Goal: Transaction & Acquisition: Purchase product/service

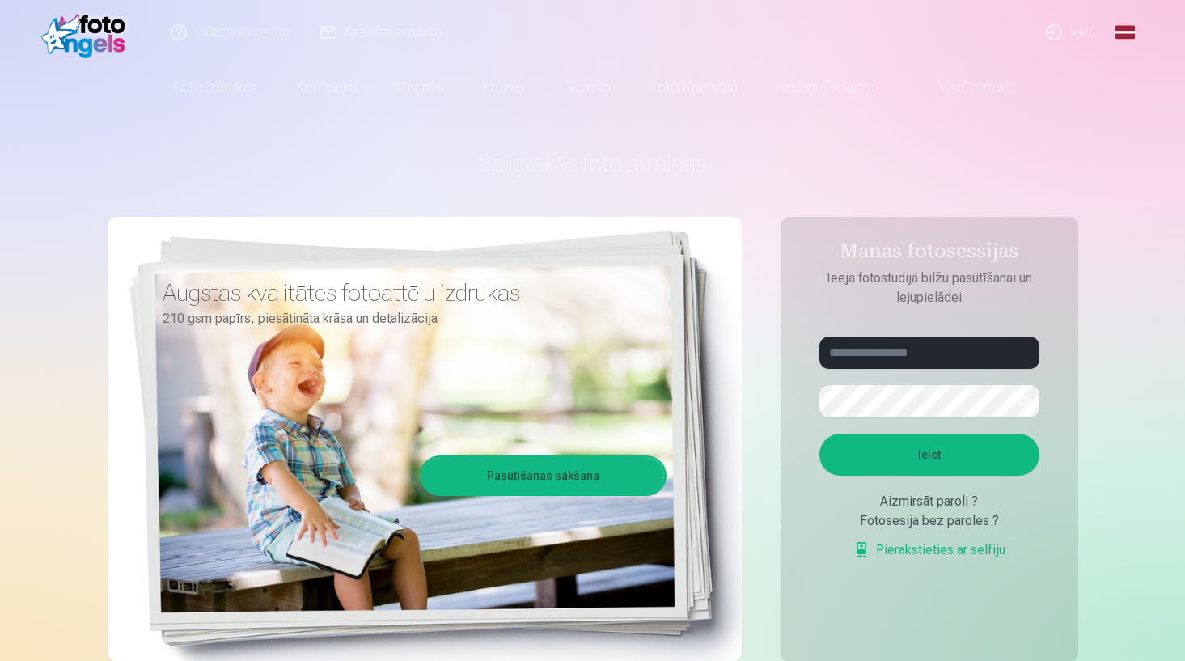
click at [1072, 32] on link "Ieiet" at bounding box center [1071, 32] width 78 height 65
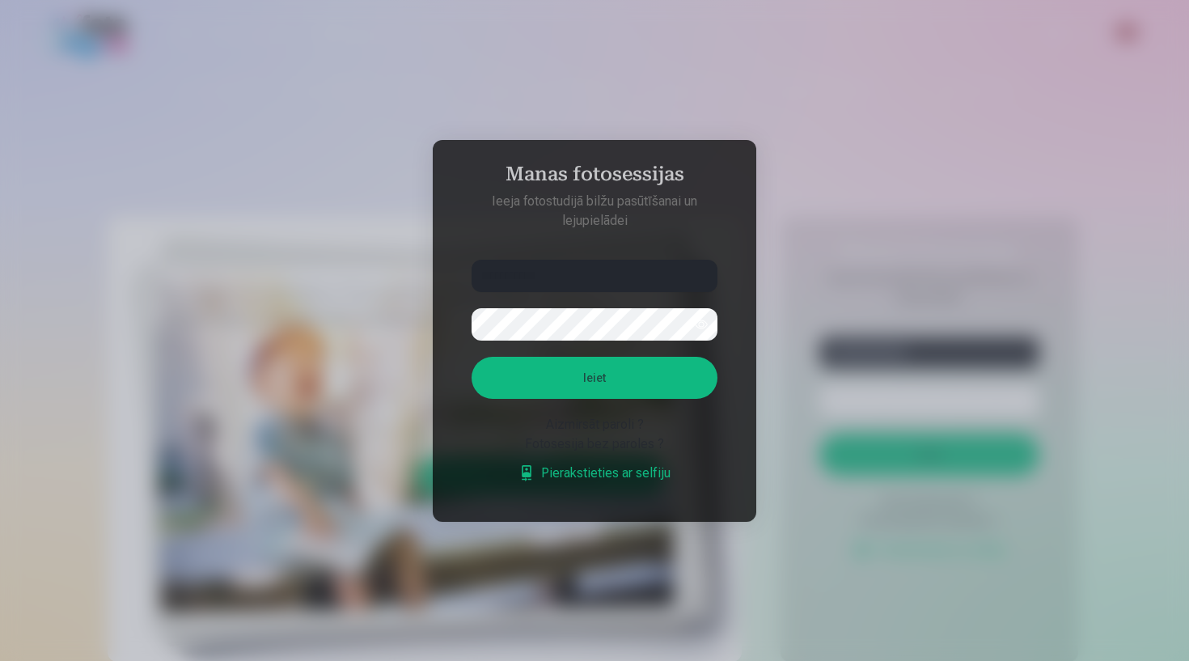
type input "**********"
click at [640, 386] on button "Ieiet" at bounding box center [595, 378] width 246 height 42
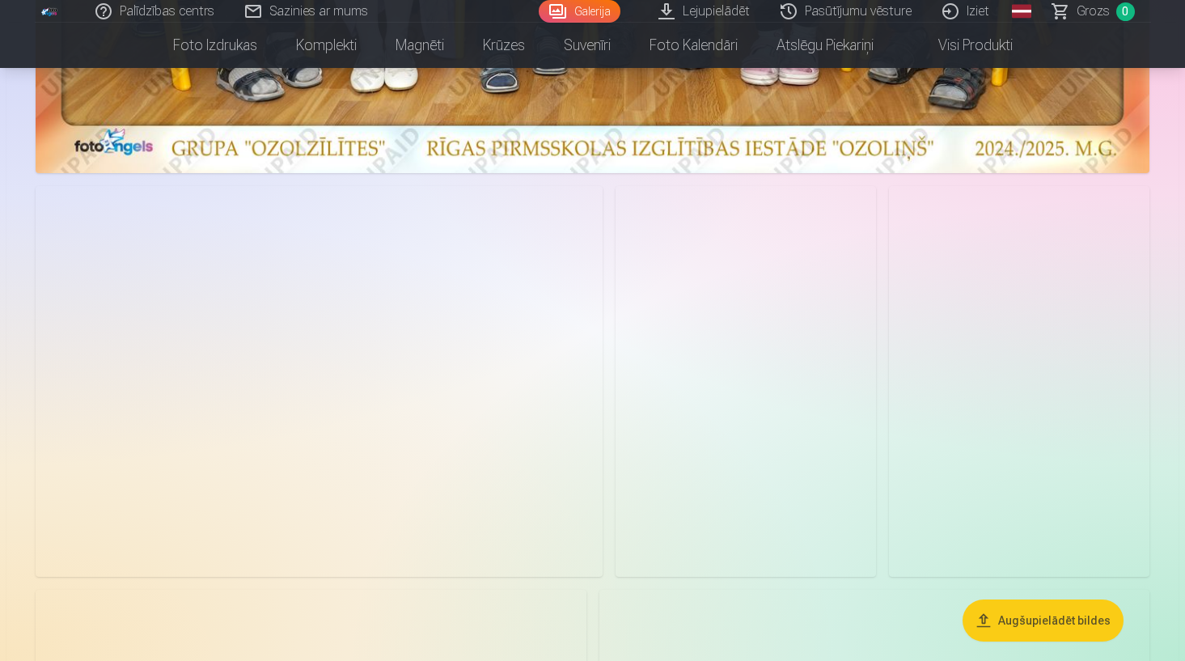
scroll to position [770, 0]
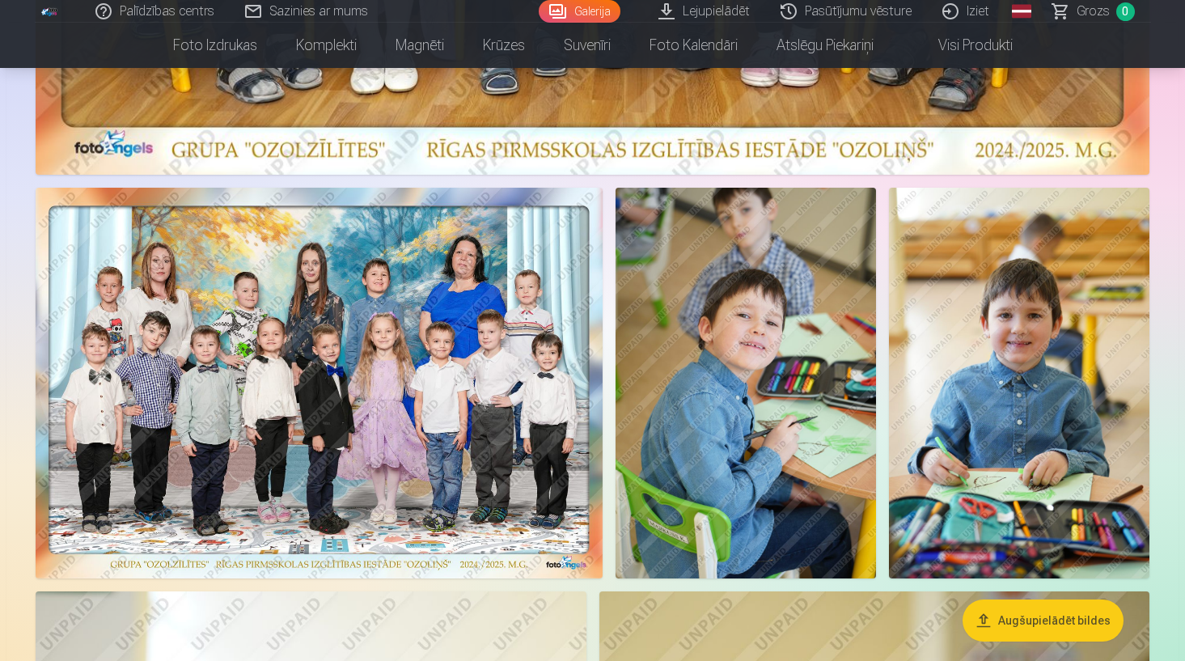
click at [358, 326] on img at bounding box center [319, 383] width 567 height 391
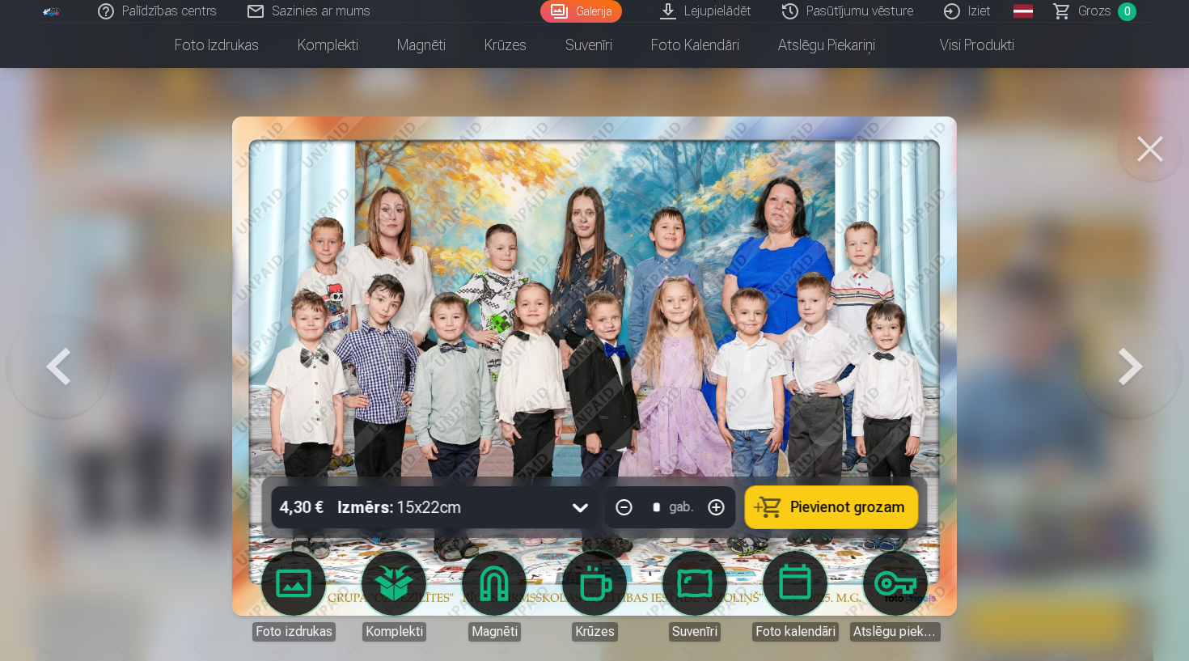
click at [1147, 155] on button at bounding box center [1150, 149] width 65 height 65
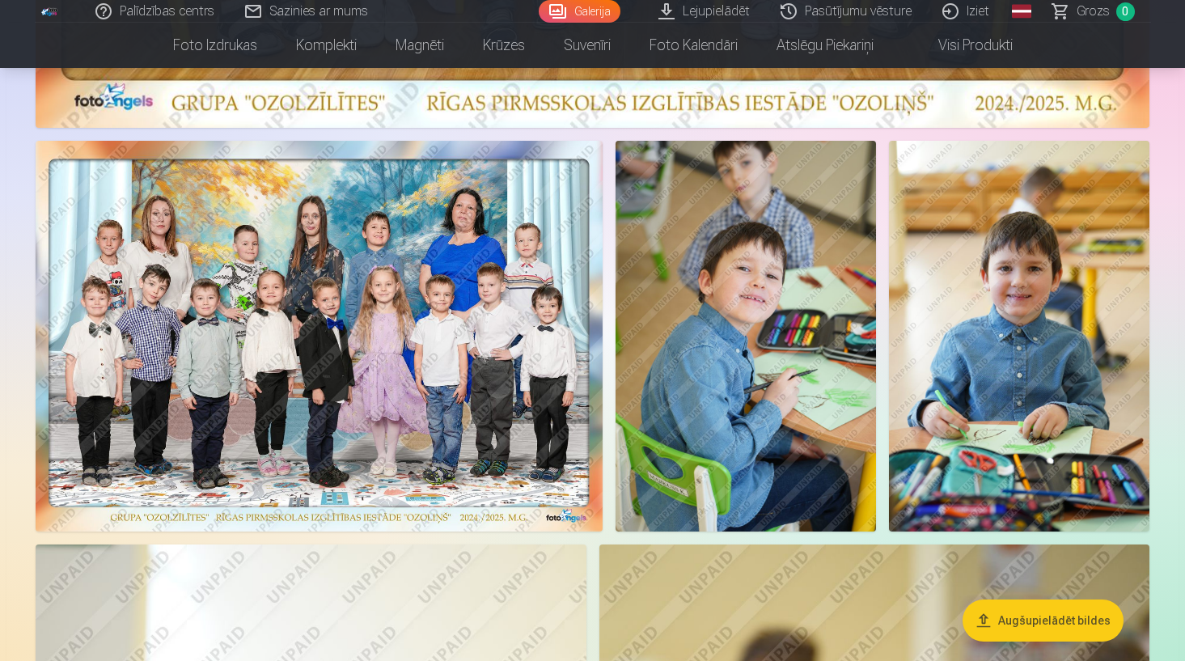
scroll to position [816, 0]
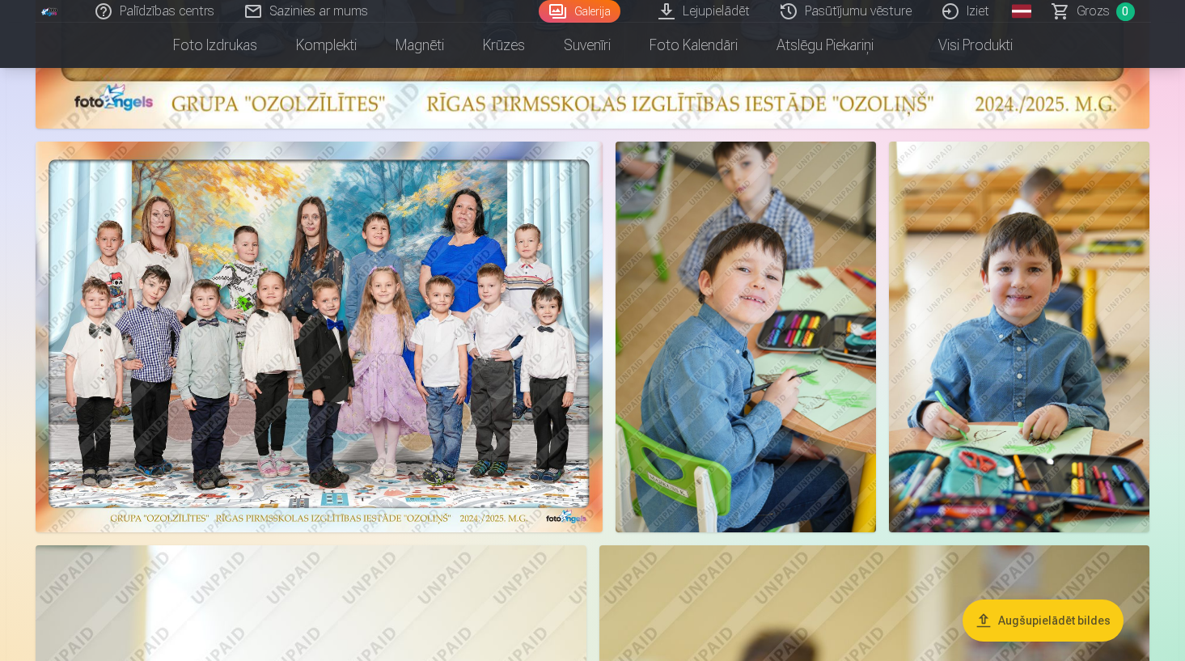
click at [327, 352] on img at bounding box center [319, 337] width 567 height 391
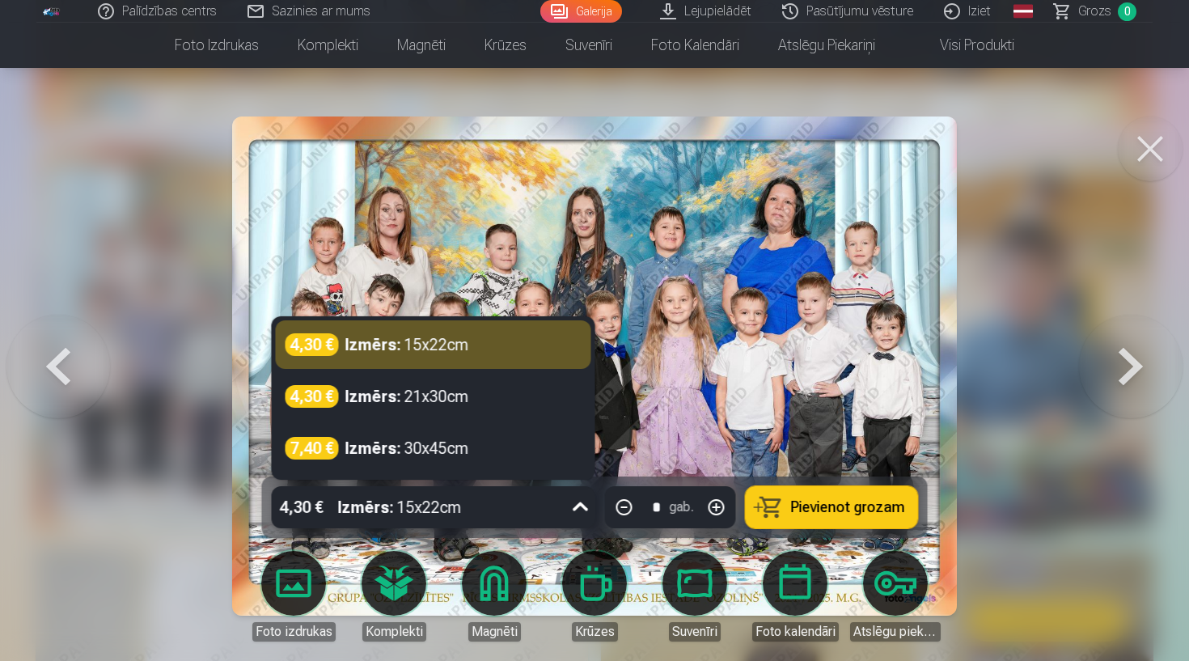
click at [571, 511] on icon at bounding box center [581, 507] width 26 height 26
click at [572, 513] on icon at bounding box center [581, 507] width 26 height 26
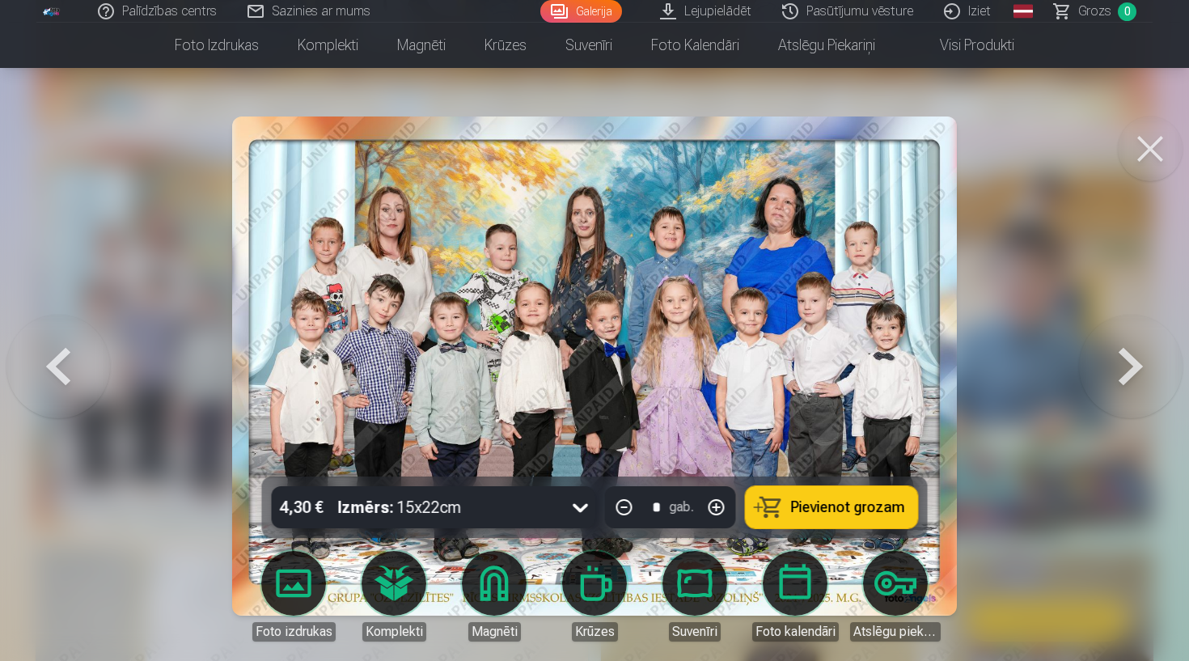
click at [824, 500] on span "Pievienot grozam" at bounding box center [848, 507] width 114 height 15
click at [1120, 357] on button at bounding box center [1131, 366] width 104 height 189
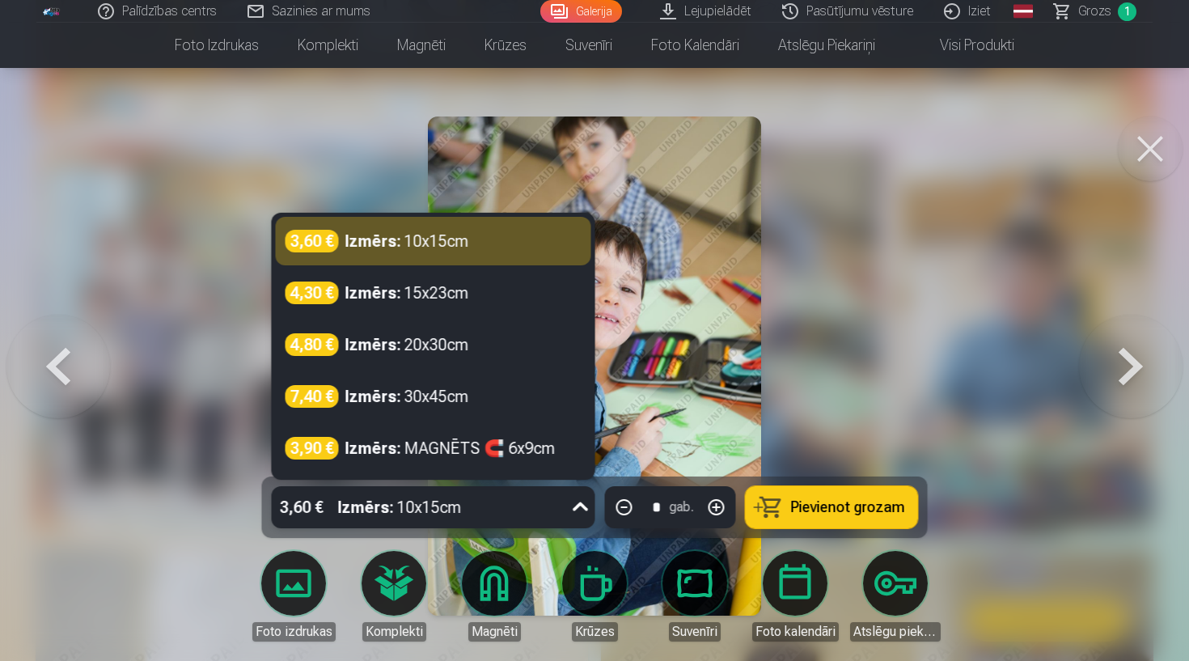
click at [565, 507] on div "3,60 € Izmērs : 10x15cm" at bounding box center [434, 507] width 324 height 42
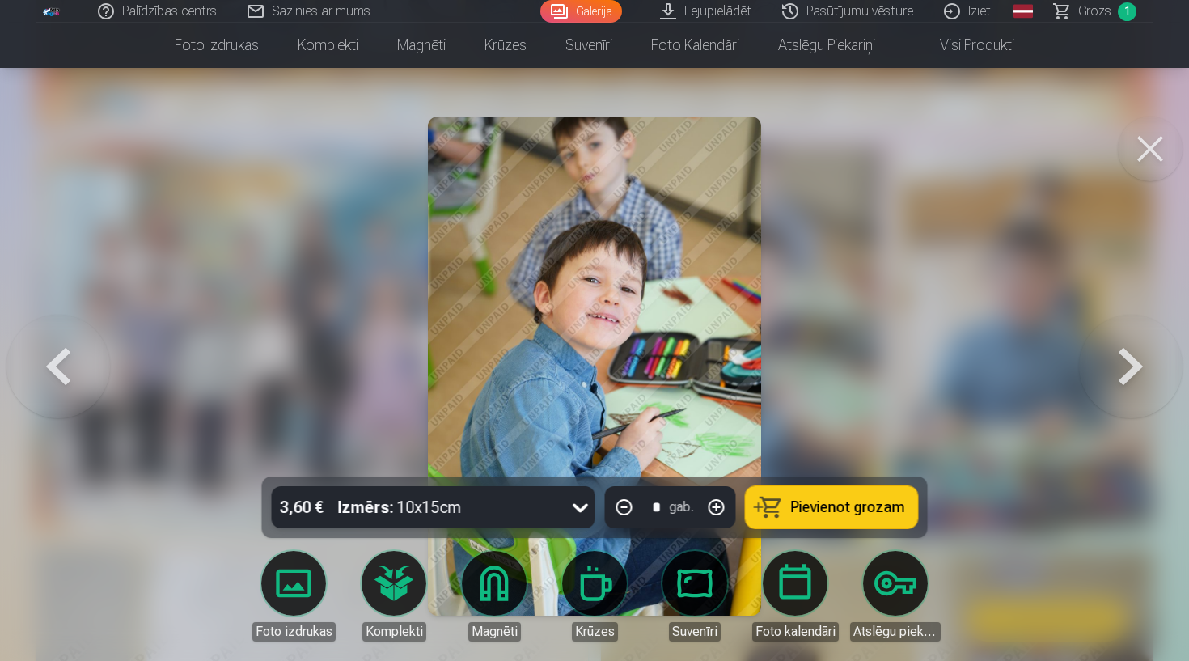
click at [582, 499] on icon at bounding box center [581, 507] width 26 height 26
click at [869, 502] on span "Pievienot grozam" at bounding box center [848, 507] width 114 height 15
click at [1166, 169] on button at bounding box center [1150, 149] width 65 height 65
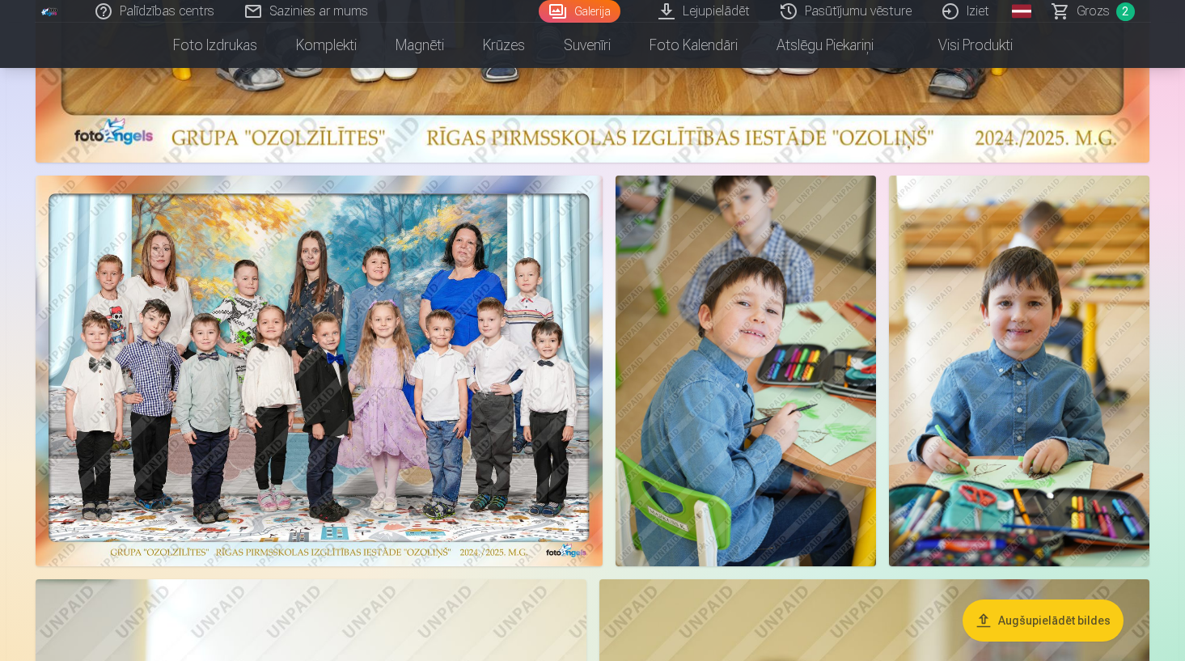
scroll to position [783, 0]
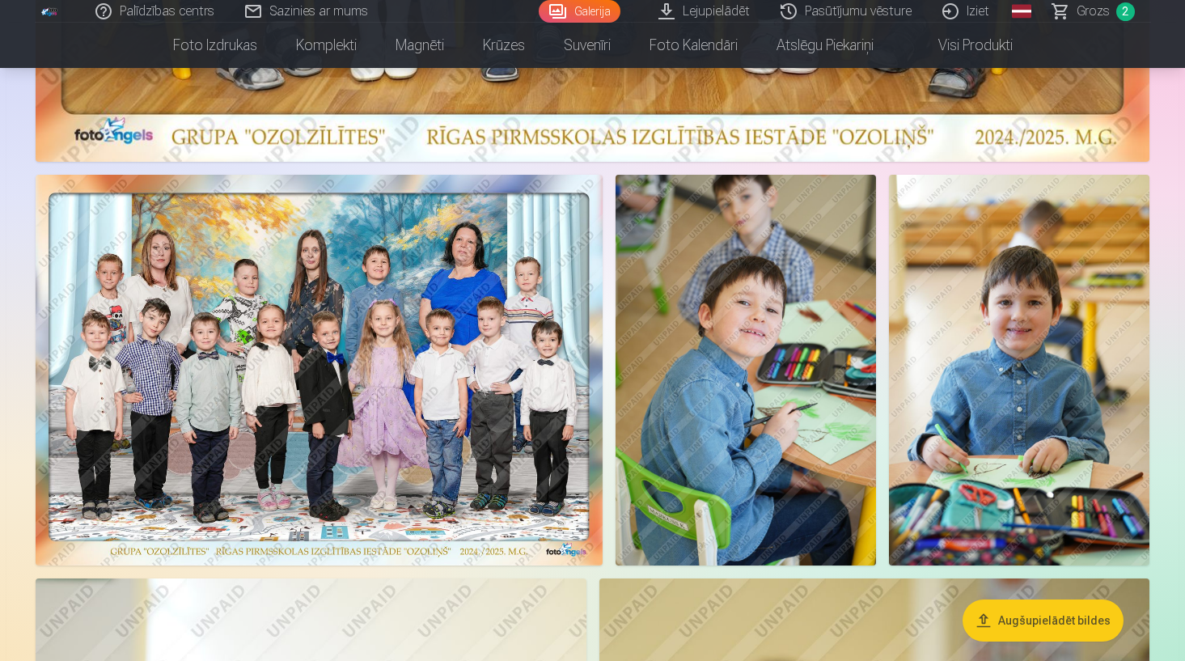
click at [1025, 305] on img at bounding box center [1019, 370] width 261 height 391
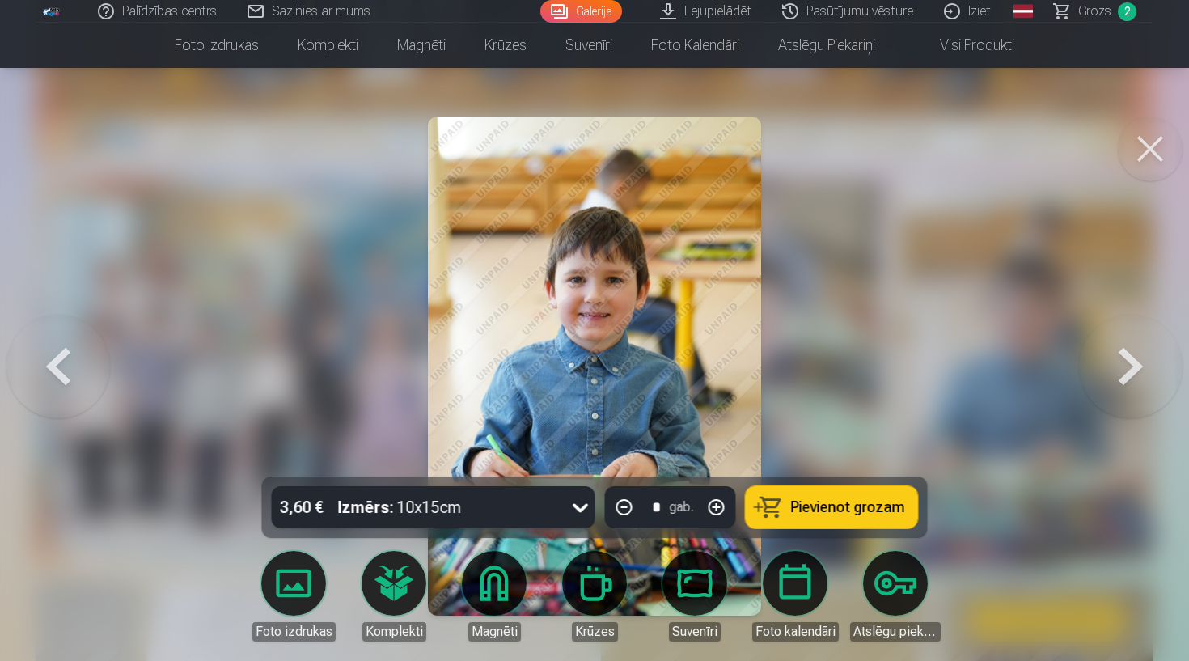
click at [1164, 150] on button at bounding box center [1150, 149] width 65 height 65
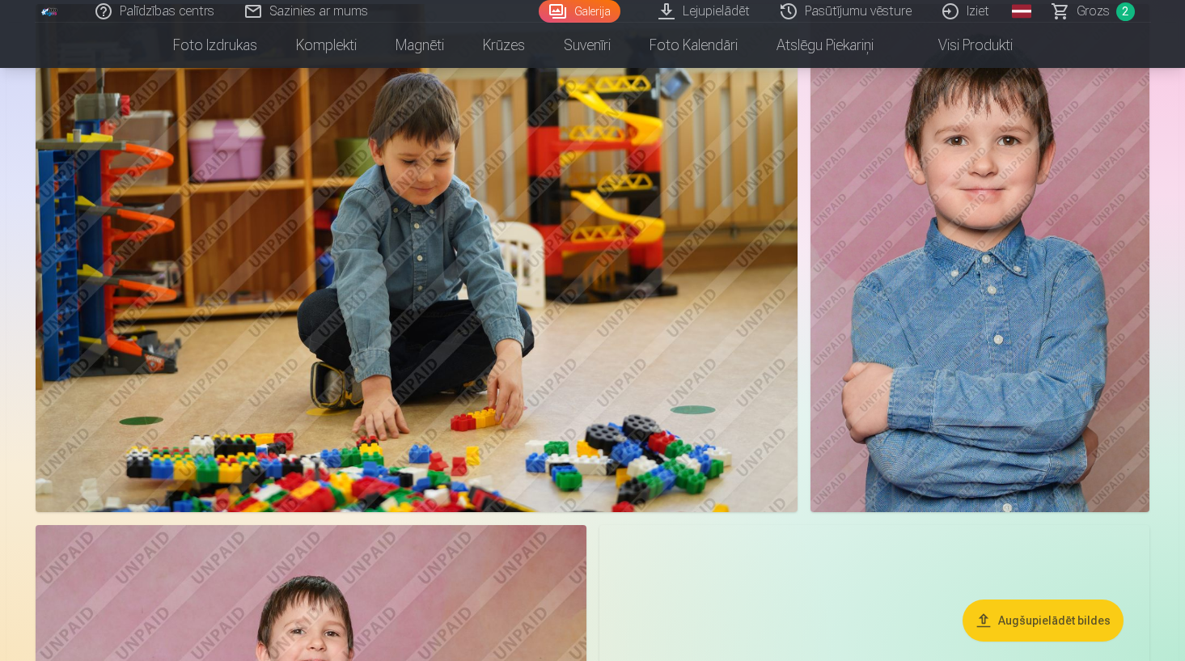
scroll to position [3473, 0]
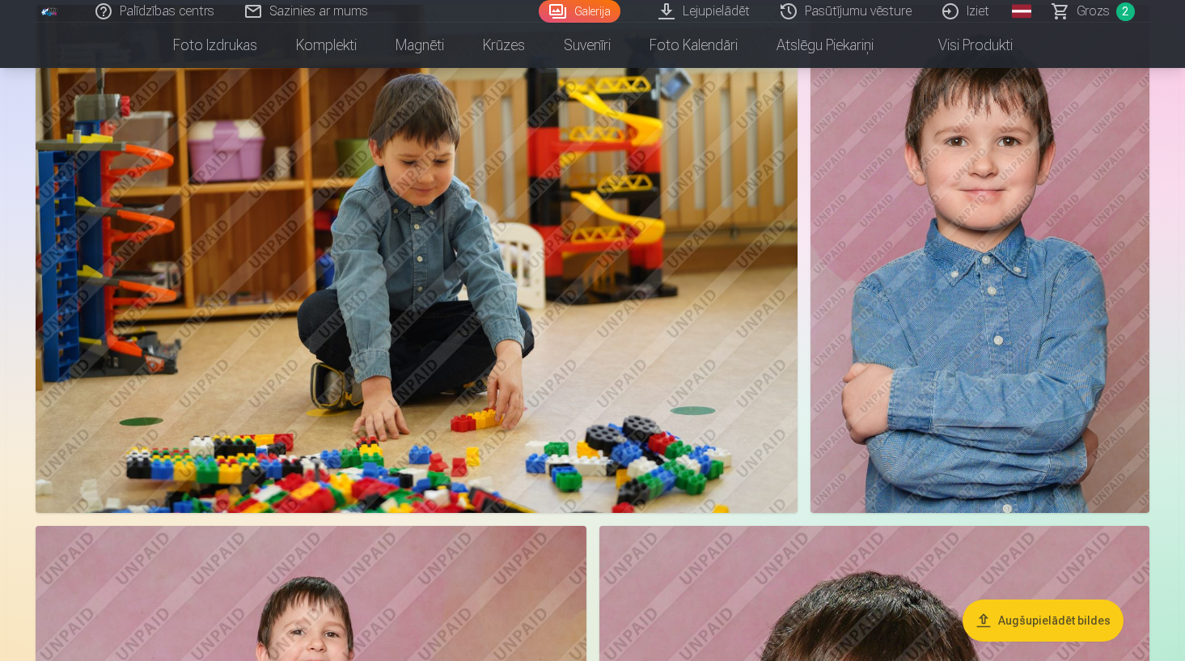
click at [1008, 282] on img at bounding box center [980, 259] width 339 height 508
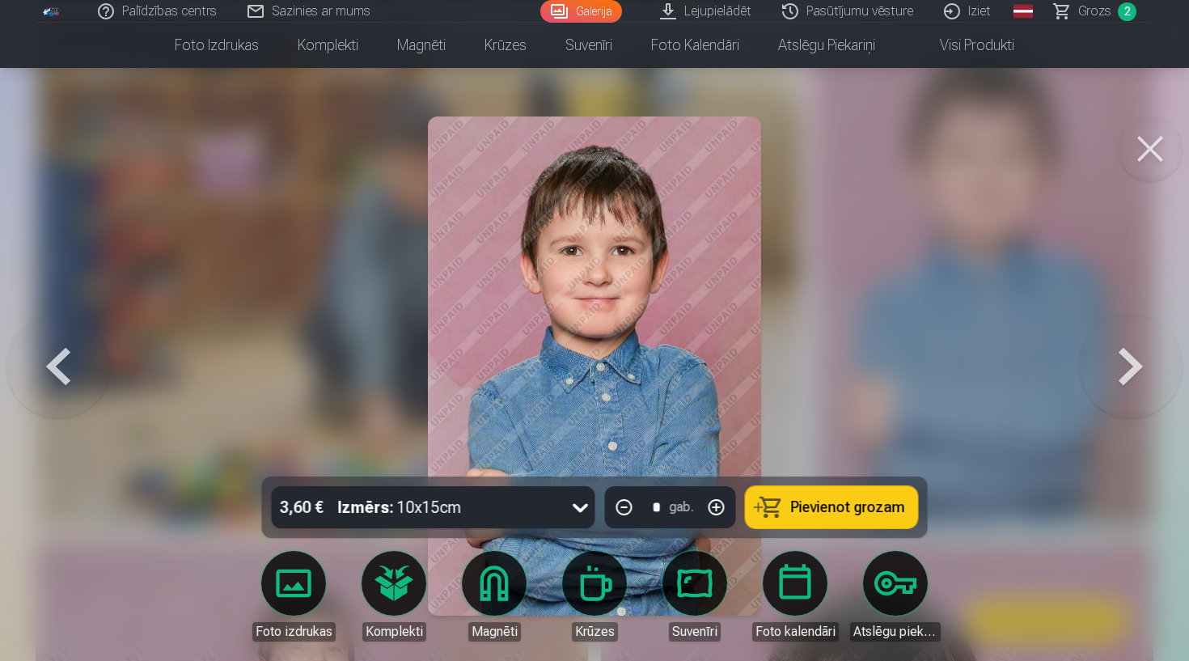
click at [854, 510] on span "Pievienot grozam" at bounding box center [848, 507] width 114 height 15
click at [1146, 166] on button at bounding box center [1150, 149] width 65 height 65
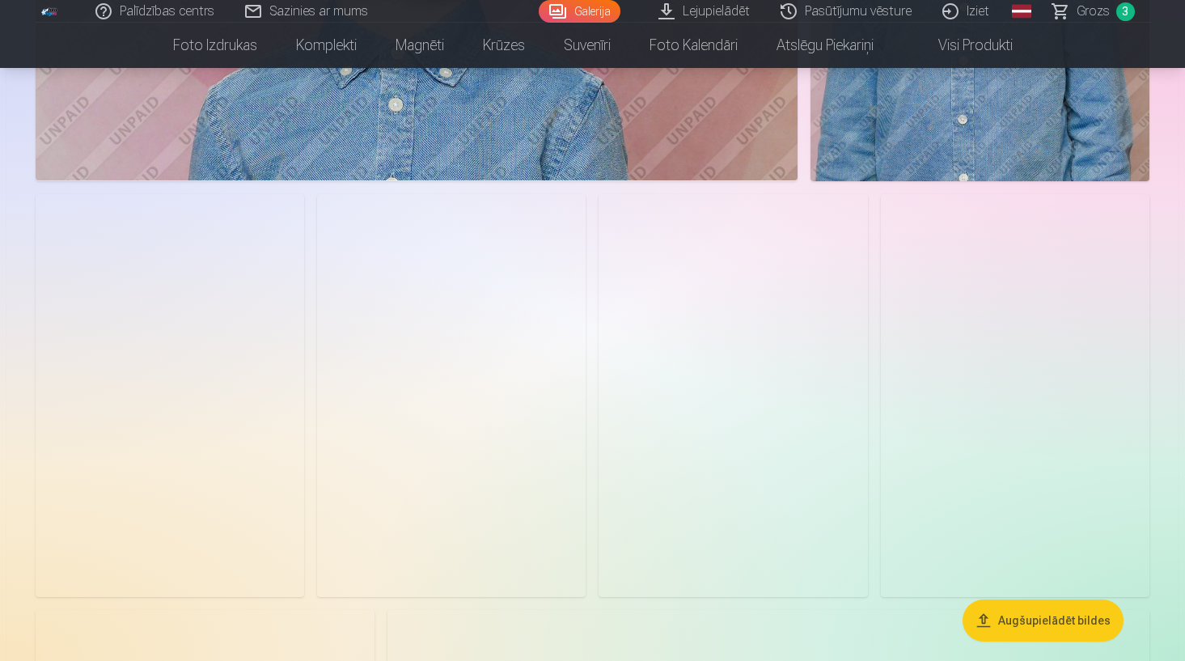
scroll to position [5929, 0]
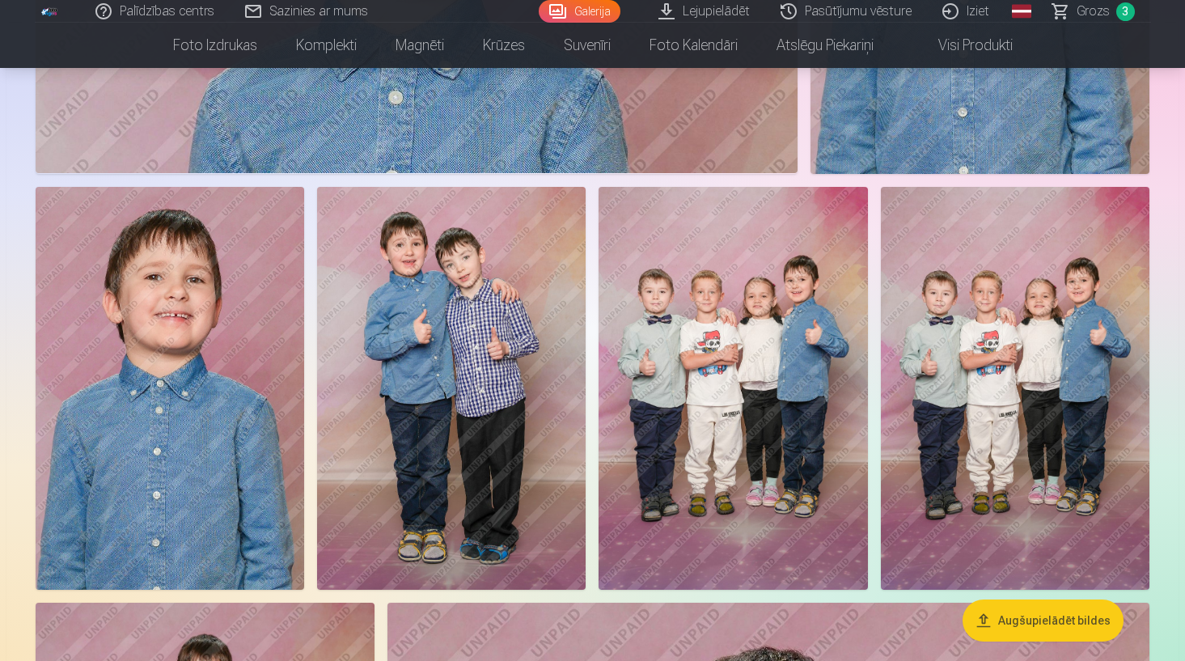
click at [1017, 449] on img at bounding box center [1015, 389] width 269 height 404
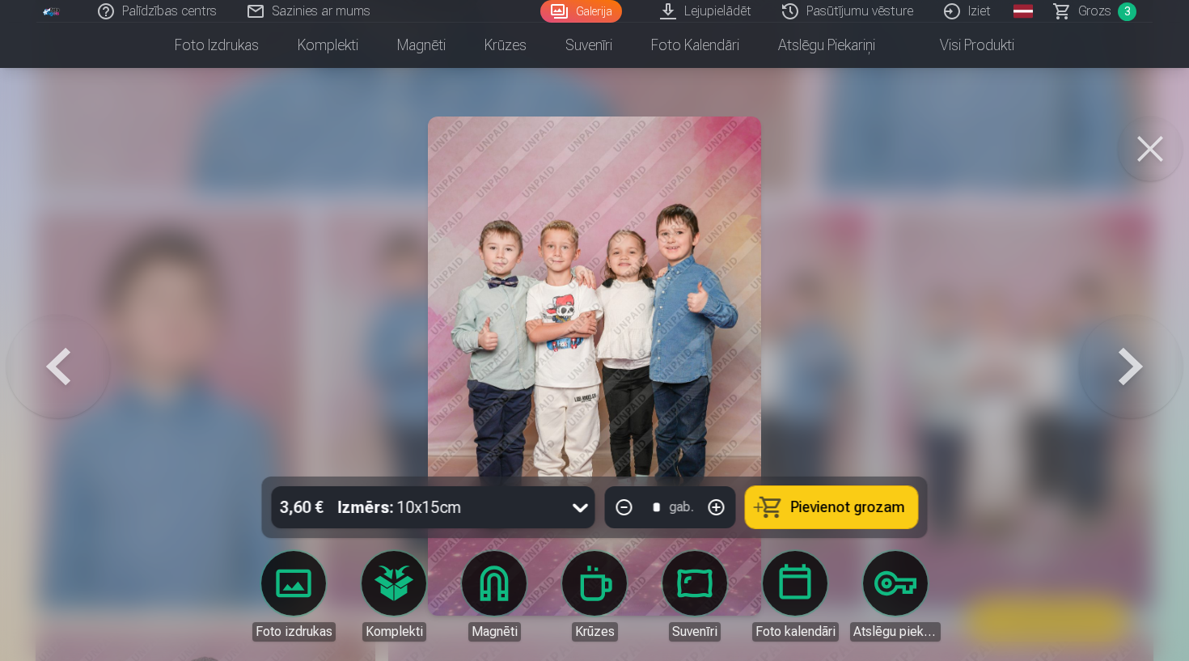
click at [799, 512] on span "Pievienot grozam" at bounding box center [848, 507] width 114 height 15
click at [1149, 143] on button at bounding box center [1150, 149] width 65 height 65
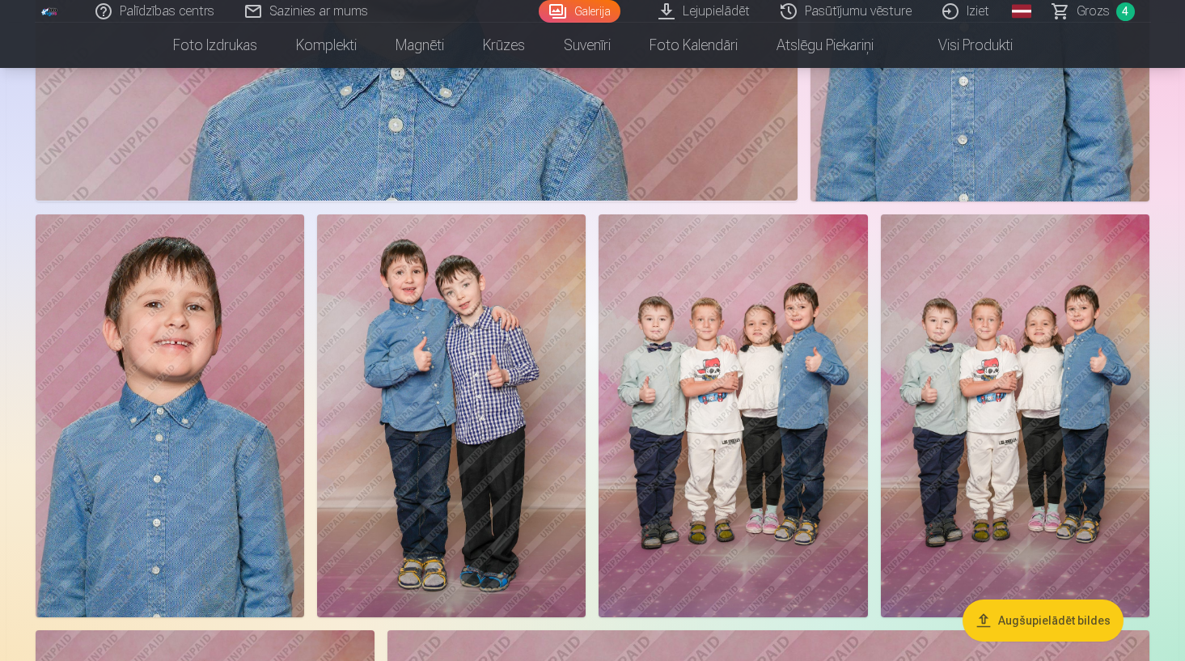
scroll to position [5896, 0]
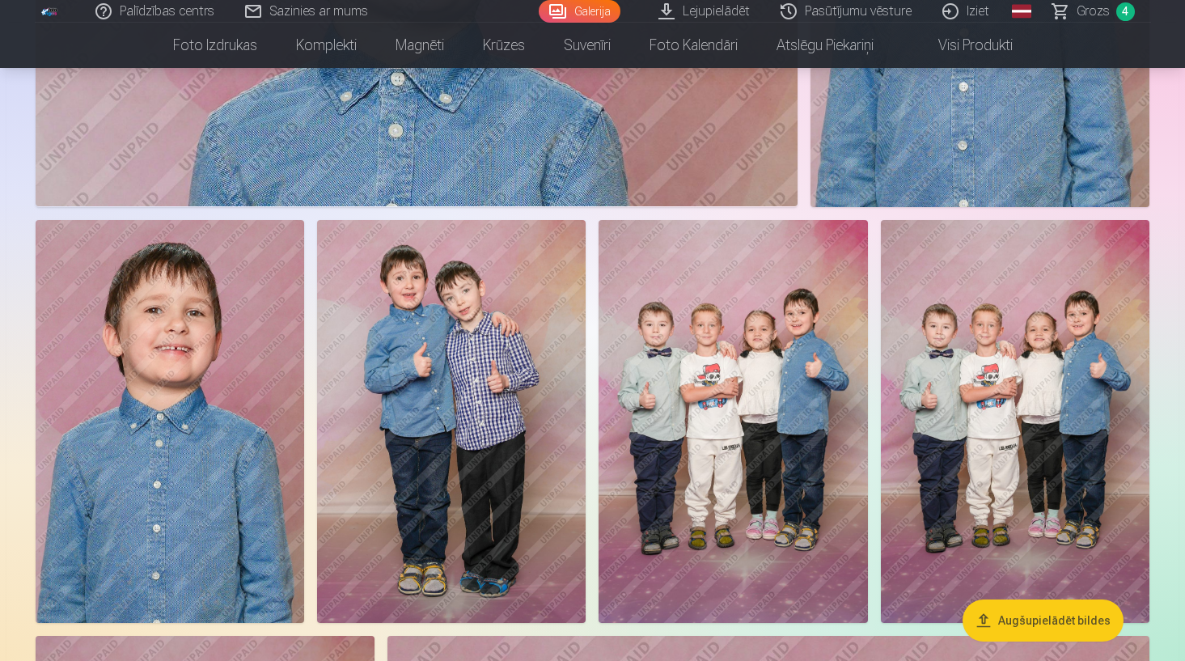
click at [430, 418] on img at bounding box center [451, 422] width 269 height 404
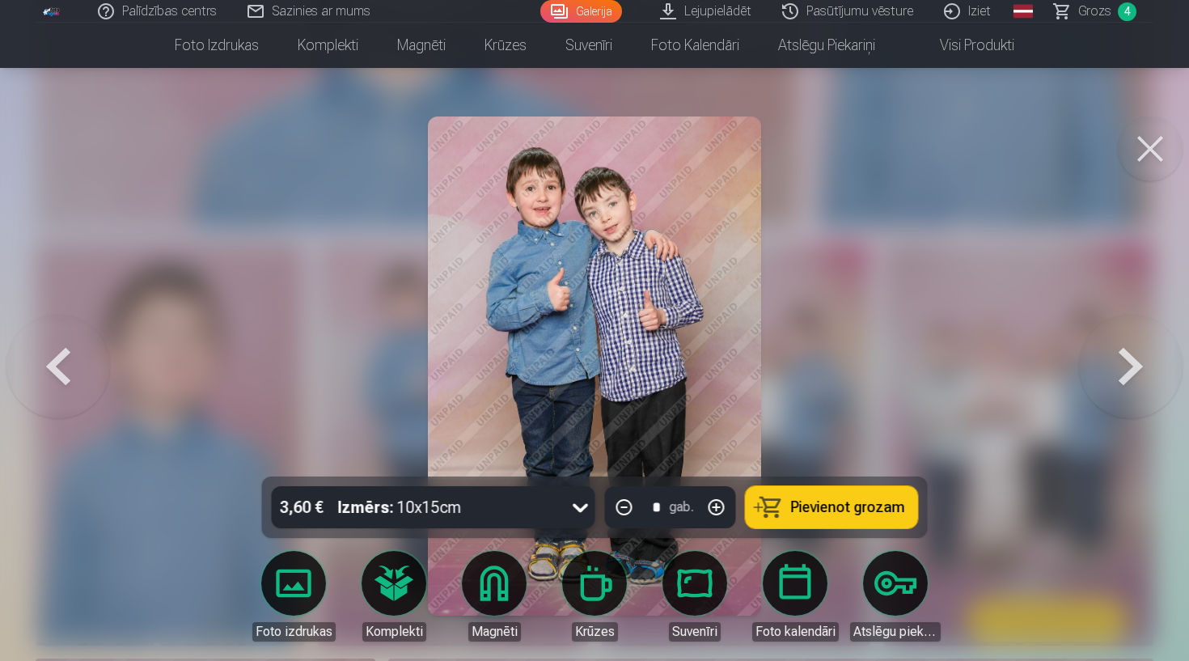
click at [822, 504] on span "Pievienot grozam" at bounding box center [848, 507] width 114 height 15
click at [1160, 160] on button at bounding box center [1150, 149] width 65 height 65
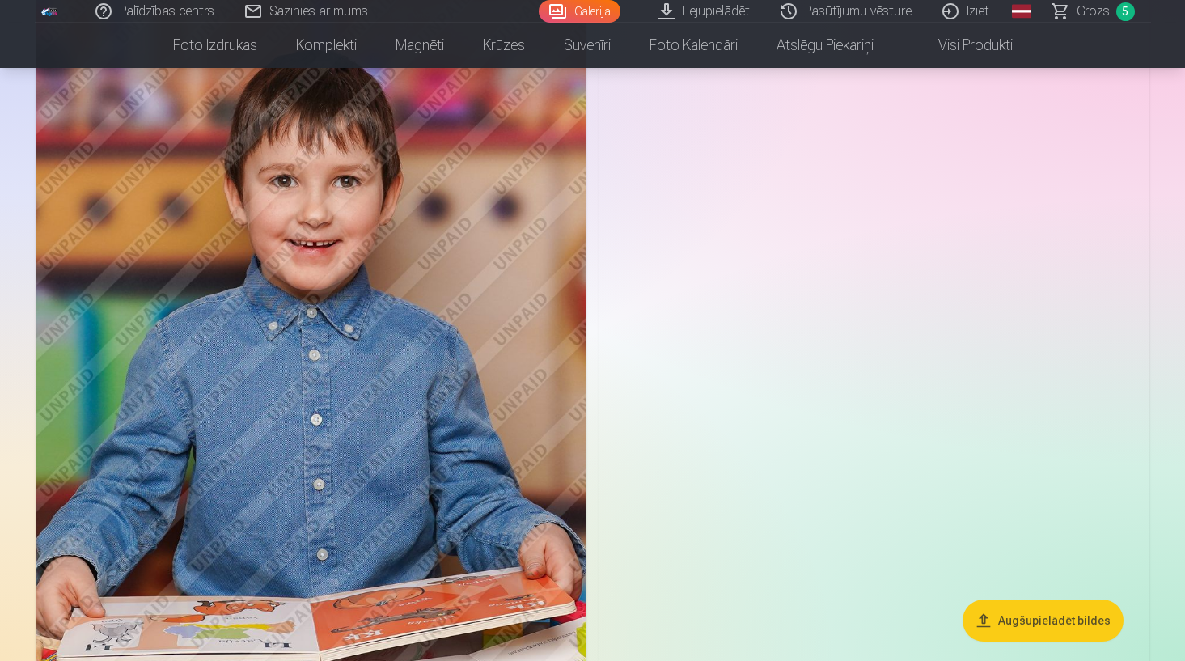
scroll to position [9890, 0]
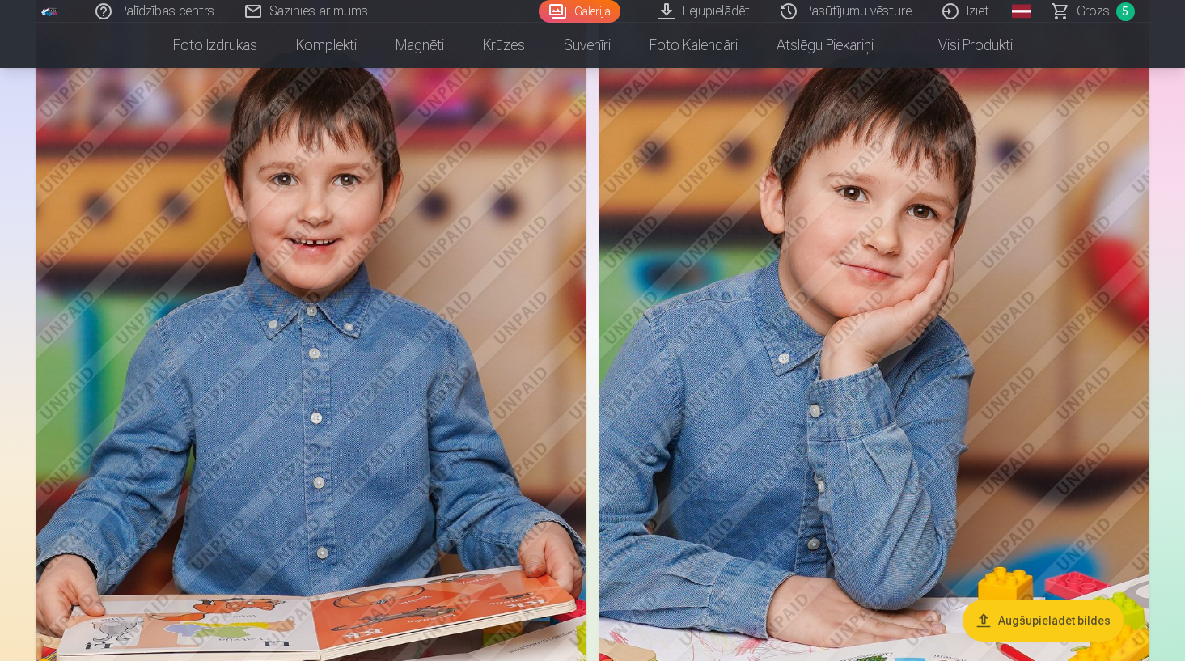
click at [910, 273] on img at bounding box center [875, 396] width 550 height 826
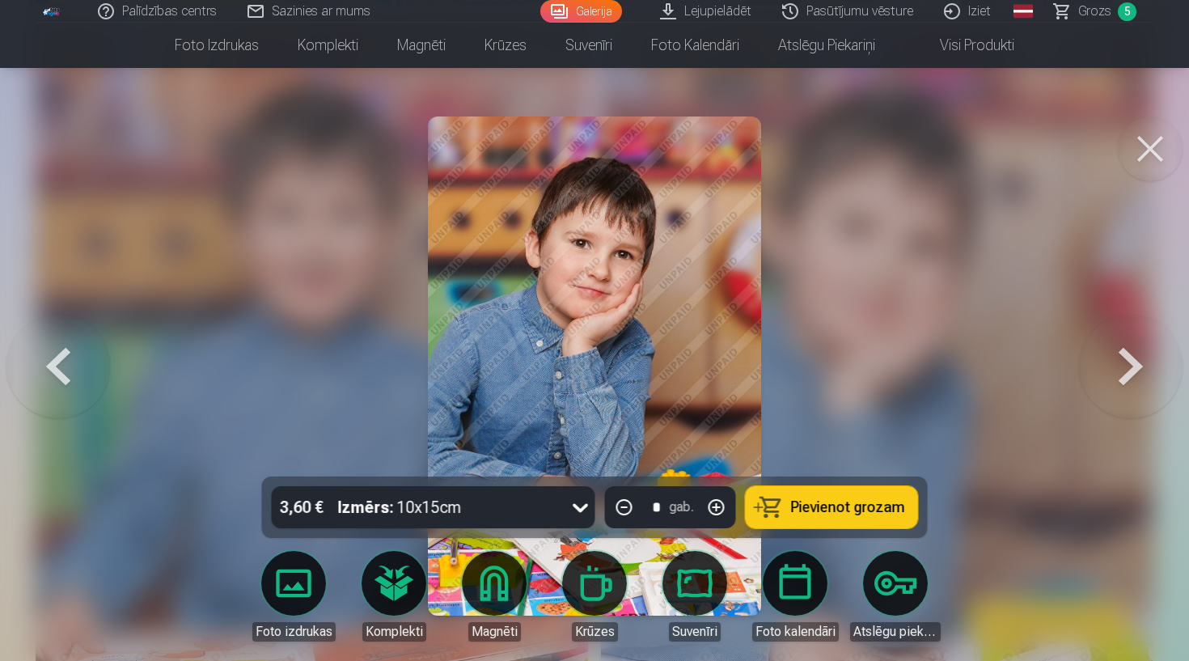
click at [871, 511] on span "Pievienot grozam" at bounding box center [848, 507] width 114 height 15
click at [1149, 155] on button at bounding box center [1150, 149] width 65 height 65
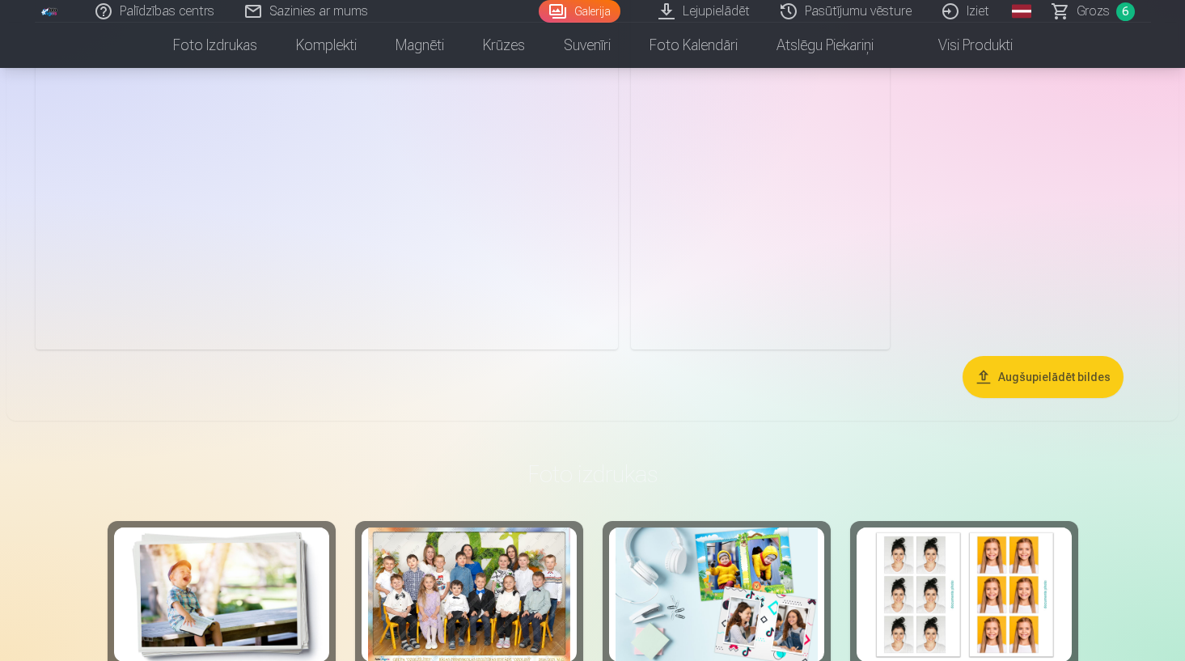
scroll to position [12031, 0]
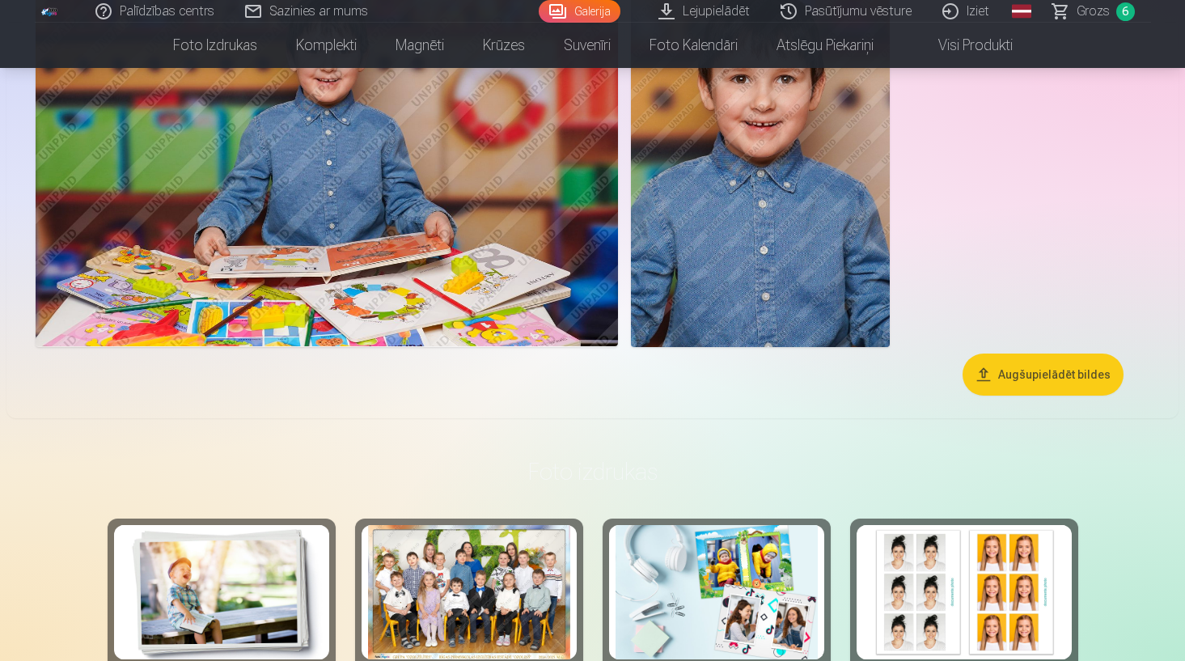
click at [1010, 379] on button "Augšupielādēt bildes" at bounding box center [1043, 375] width 161 height 42
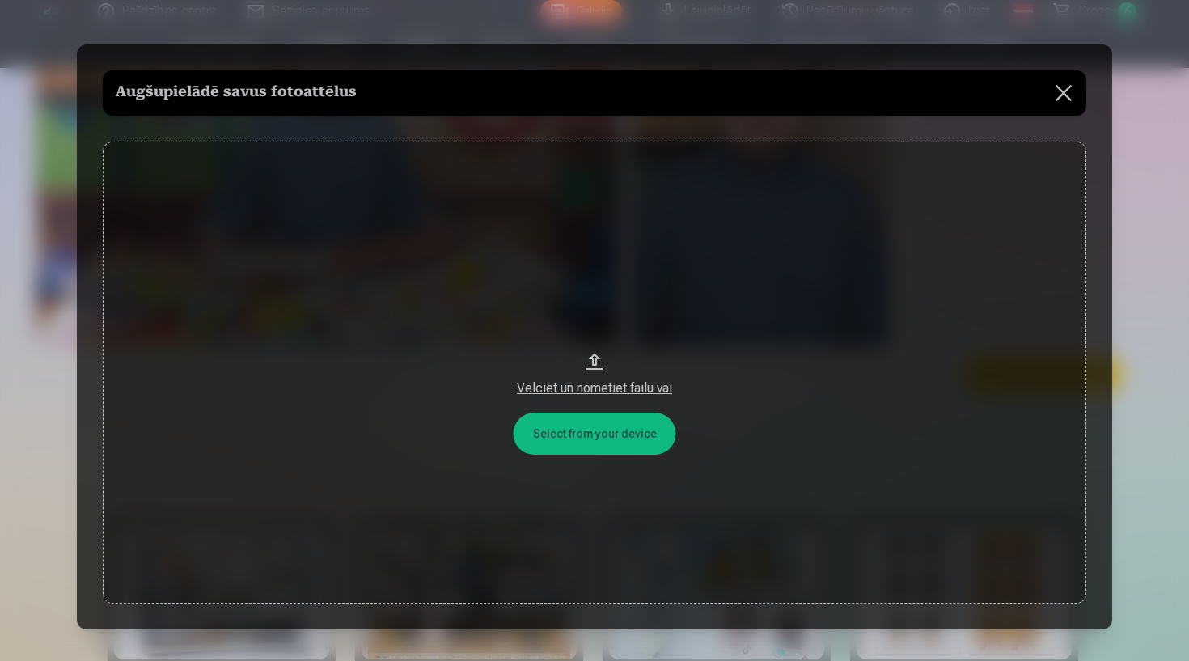
click at [1075, 89] on button at bounding box center [1063, 92] width 45 height 45
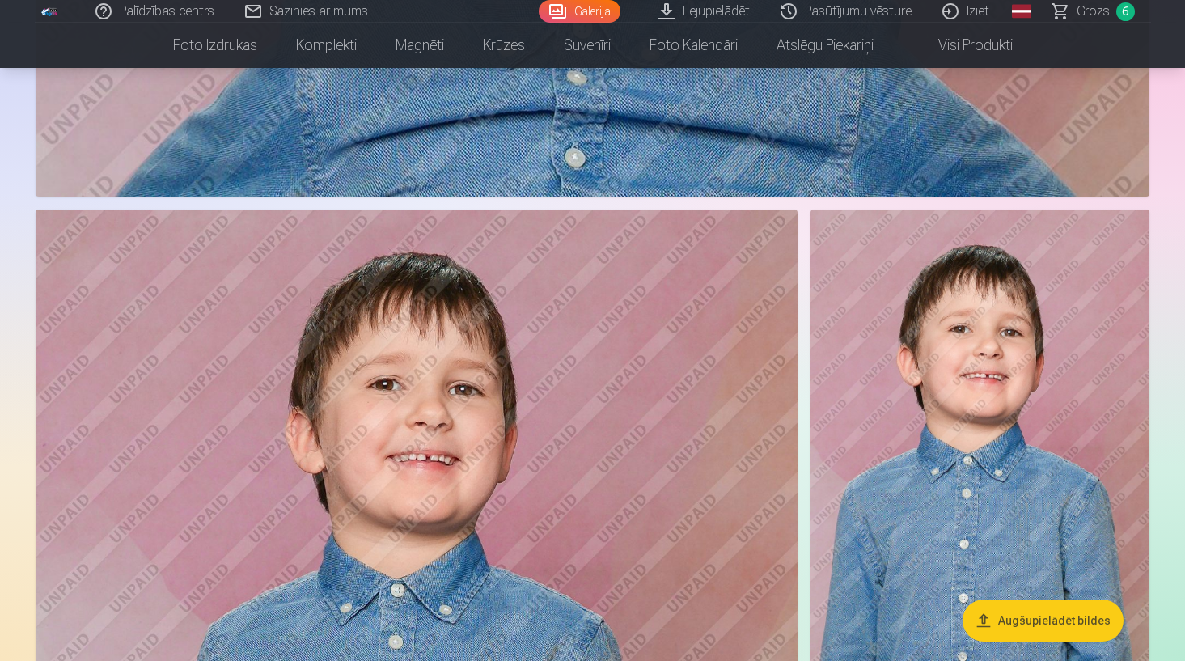
scroll to position [4924, 0]
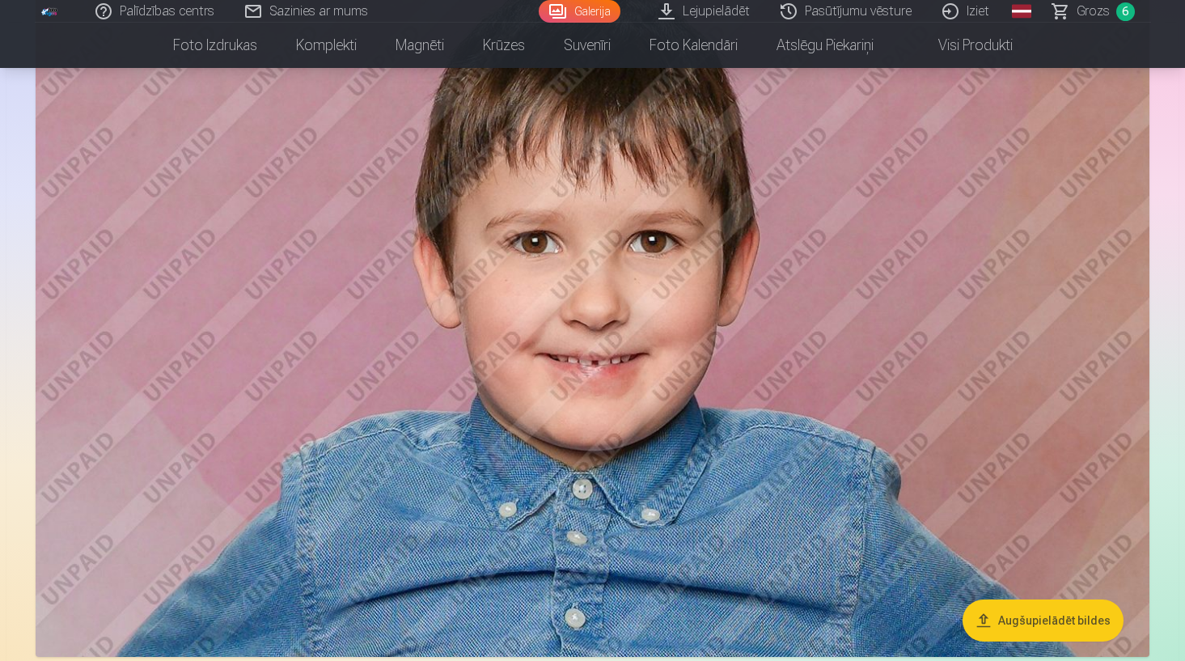
click at [1106, 6] on span "Grozs" at bounding box center [1093, 11] width 33 height 19
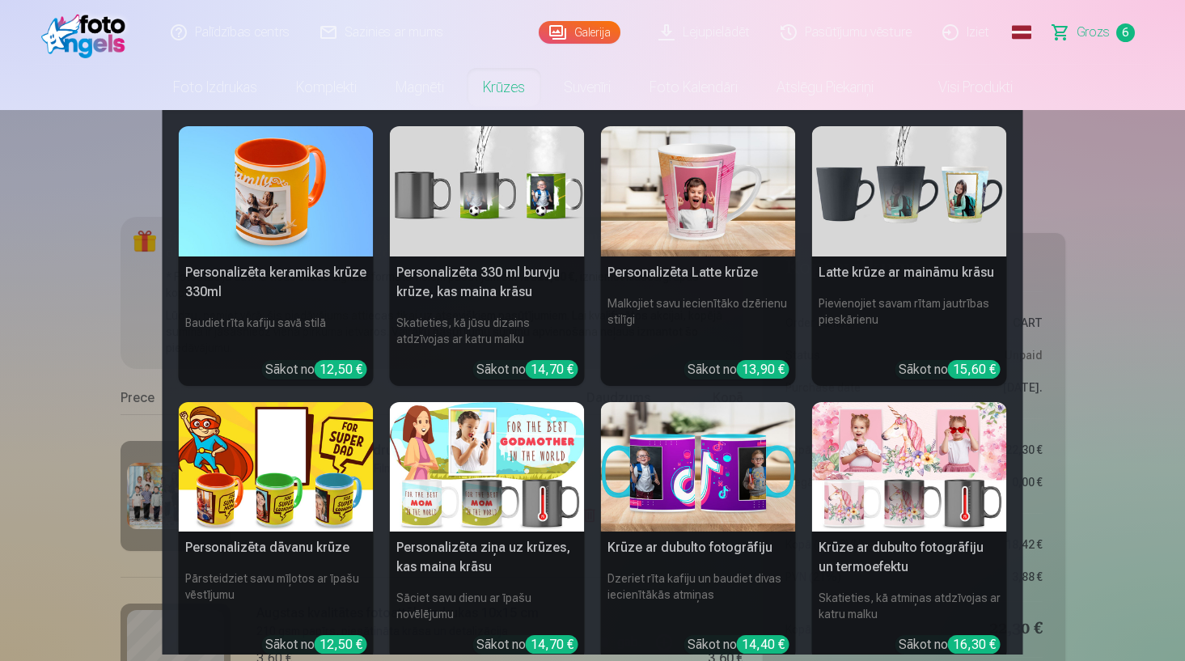
click at [56, 369] on nav "Personalizēta keramikas krūze 330ml Baudiet rīta kafiju savā stilā Sākot no 12,…" at bounding box center [592, 382] width 1185 height 545
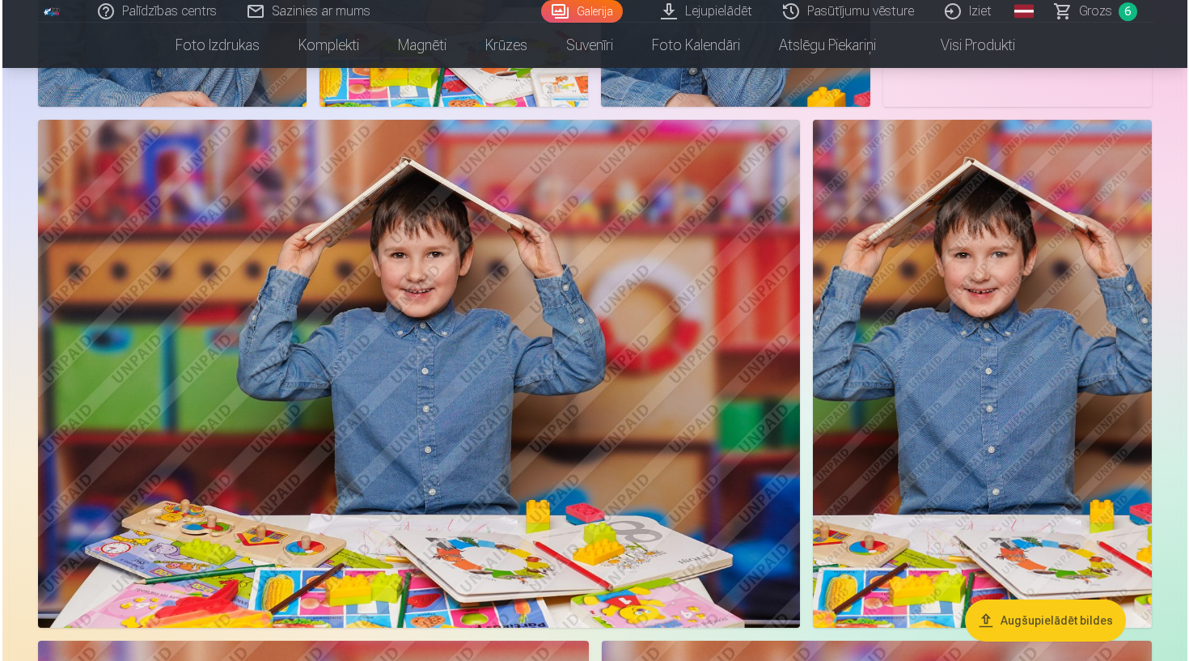
scroll to position [9275, 0]
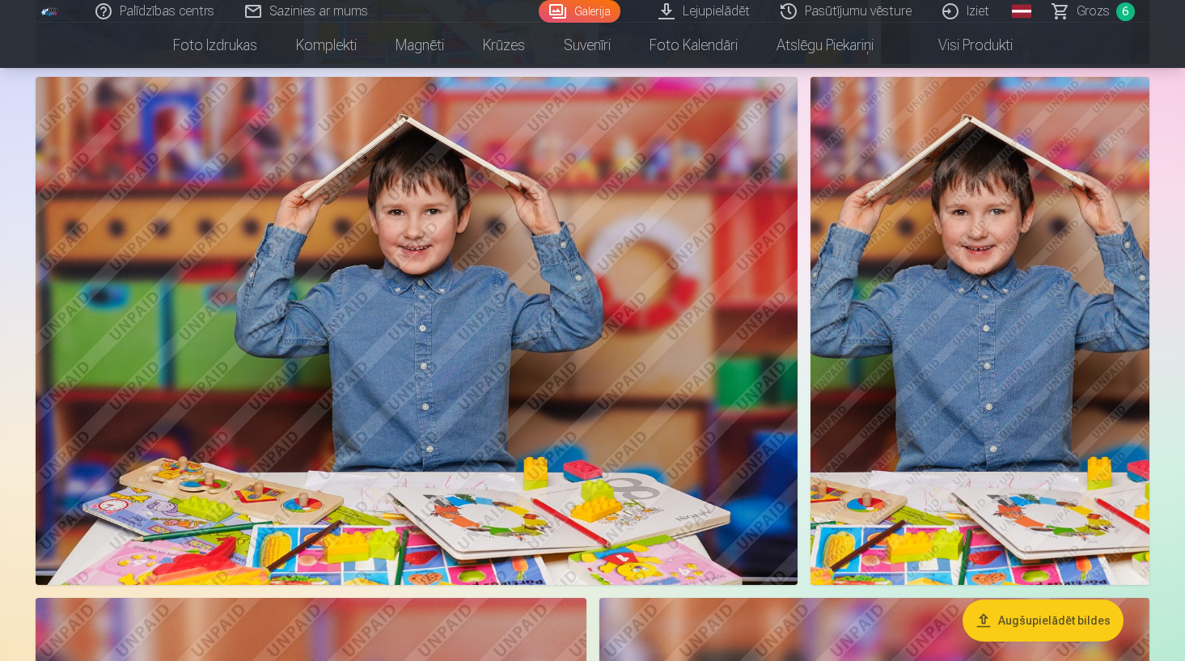
click at [355, 324] on img at bounding box center [417, 331] width 762 height 508
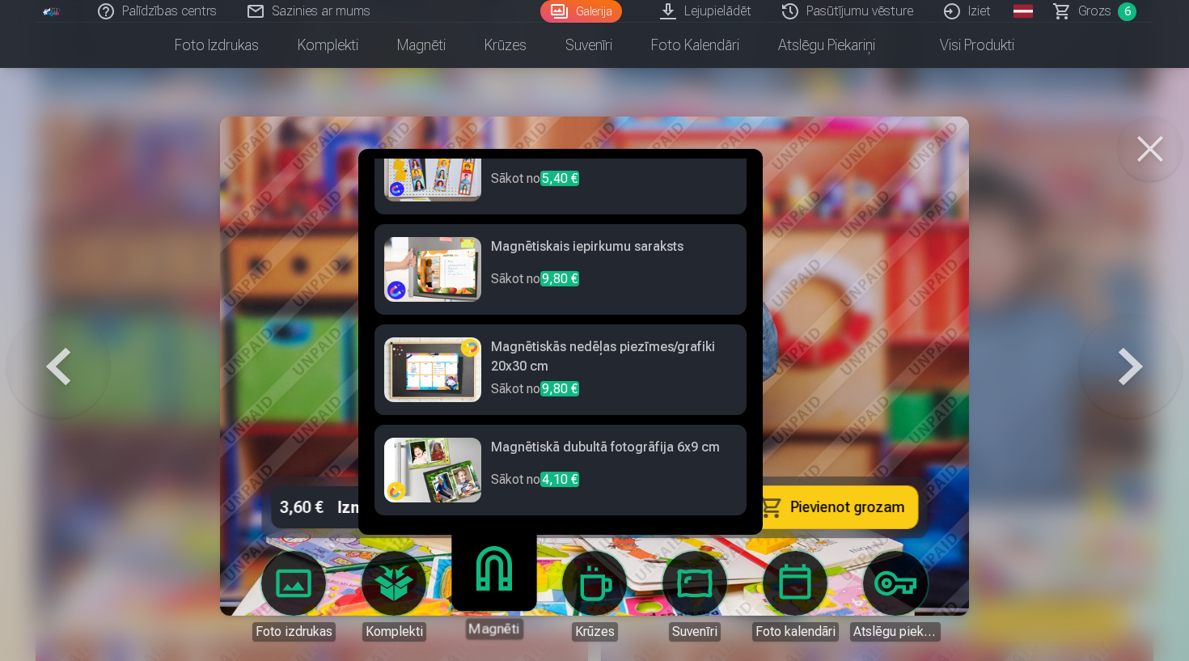
scroll to position [339, 0]
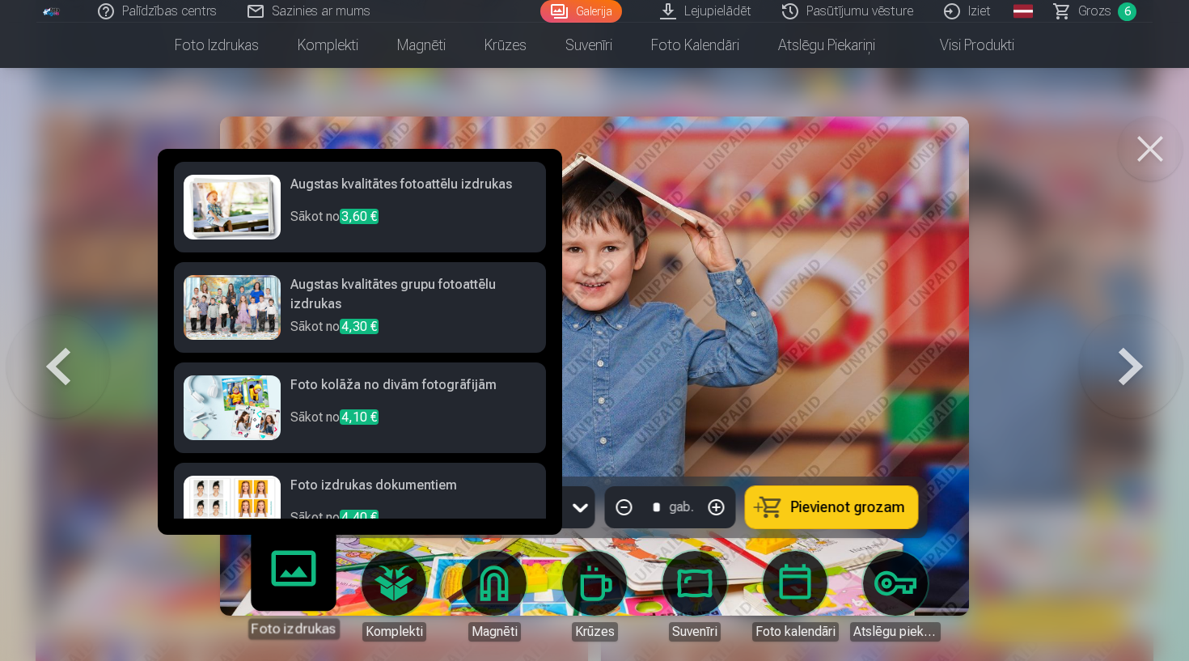
click at [497, 206] on h6 "Augstas kvalitātes fotoattēlu izdrukas" at bounding box center [413, 191] width 246 height 32
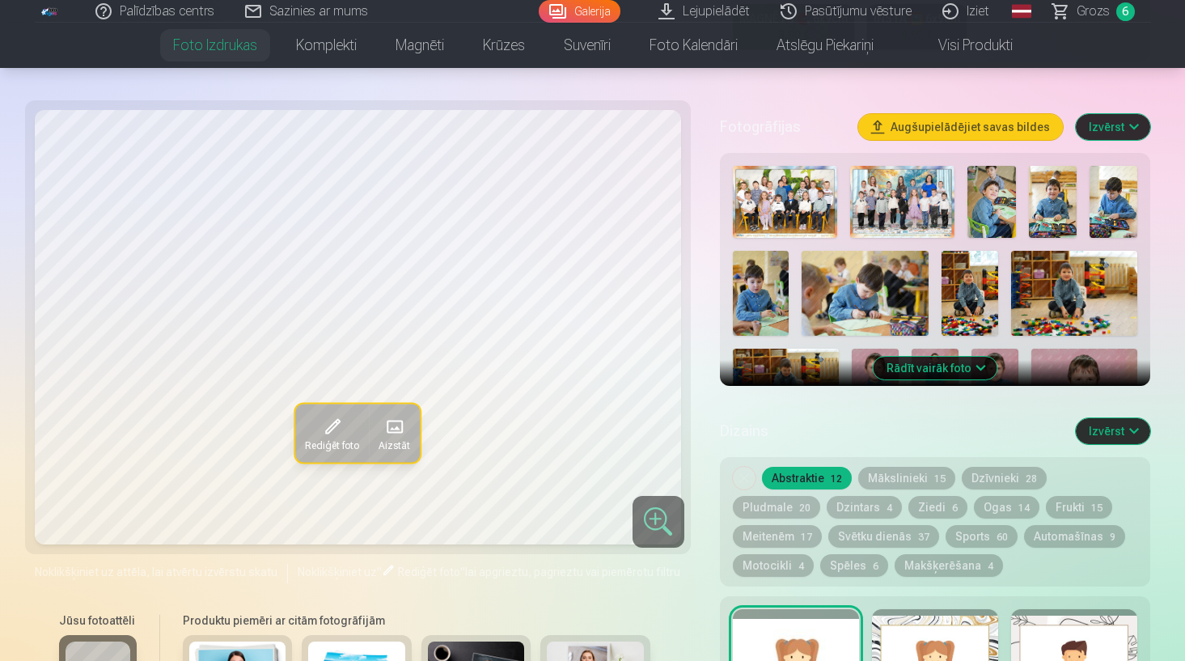
scroll to position [490, 0]
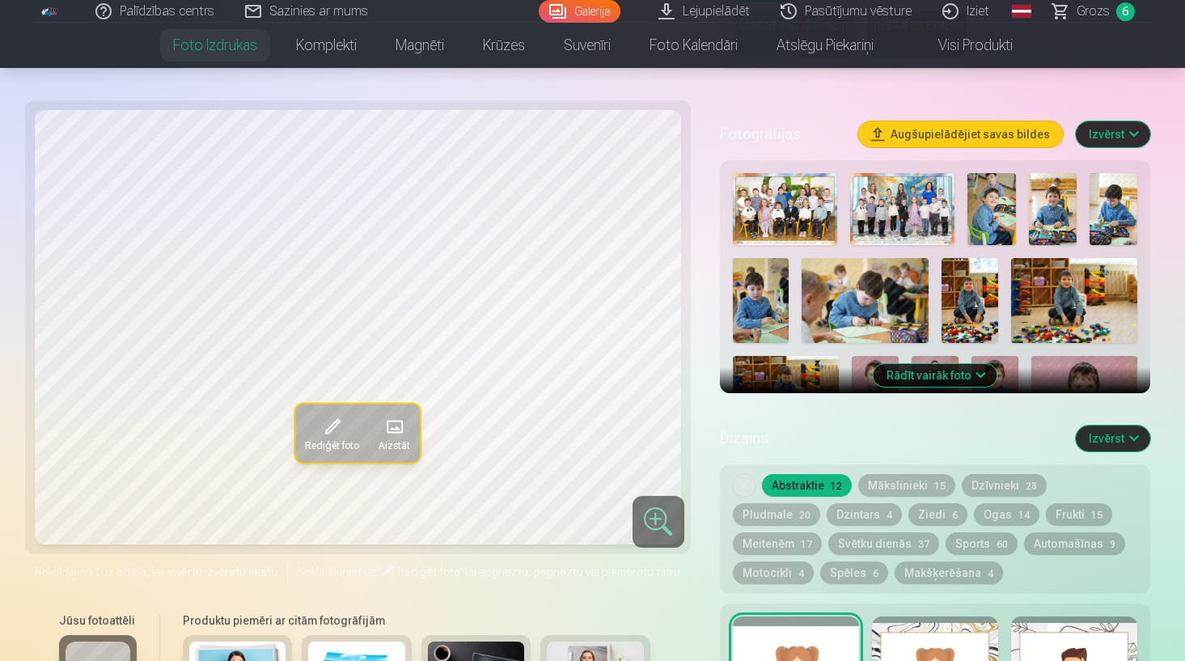
click at [1024, 536] on button "Automašīnas 9" at bounding box center [1074, 543] width 101 height 23
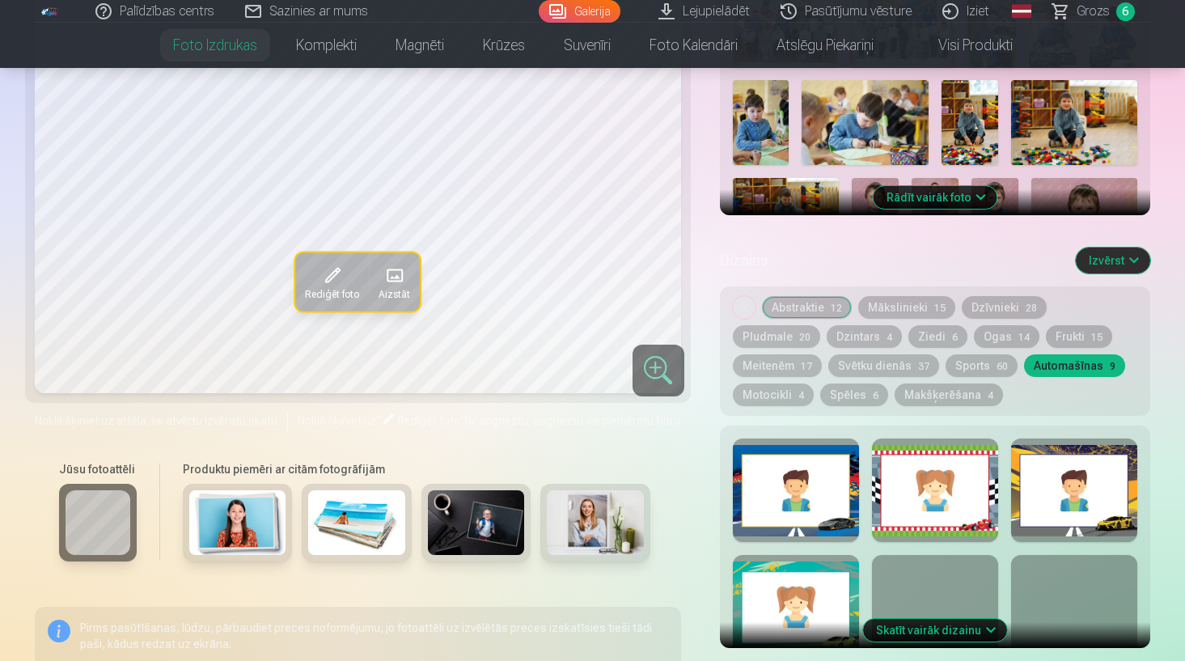
scroll to position [671, 0]
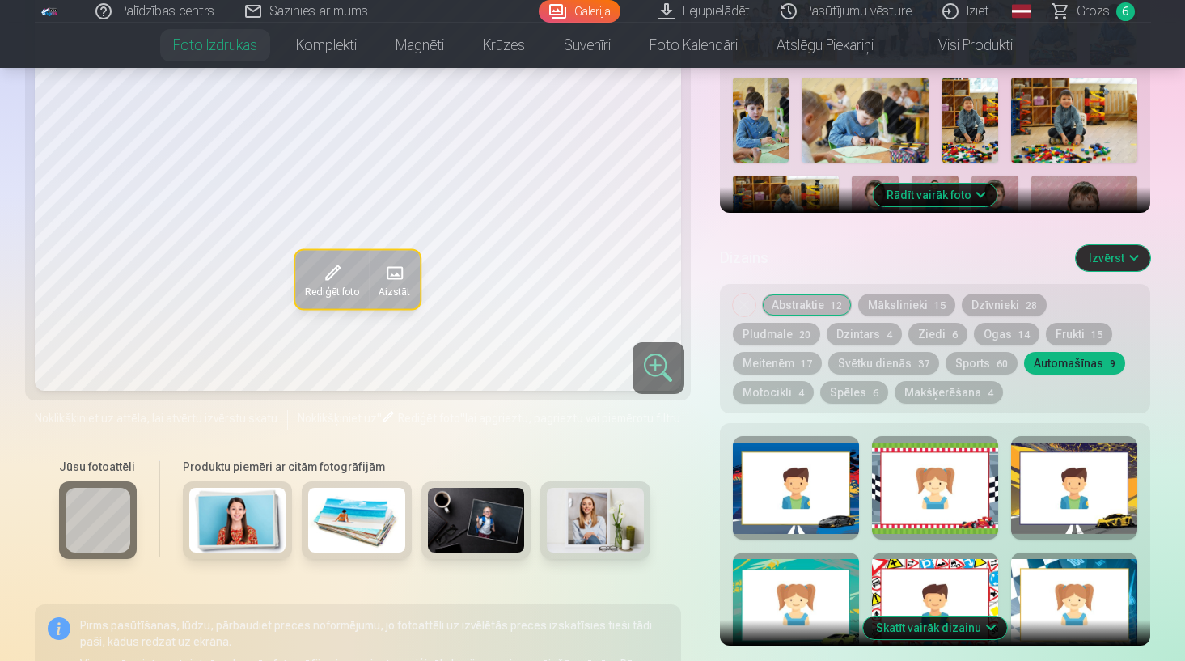
click at [812, 304] on button "Abstraktie 12" at bounding box center [807, 305] width 90 height 23
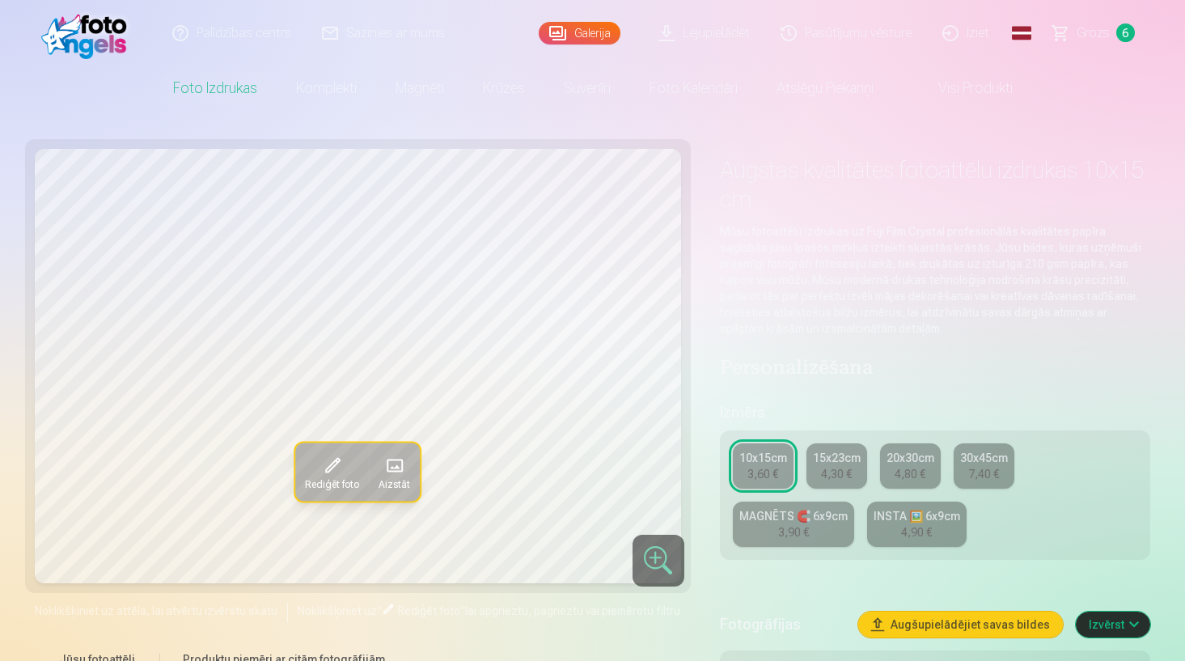
scroll to position [0, 0]
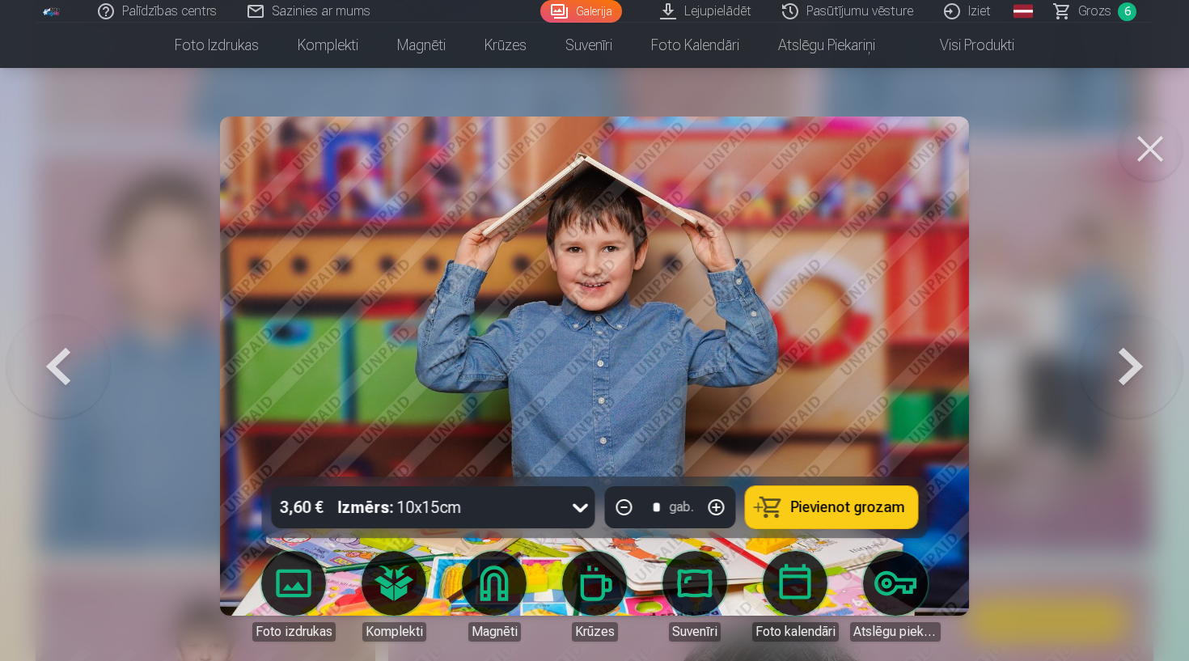
click at [853, 506] on span "Pievienot grozam" at bounding box center [848, 507] width 114 height 15
click at [1151, 369] on button at bounding box center [1131, 366] width 104 height 189
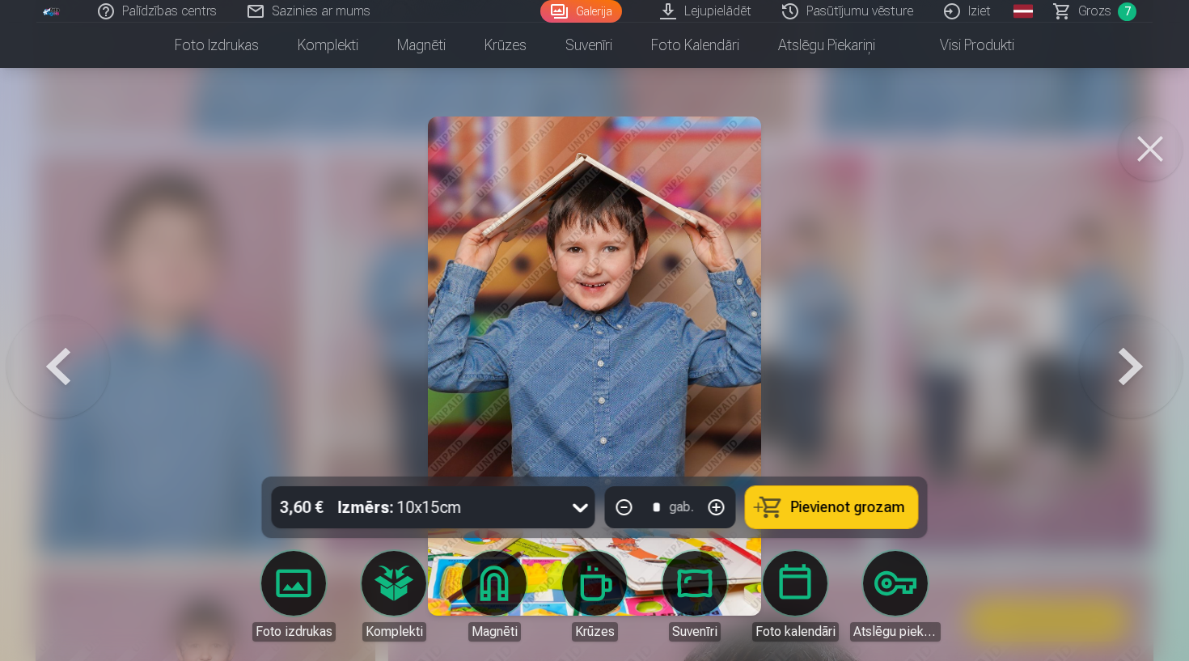
click at [1151, 368] on button at bounding box center [1131, 366] width 104 height 189
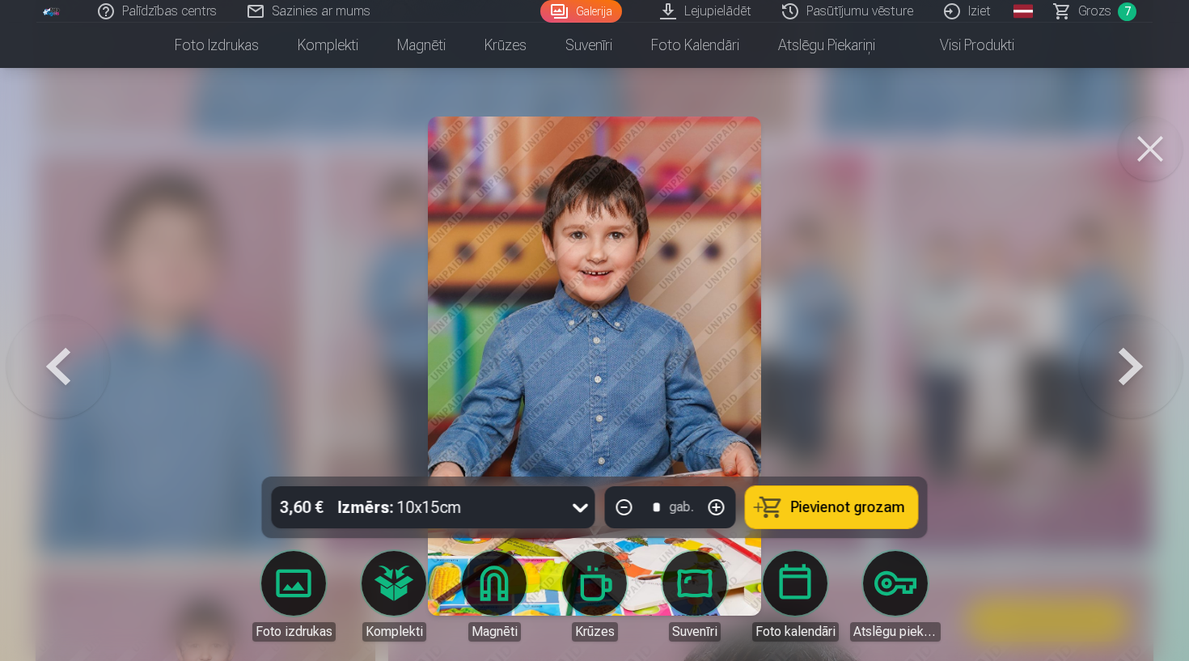
click at [1151, 368] on button at bounding box center [1131, 366] width 104 height 189
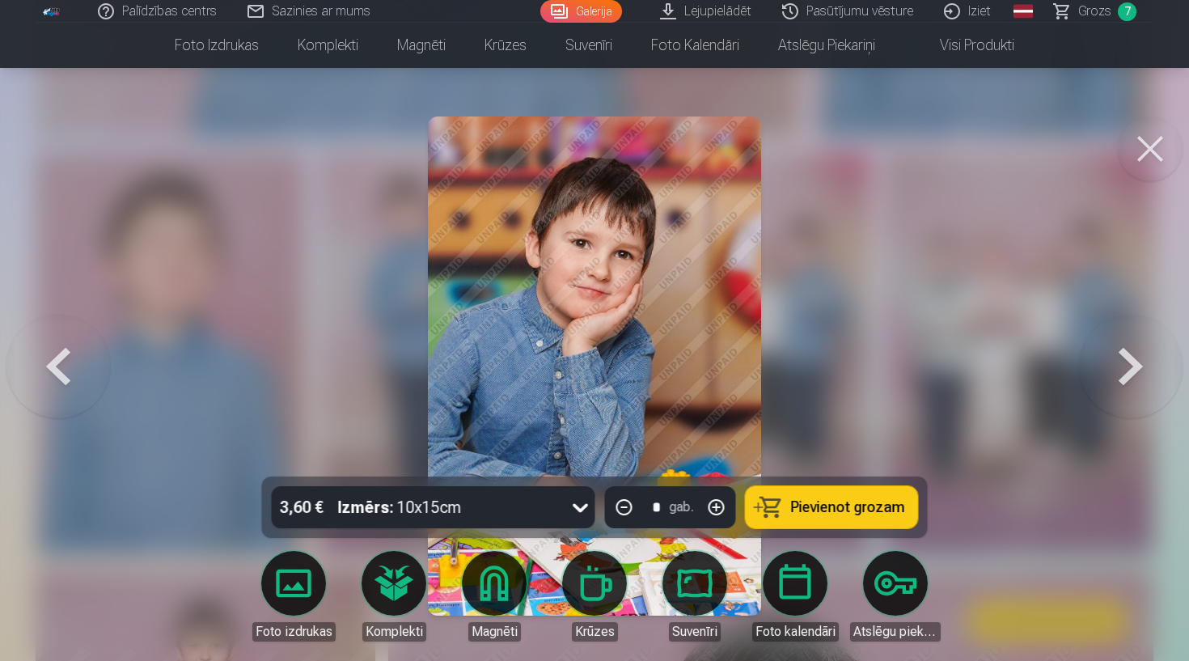
click at [1151, 368] on button at bounding box center [1131, 366] width 104 height 189
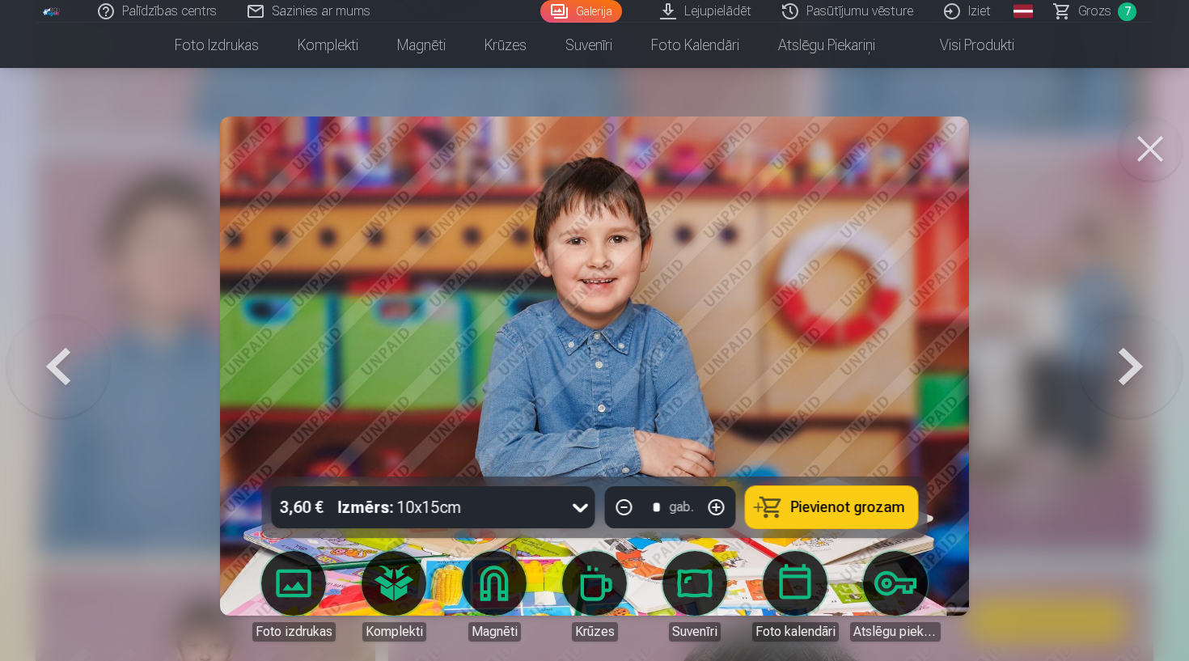
click at [1151, 368] on button at bounding box center [1131, 366] width 104 height 189
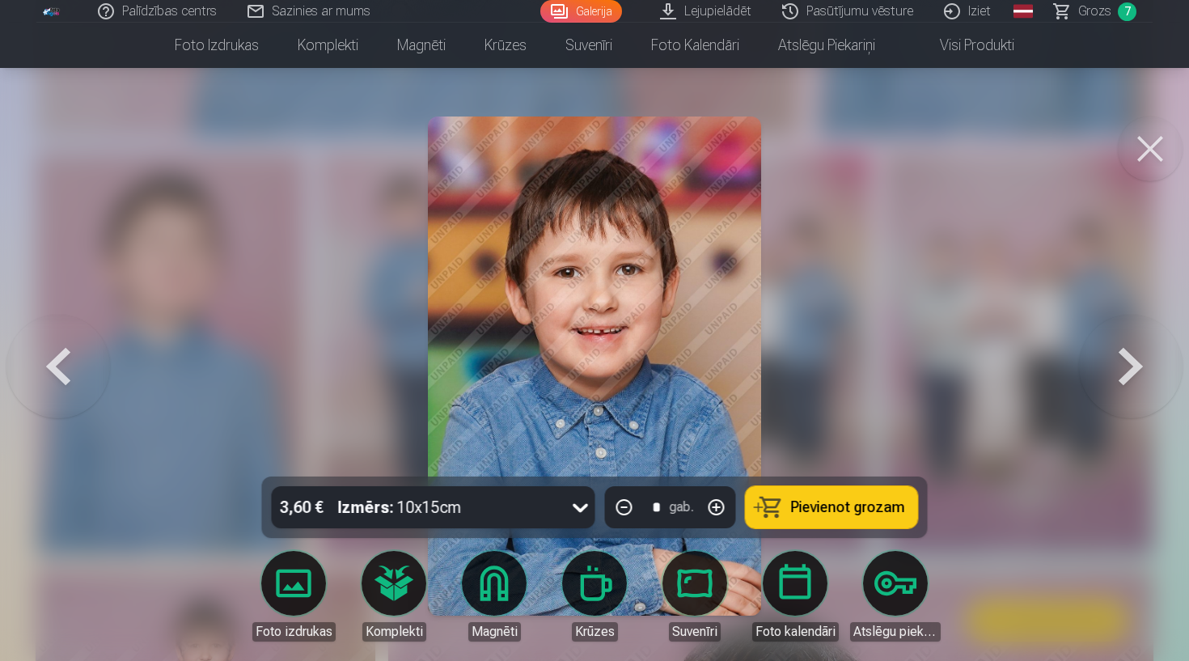
click at [1151, 368] on button at bounding box center [1131, 366] width 104 height 189
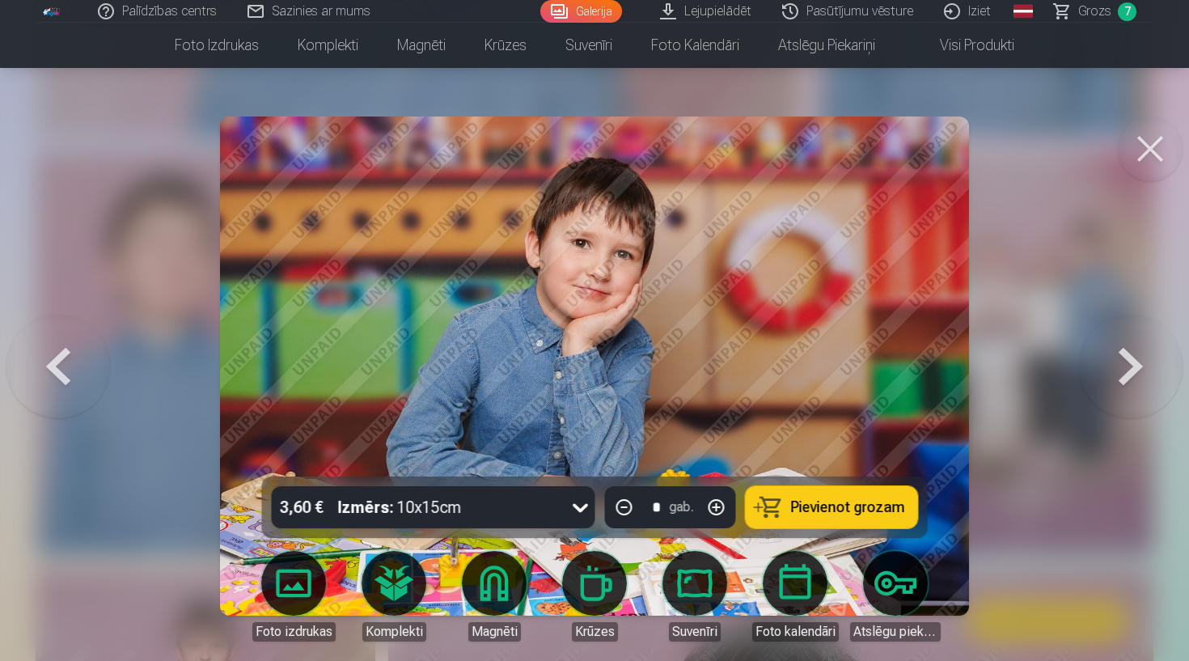
click at [1151, 368] on button at bounding box center [1131, 366] width 104 height 189
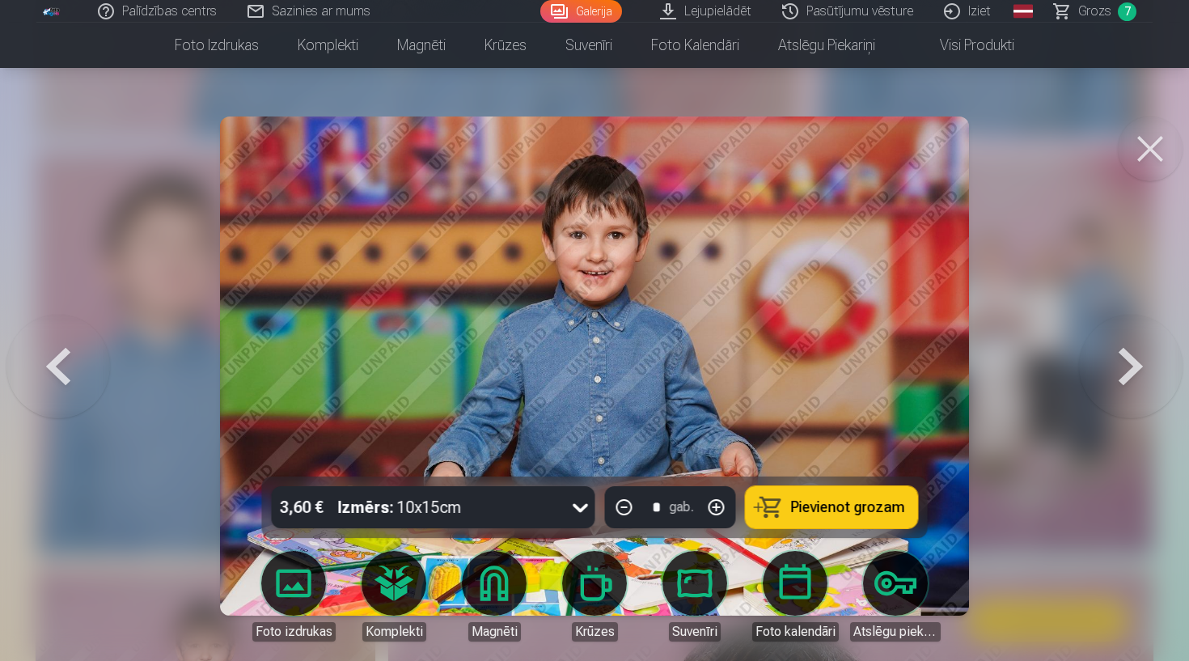
click at [1151, 368] on button at bounding box center [1131, 366] width 104 height 189
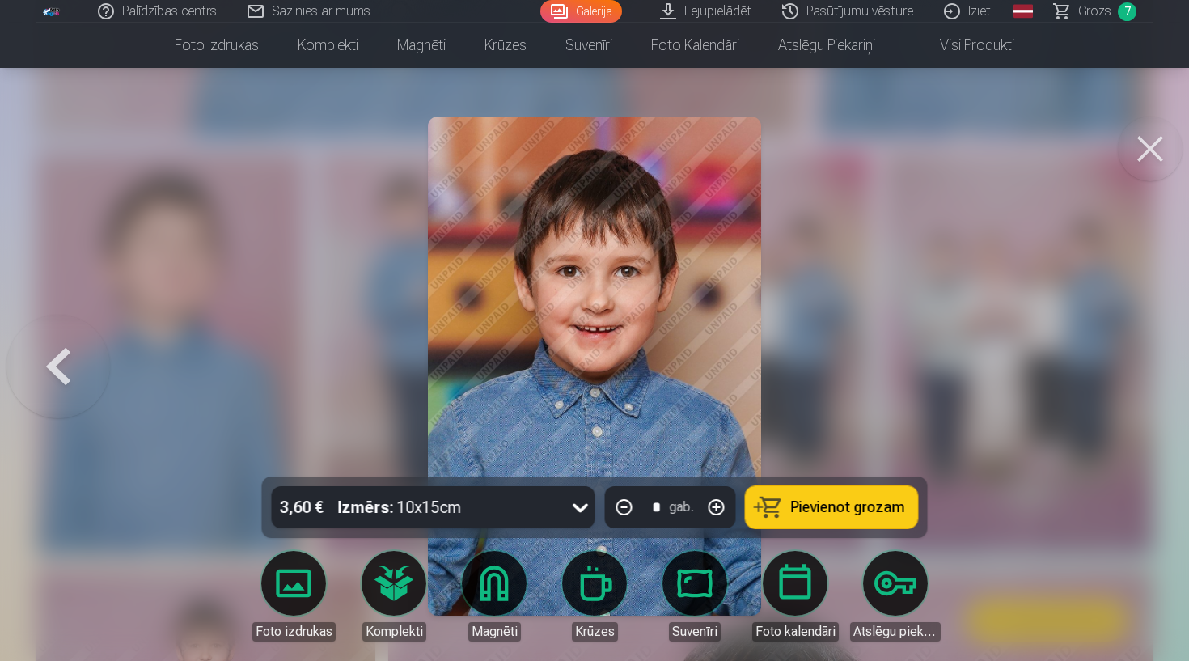
click at [1151, 369] on div at bounding box center [594, 330] width 1189 height 661
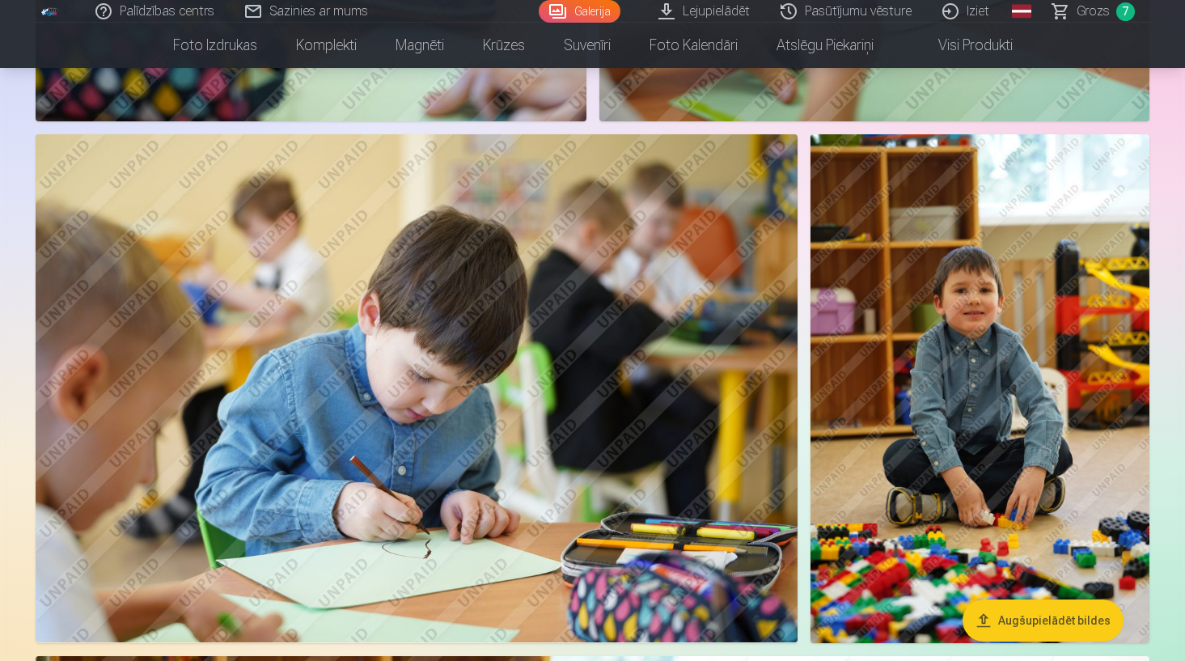
scroll to position [2082, 0]
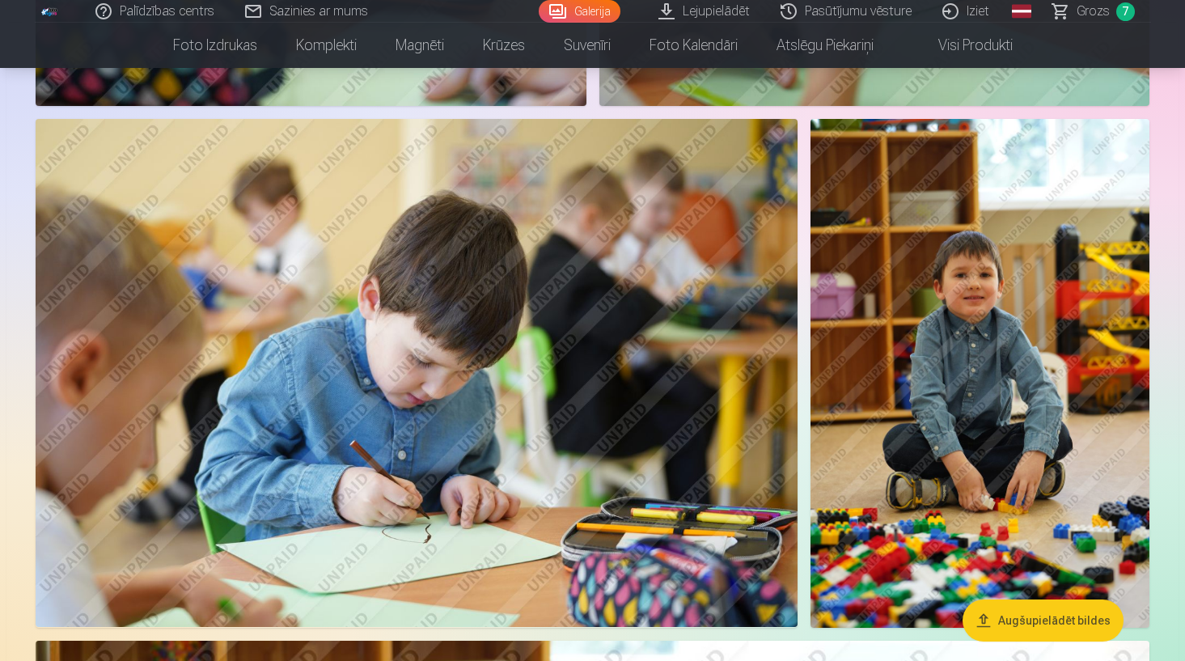
click at [367, 393] on img at bounding box center [417, 373] width 762 height 508
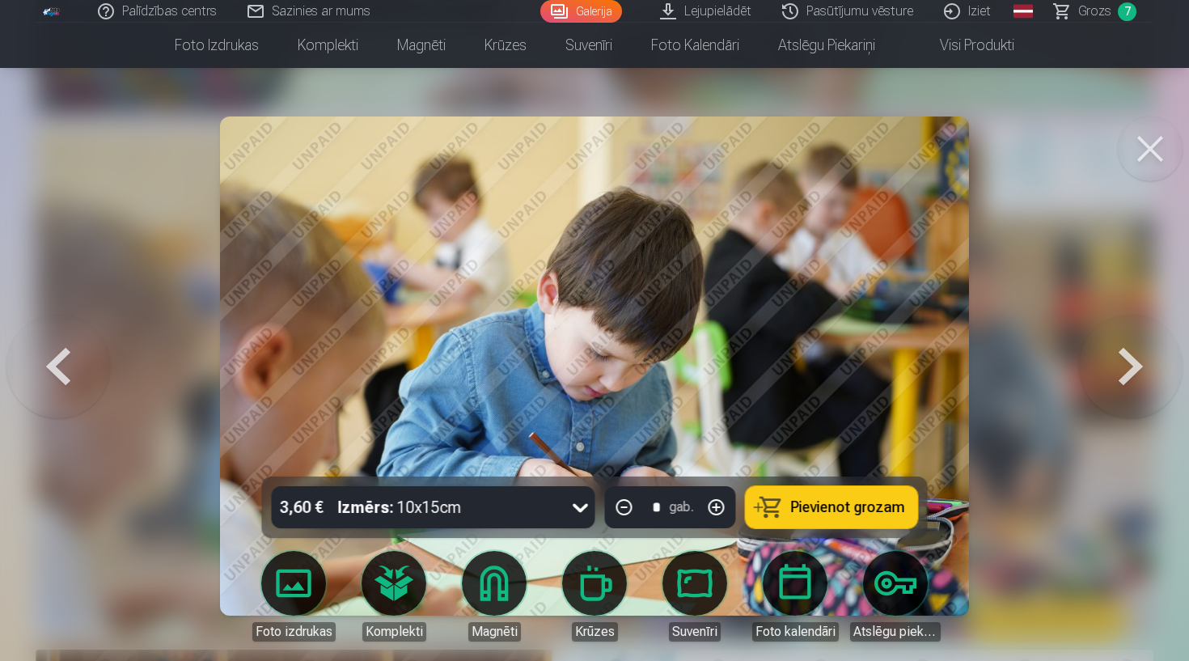
click at [828, 516] on button "Pievienot grozam" at bounding box center [832, 507] width 172 height 42
click at [1138, 163] on button at bounding box center [1150, 149] width 65 height 65
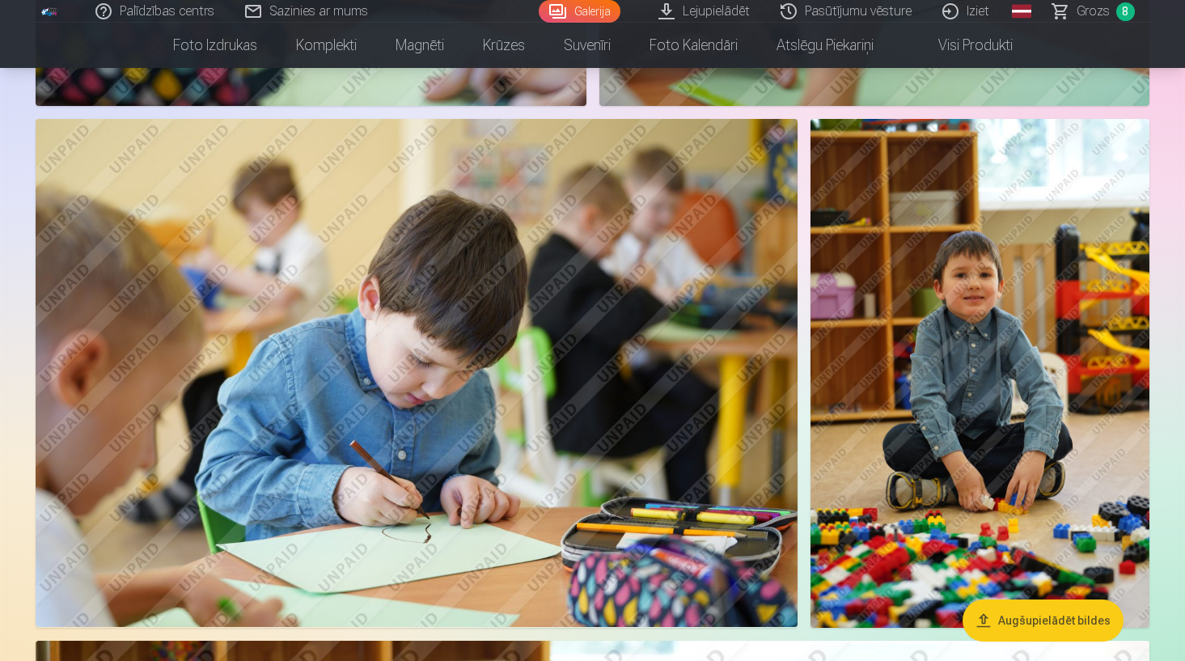
click at [1095, 14] on span "Grozs" at bounding box center [1093, 11] width 33 height 19
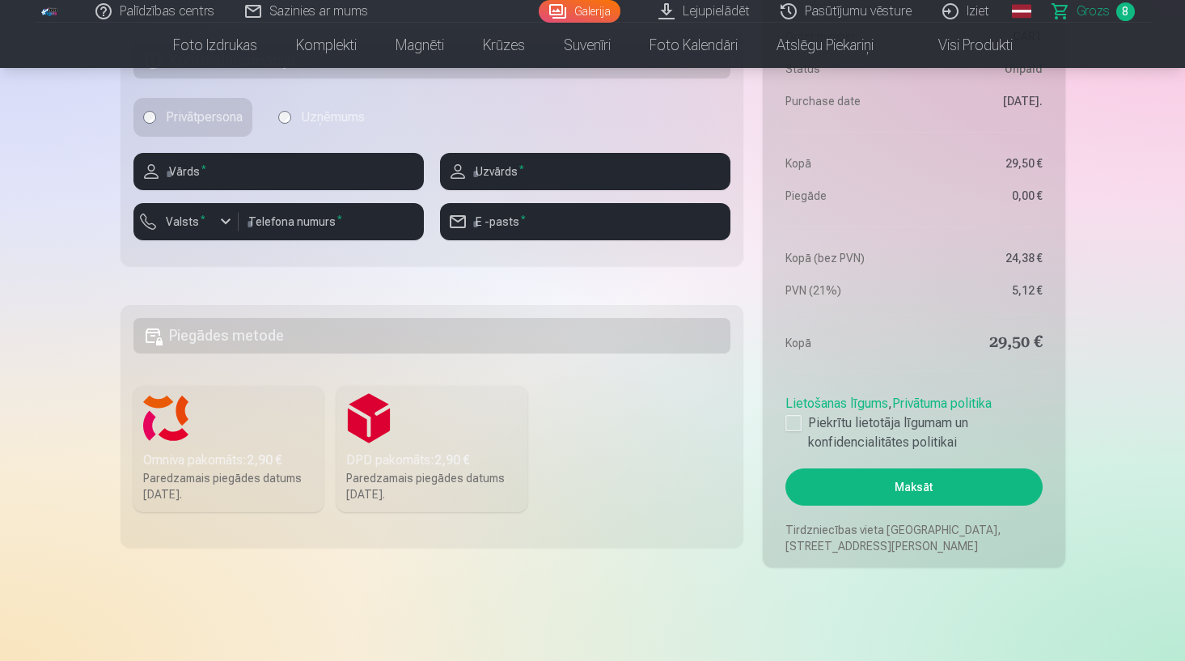
scroll to position [1692, 0]
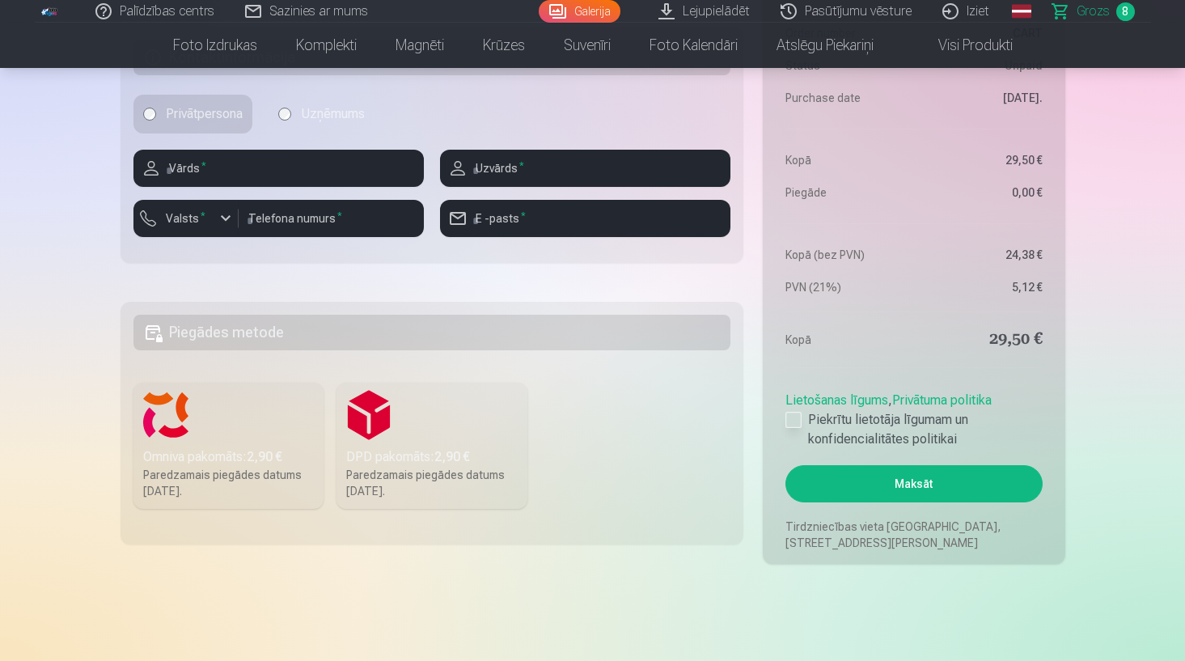
click at [797, 420] on div at bounding box center [794, 420] width 16 height 16
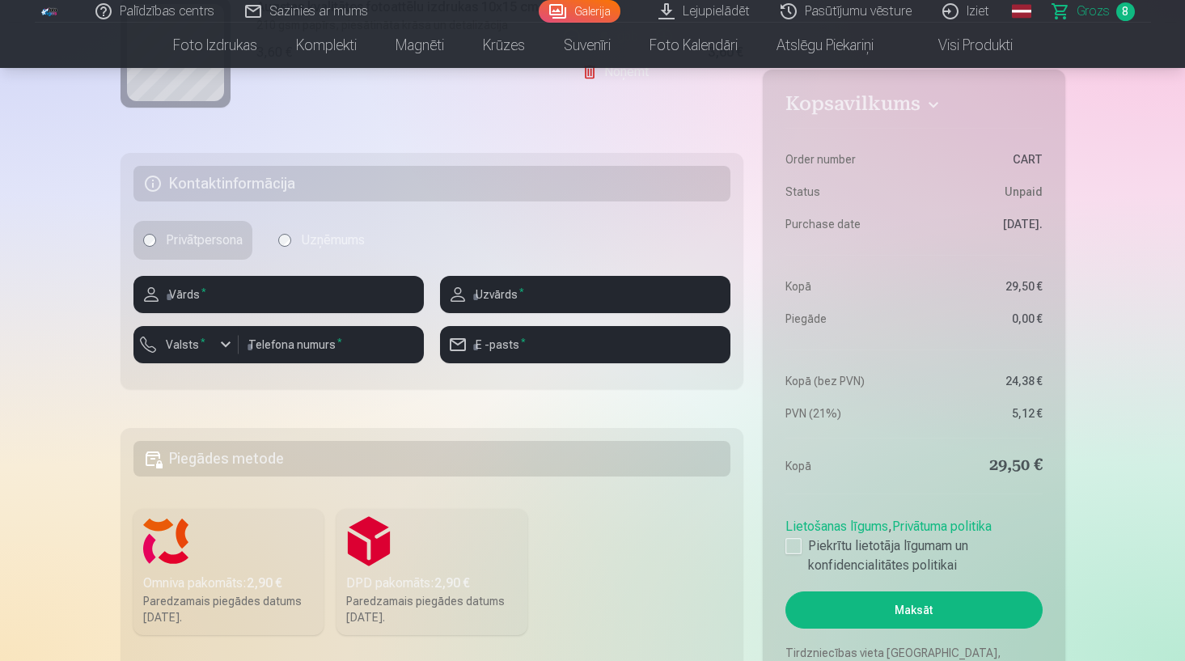
scroll to position [1558, 0]
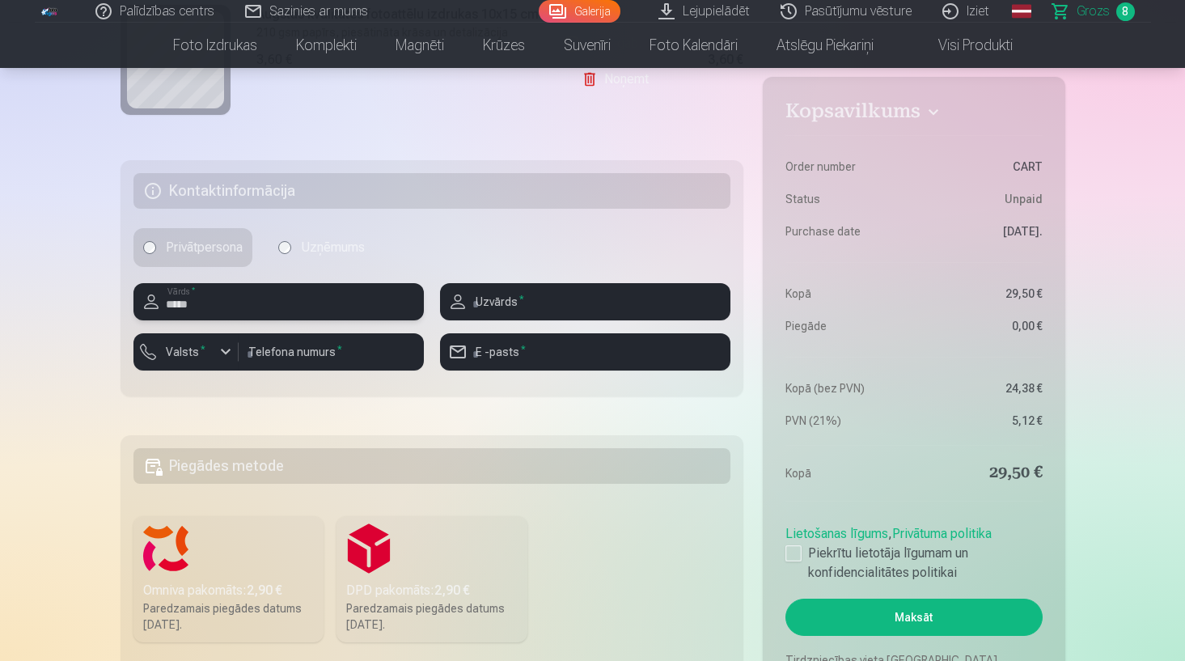
type input "*****"
click at [324, 358] on input "number" at bounding box center [331, 351] width 185 height 37
click at [211, 357] on div "button" at bounding box center [190, 354] width 49 height 16
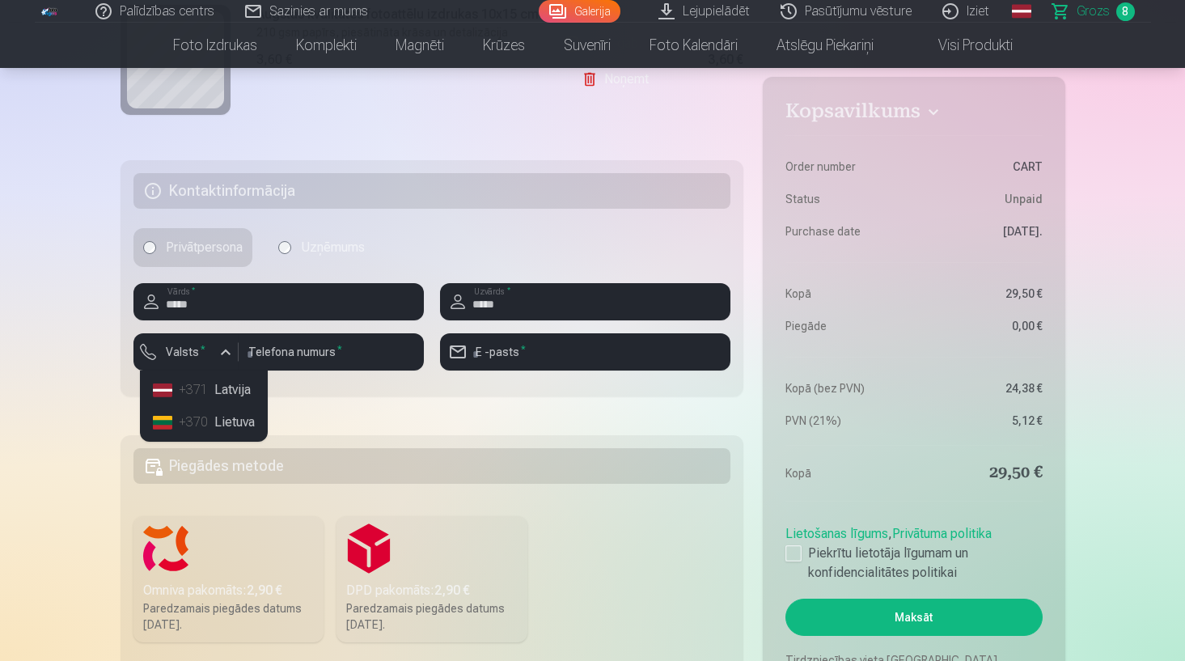
click at [219, 390] on li "+371 Latvija" at bounding box center [203, 390] width 115 height 32
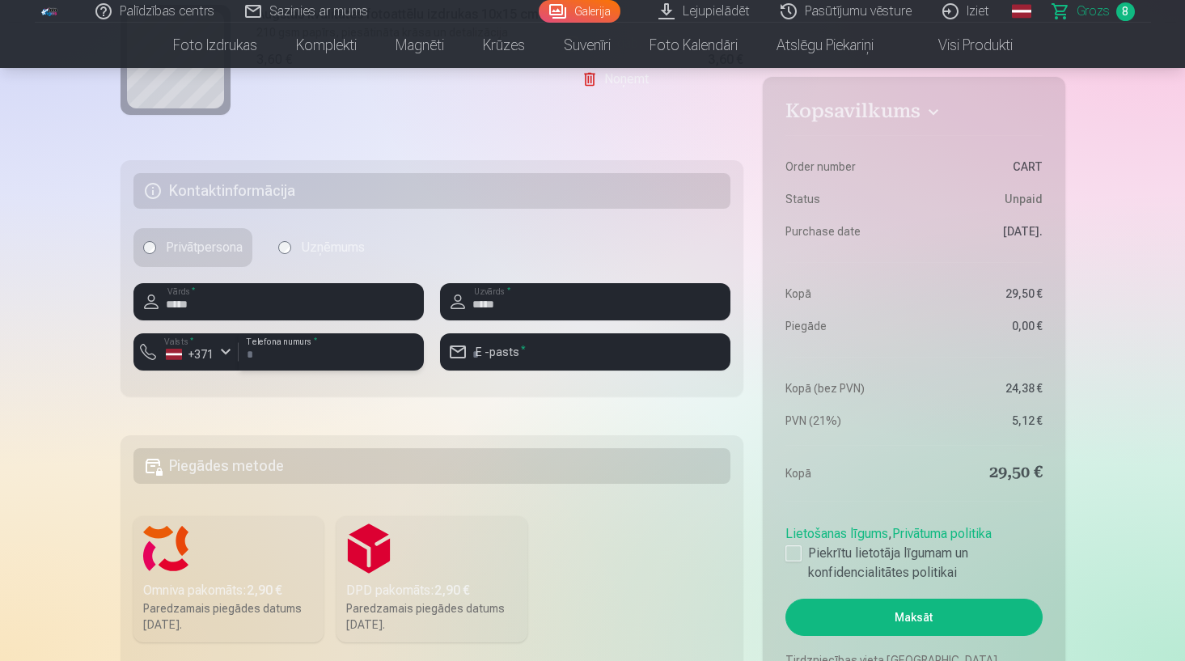
click at [300, 348] on input "number" at bounding box center [331, 351] width 185 height 37
type input "********"
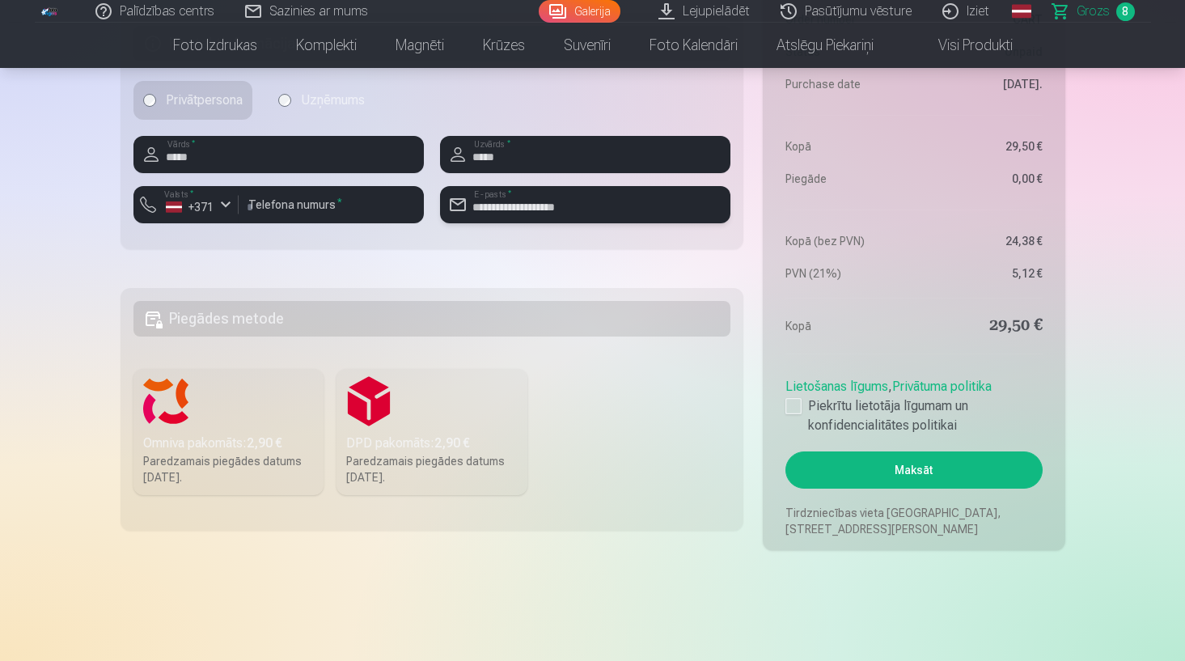
scroll to position [1714, 0]
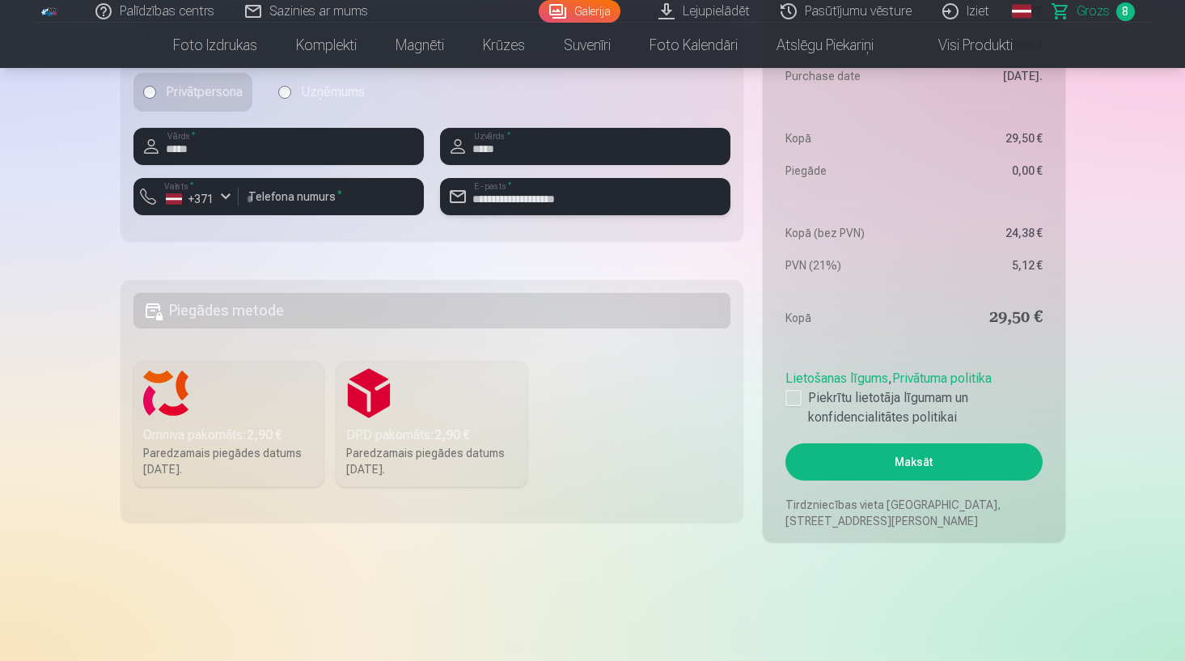
type input "**********"
click at [262, 435] on b "2,90 €" at bounding box center [265, 434] width 36 height 15
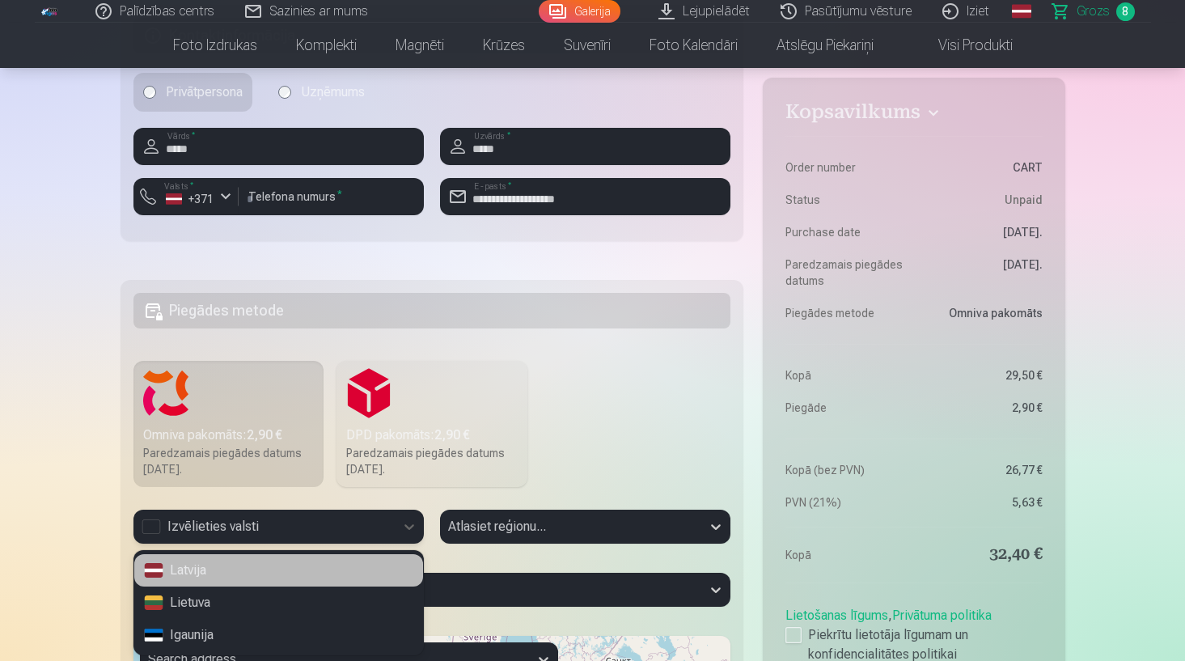
click at [392, 525] on div "Izvēlieties valsti" at bounding box center [264, 527] width 261 height 34
click at [280, 570] on div "Latvija" at bounding box center [278, 570] width 289 height 32
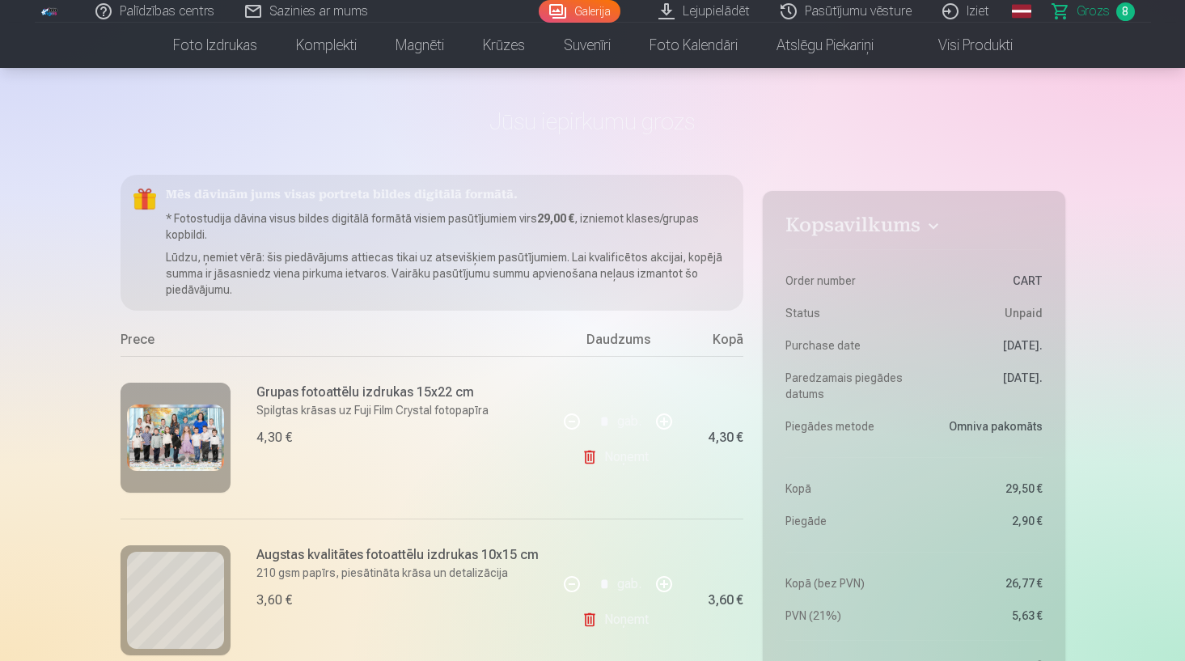
scroll to position [42, 0]
click at [558, 234] on p "* Fotostudija dāvina visus bildes digitālā formātā visiem pasūtījumiem virs 29,…" at bounding box center [449, 226] width 566 height 32
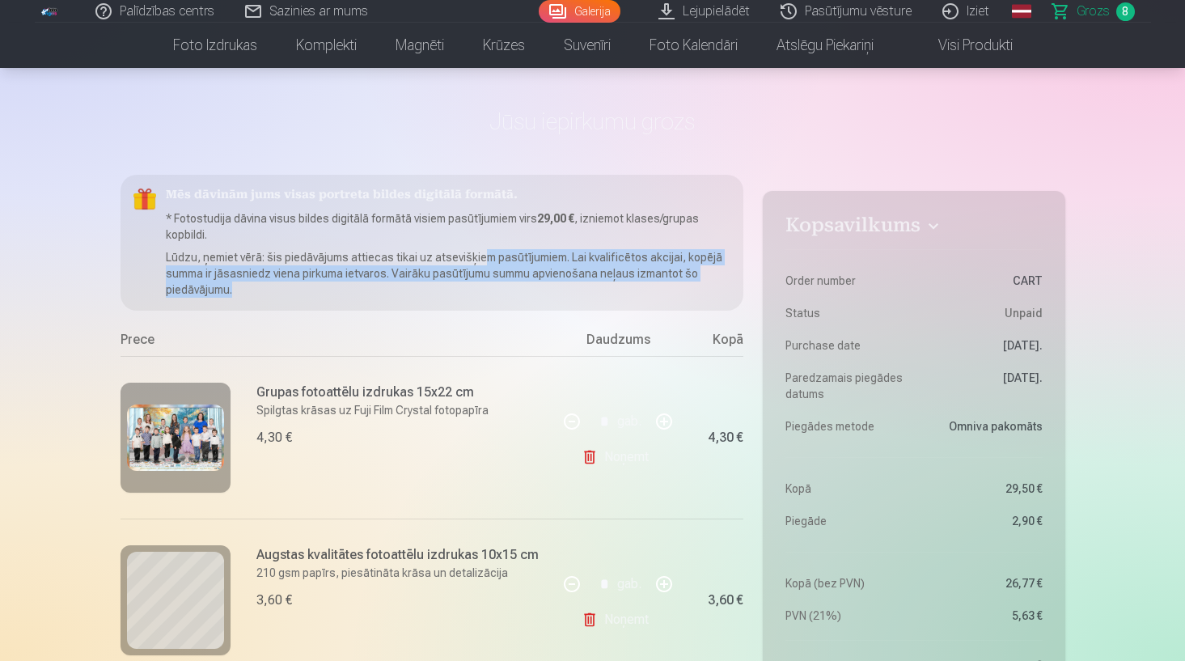
drag, startPoint x: 478, startPoint y: 261, endPoint x: 545, endPoint y: 295, distance: 74.9
click at [553, 295] on p "Lūdzu, ņemiet vērā: šis piedāvājums attiecas tikai uz atsevišķiem pasūtījumiem.…" at bounding box center [449, 273] width 566 height 49
click at [430, 299] on div "Mēs dāvinām jums visas portreta bildes digitālā formātā. * Fotostudija dāvina v…" at bounding box center [433, 243] width 624 height 136
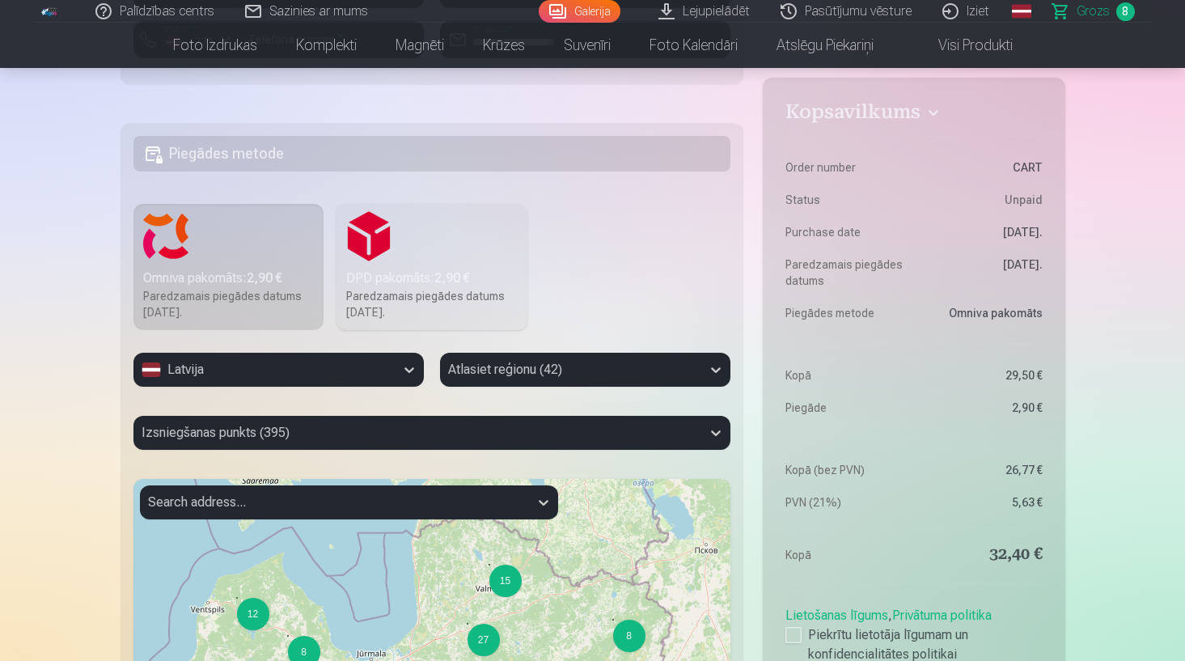
scroll to position [1876, 0]
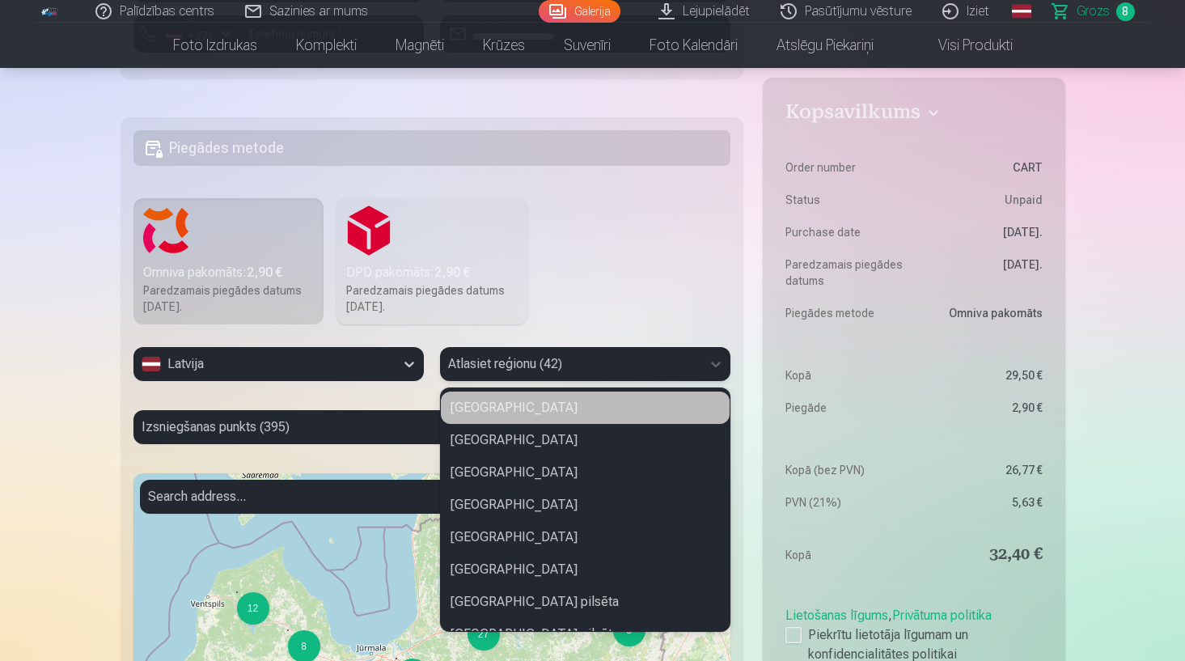
click at [615, 365] on div at bounding box center [570, 364] width 245 height 23
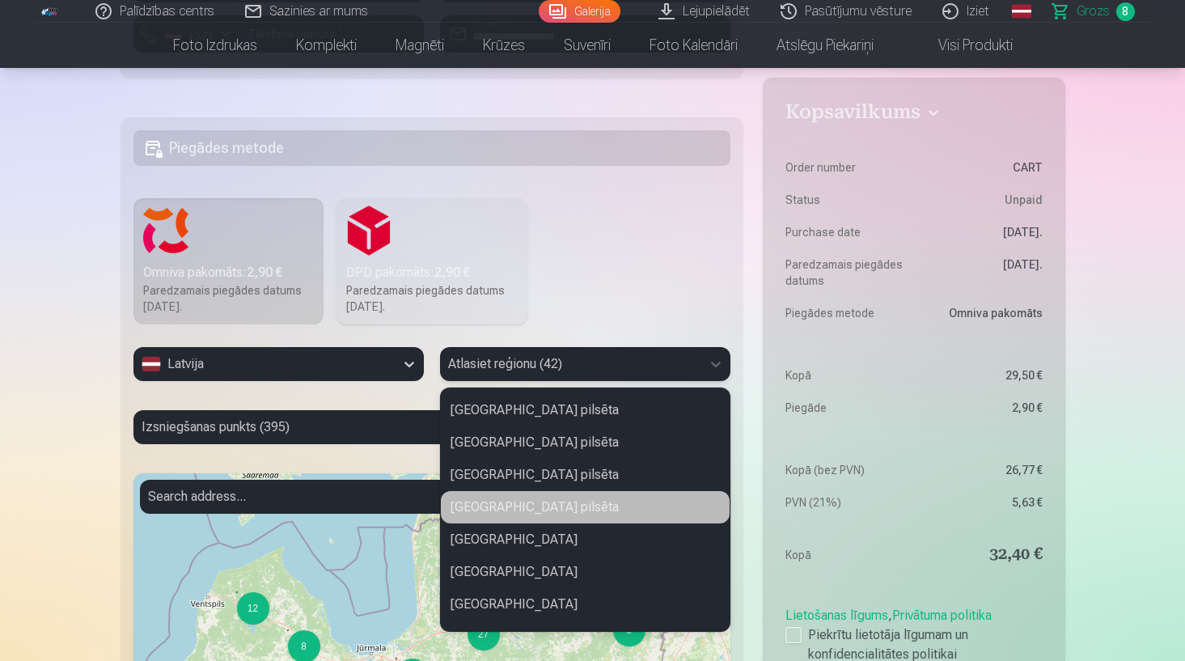
scroll to position [235, 0]
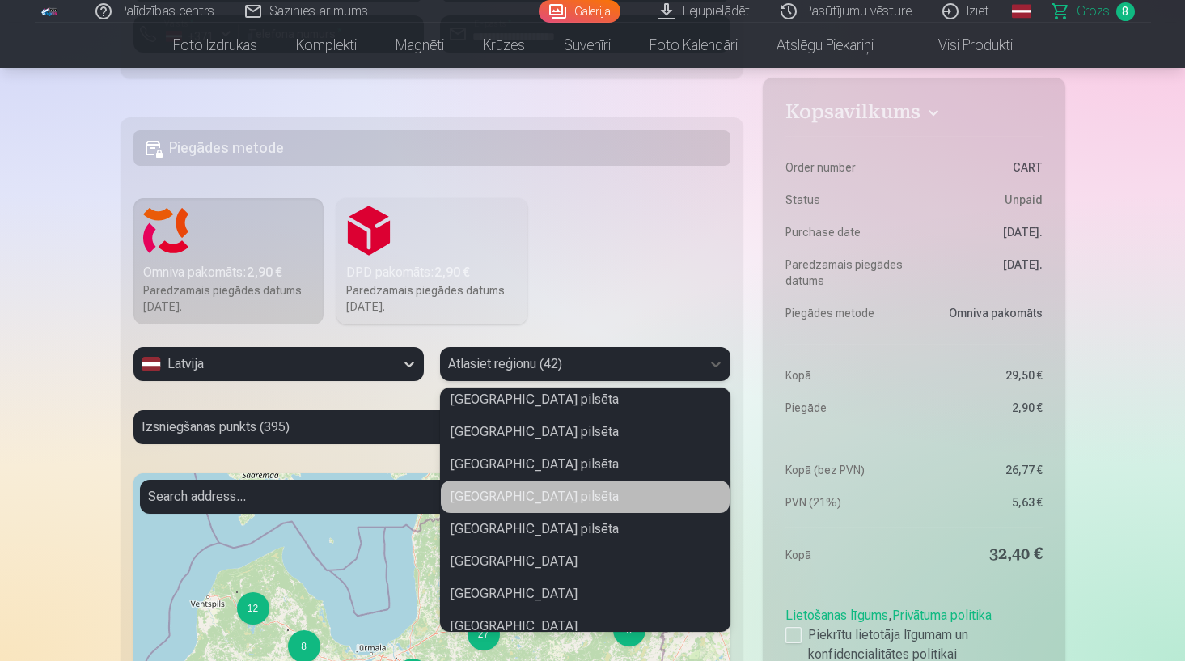
click at [519, 485] on div "Rīgas pilsēta" at bounding box center [585, 497] width 289 height 32
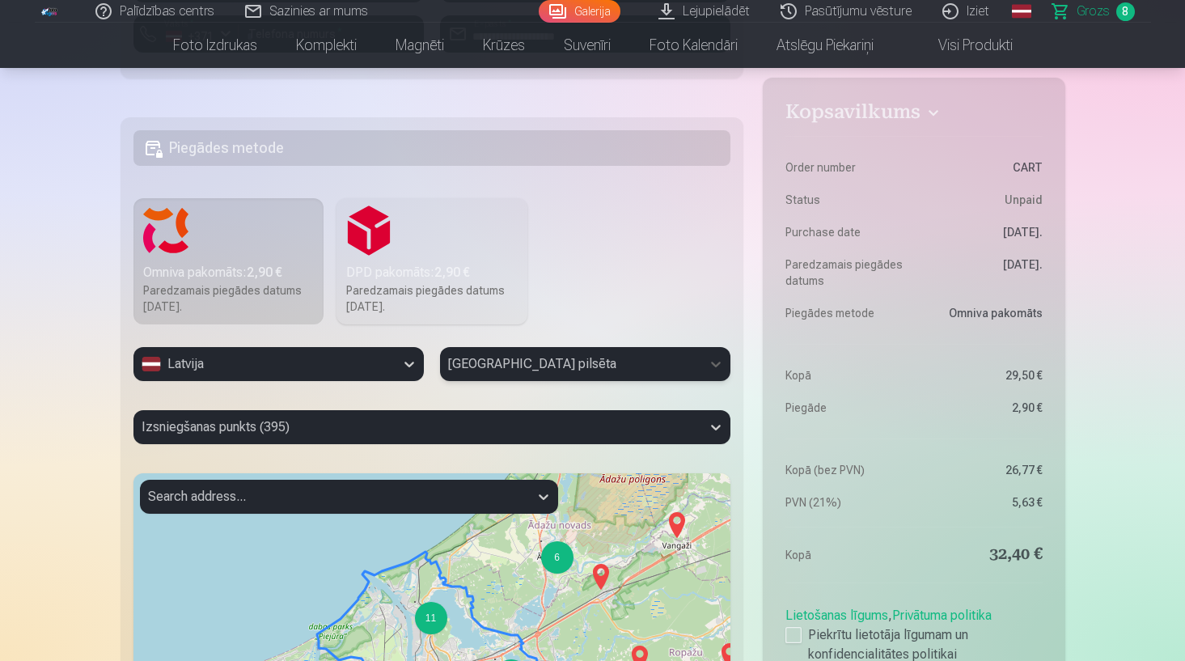
click at [267, 499] on div at bounding box center [334, 496] width 373 height 23
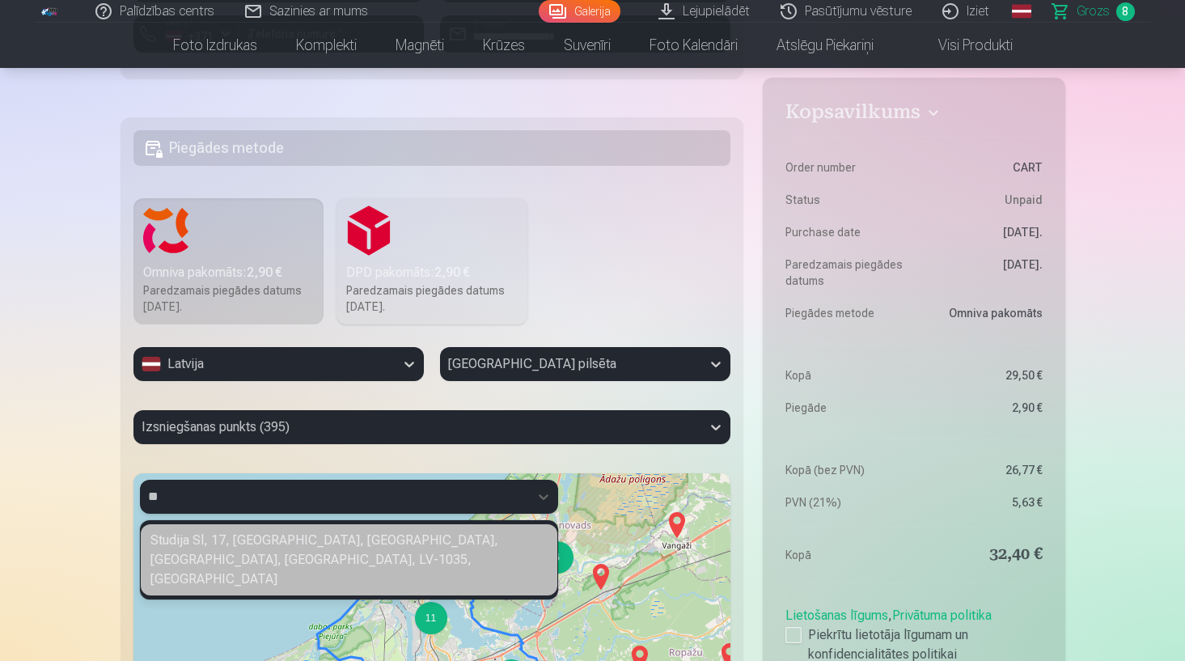
type input "*"
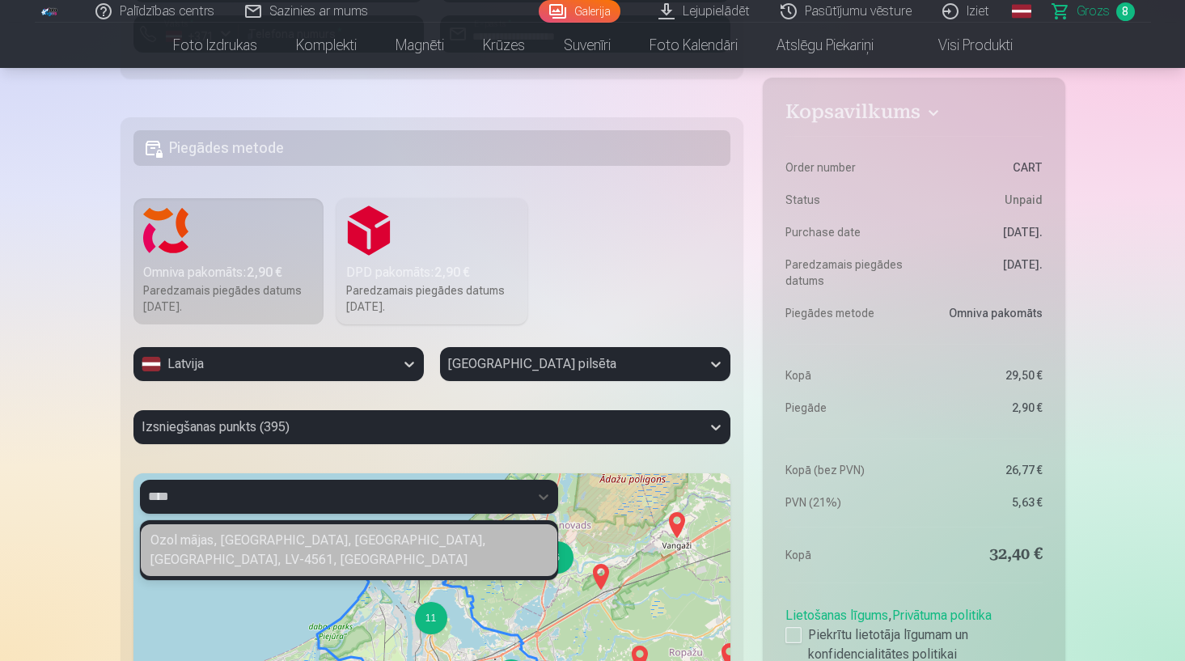
type input "*****"
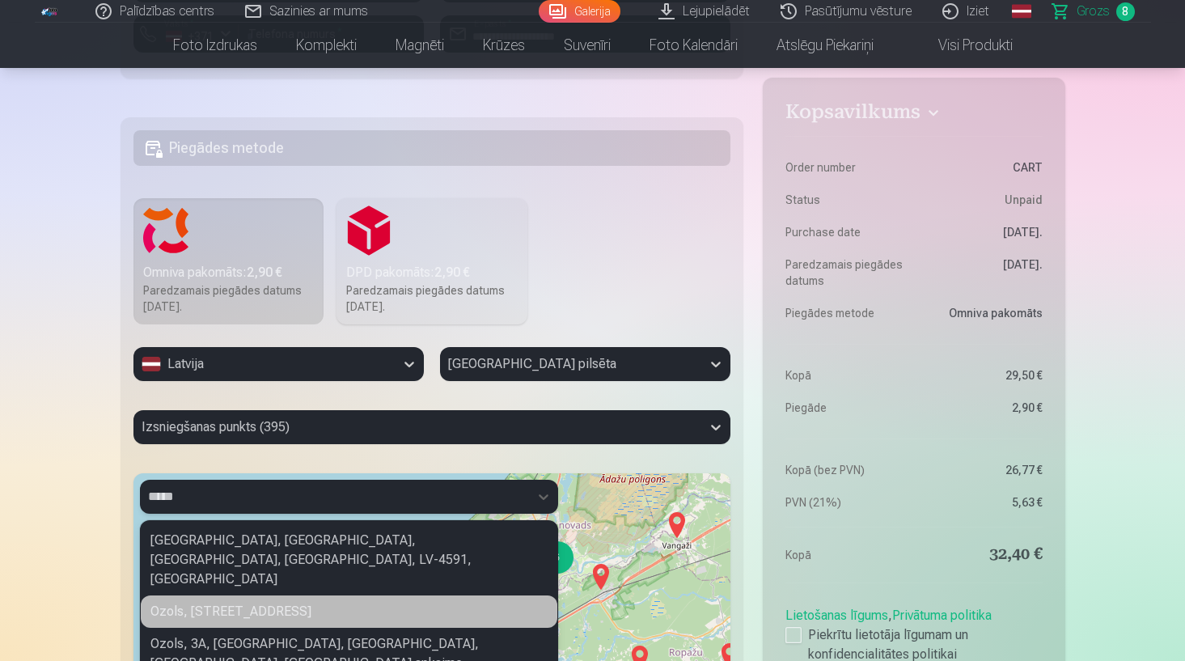
click at [291, 596] on div "Ozols, 1, Mazā Rencēnu iela, Šķirotava, Latgales apkaime, Riga, LV-1073, Latvia" at bounding box center [349, 612] width 417 height 32
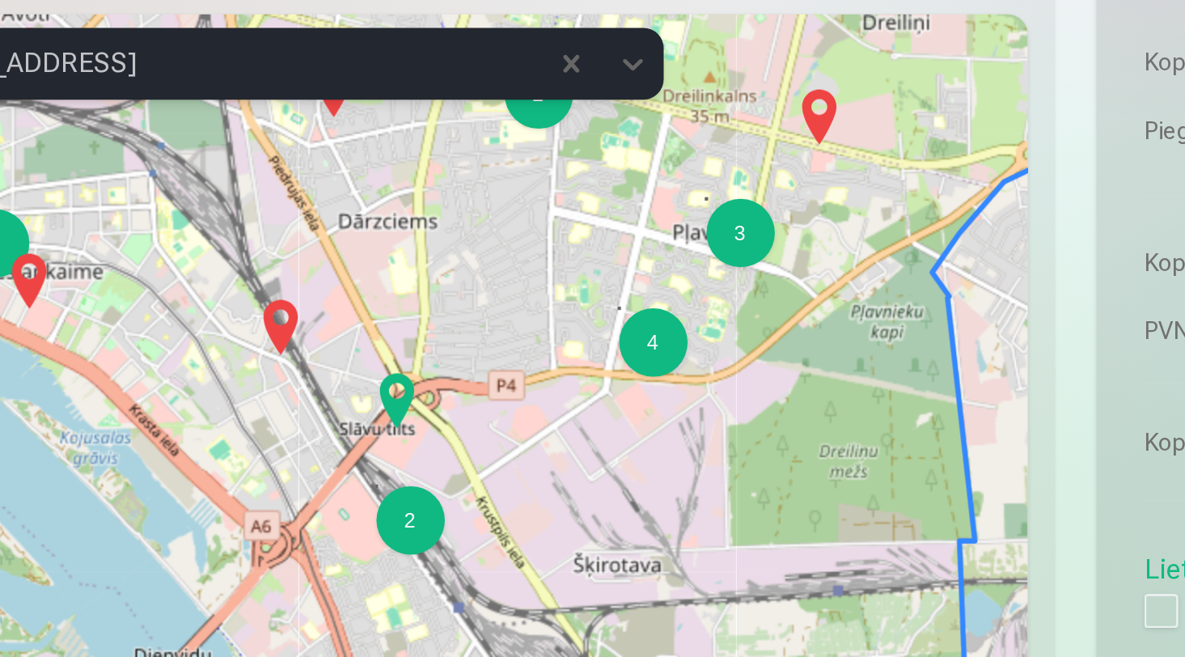
scroll to position [2148, 0]
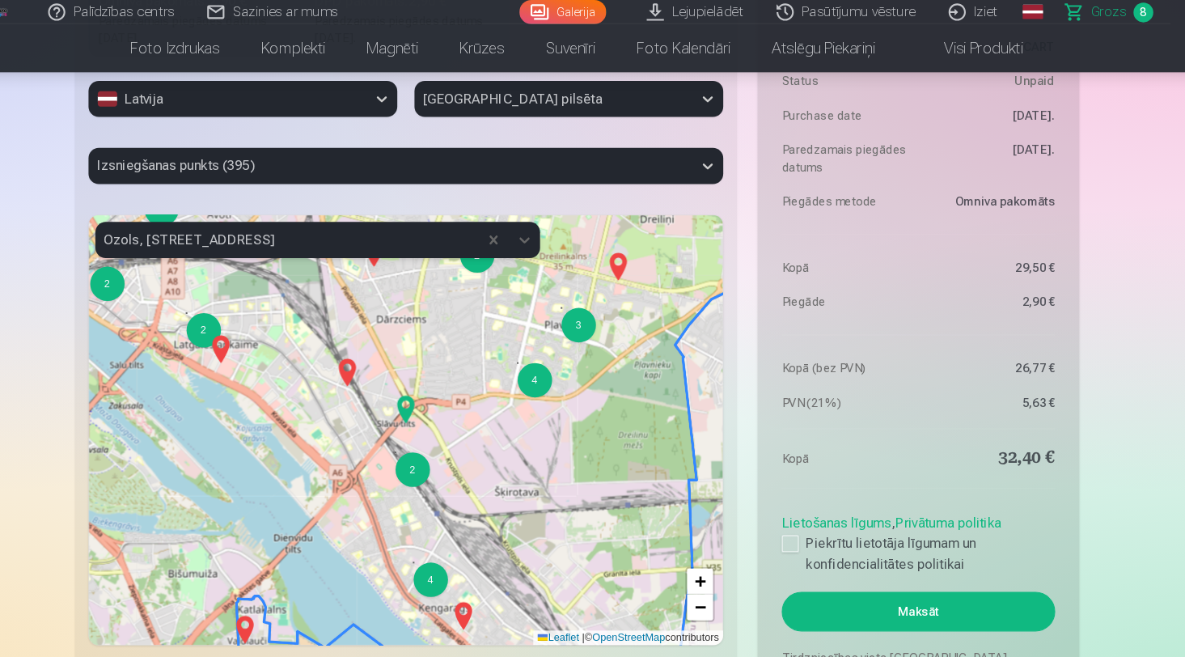
click at [397, 401] on div "2 3 3 2 3 3 4 5 2 2 2 2 7 2 2 3 2 3 4 3 3 6 2 2 2 2 3 2 4 3 2 2 3 2 + − Leaflet…" at bounding box center [433, 404] width 598 height 405
click at [477, 336] on div "2 3 3 2 3 3 4 5 2 2 2 2 7 2 2 3 2 3 4 3 3 6 2 2 2 2 3 2 4 3 2 2 3 2 + − Leaflet…" at bounding box center [433, 404] width 598 height 405
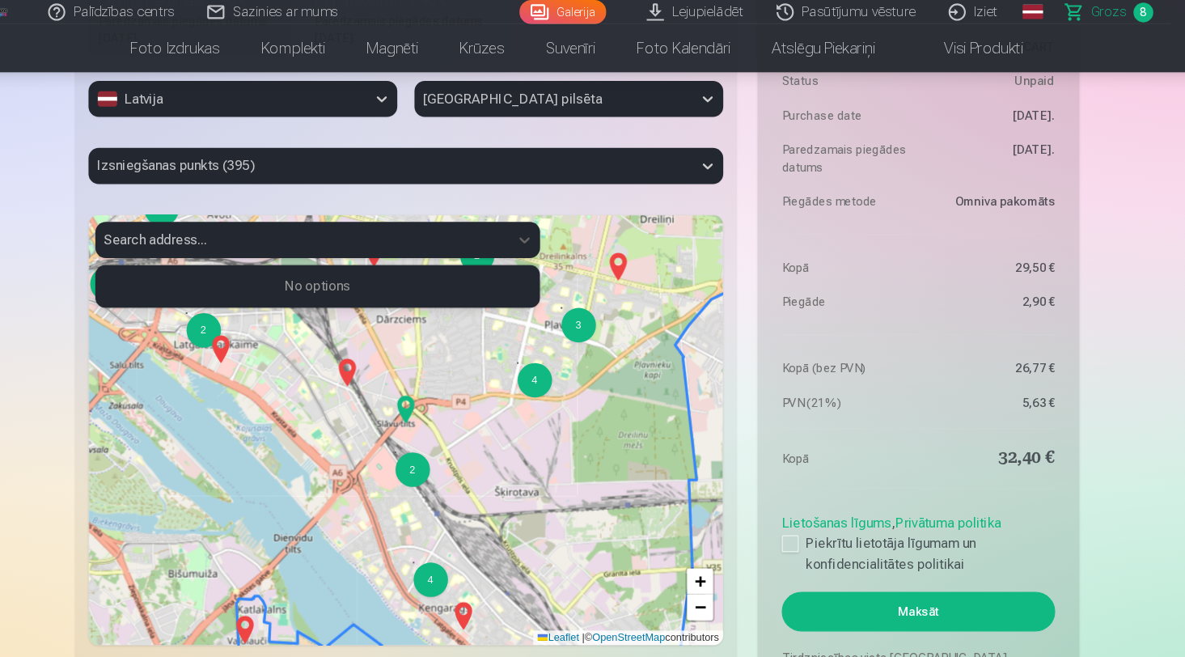
click at [354, 227] on div at bounding box center [334, 225] width 373 height 23
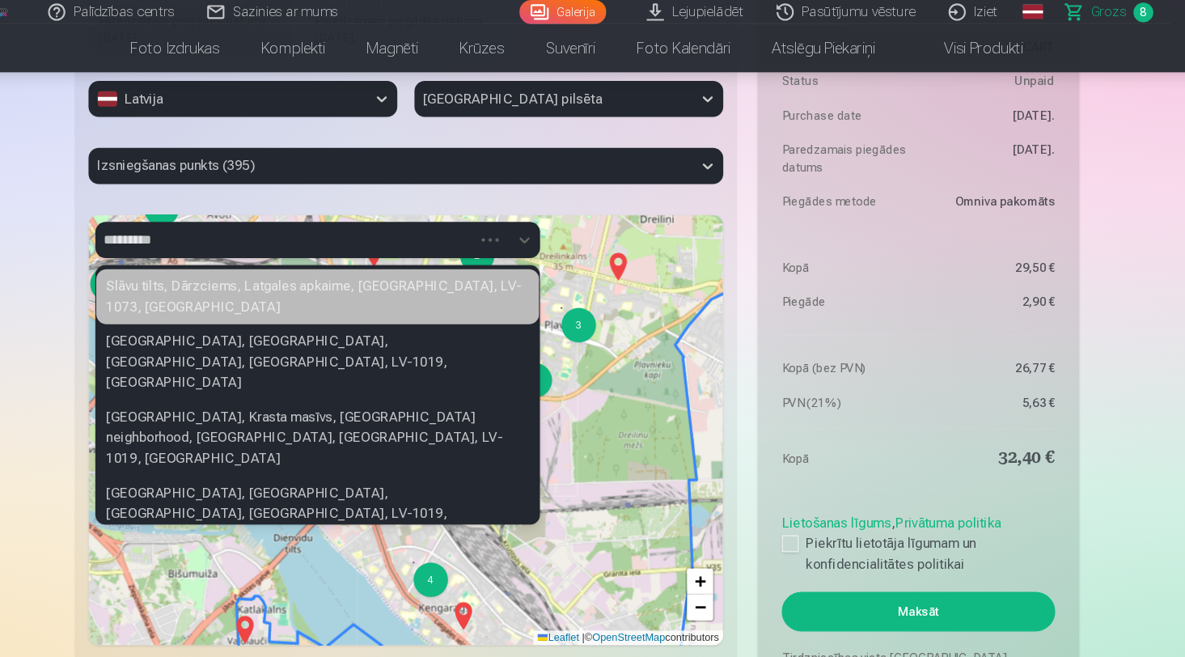
type input "**********"
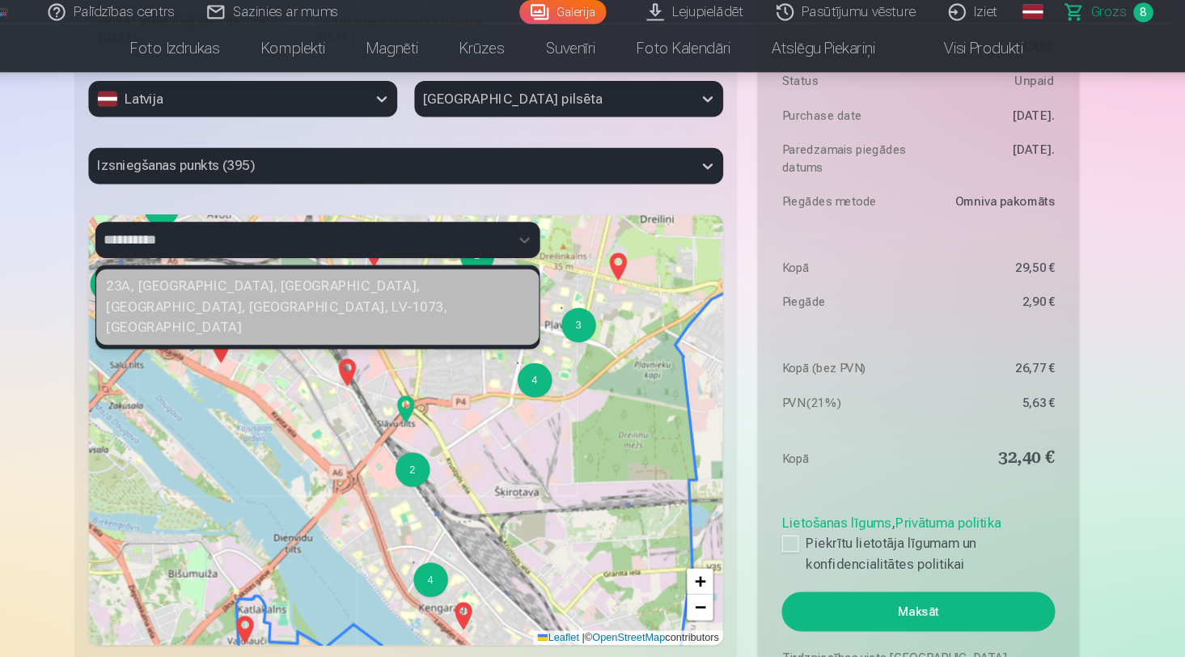
click at [265, 270] on div "23A, Slāvu iela, Dārzciems, Latgales apkaime, Riga, LV-1073, Latvia" at bounding box center [349, 288] width 417 height 71
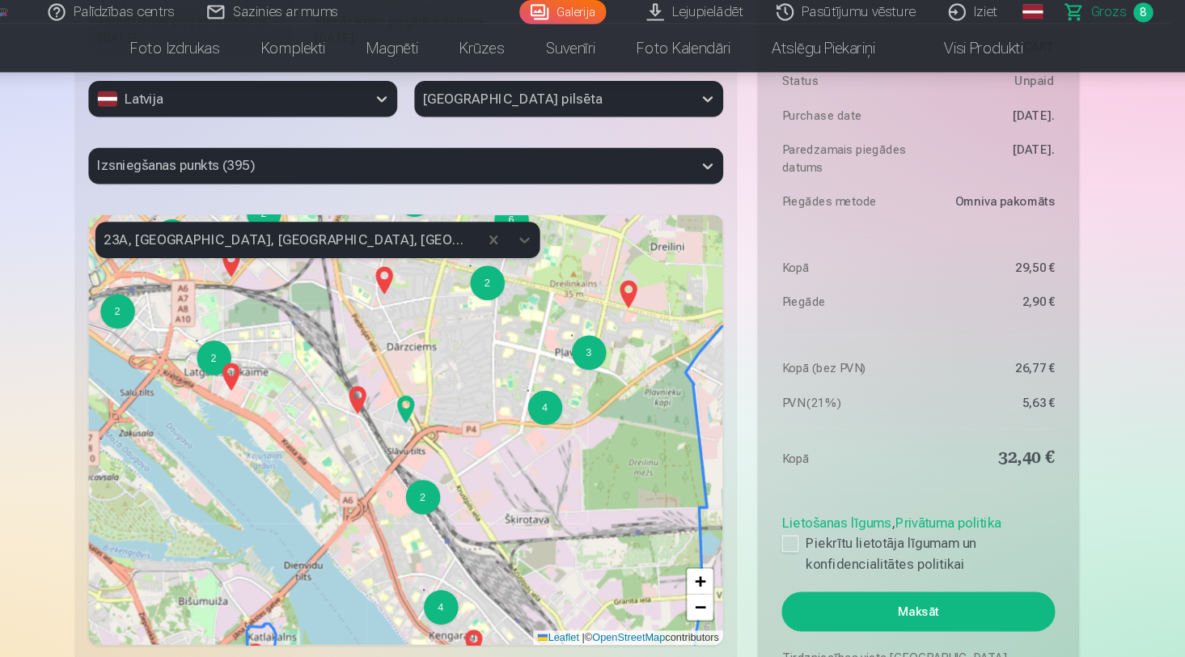
click at [419, 392] on img at bounding box center [432, 385] width 26 height 39
click at [419, 390] on img at bounding box center [432, 385] width 26 height 39
click at [704, 549] on span "+" at bounding box center [709, 546] width 11 height 20
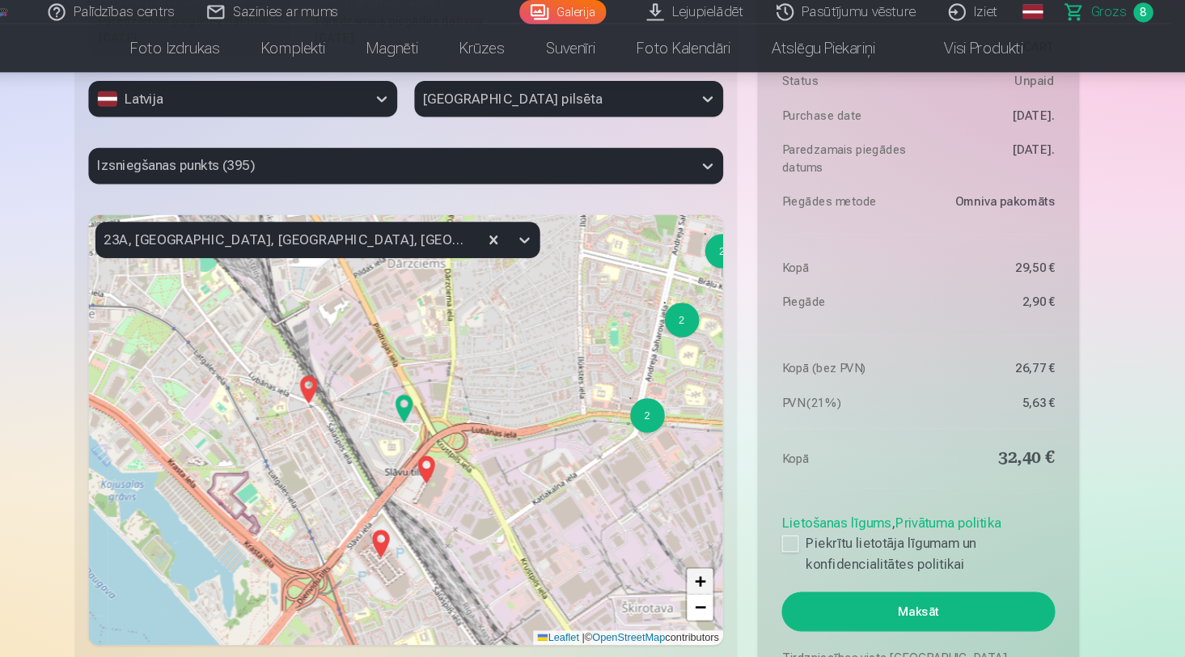
click at [704, 549] on span "+" at bounding box center [709, 546] width 11 height 20
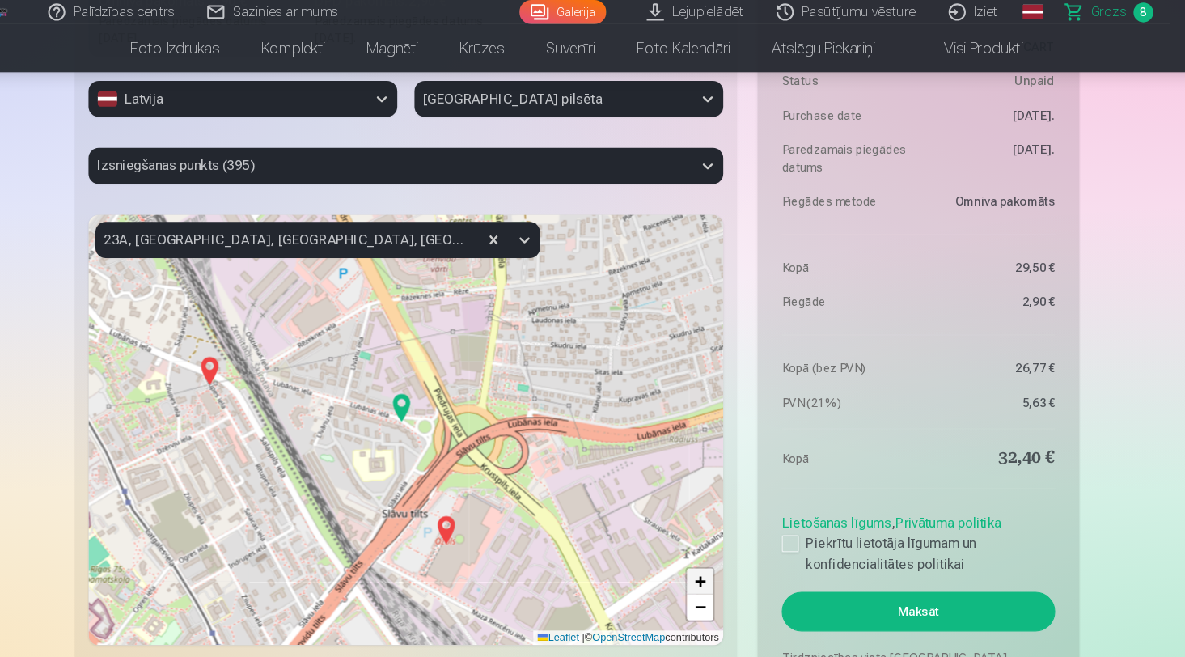
click at [704, 549] on span "+" at bounding box center [709, 546] width 11 height 20
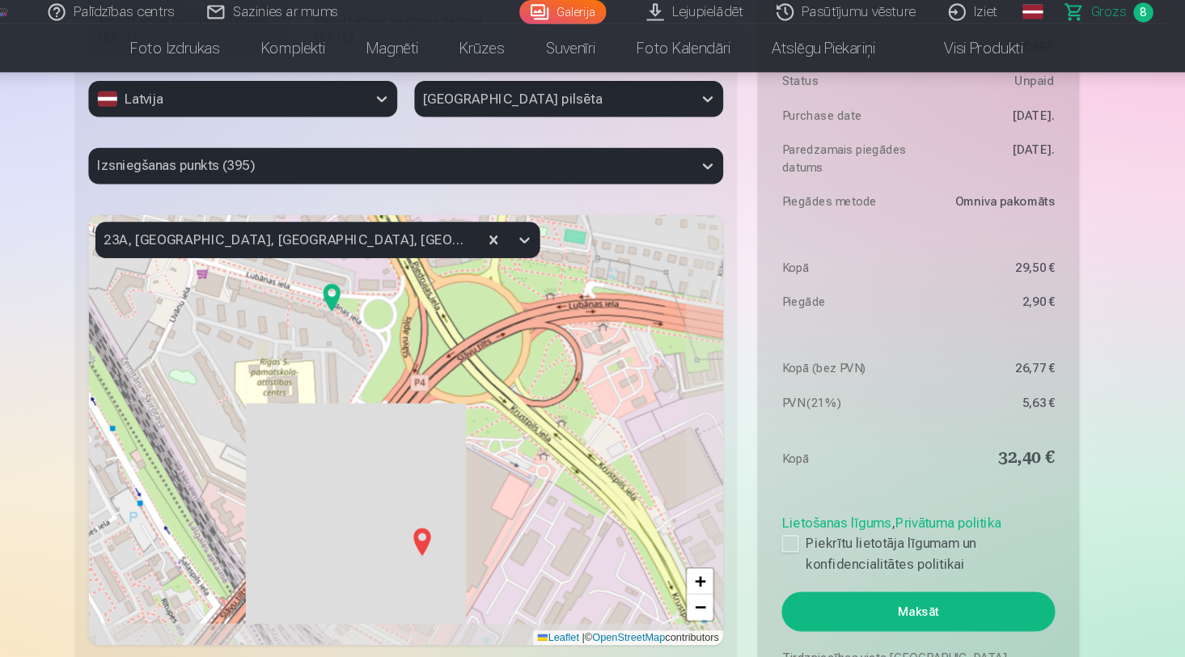
drag, startPoint x: 528, startPoint y: 536, endPoint x: 469, endPoint y: 434, distance: 118.2
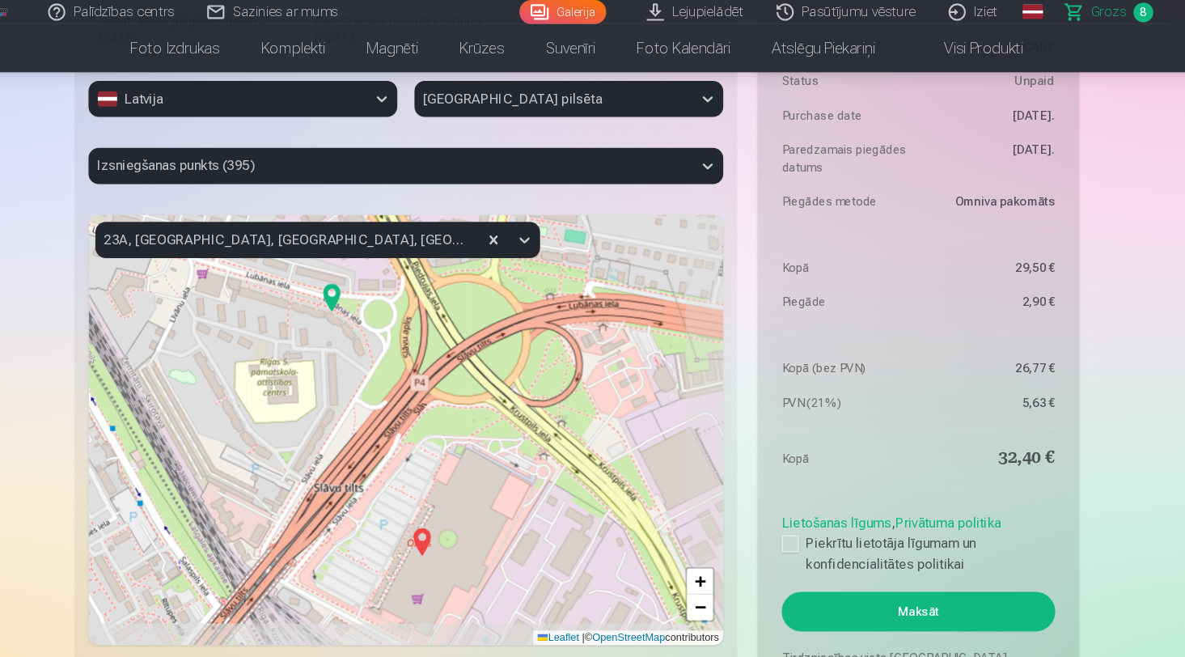
click at [468, 432] on div "+ − Leaflet | © OpenStreetMap contributors" at bounding box center [433, 404] width 598 height 405
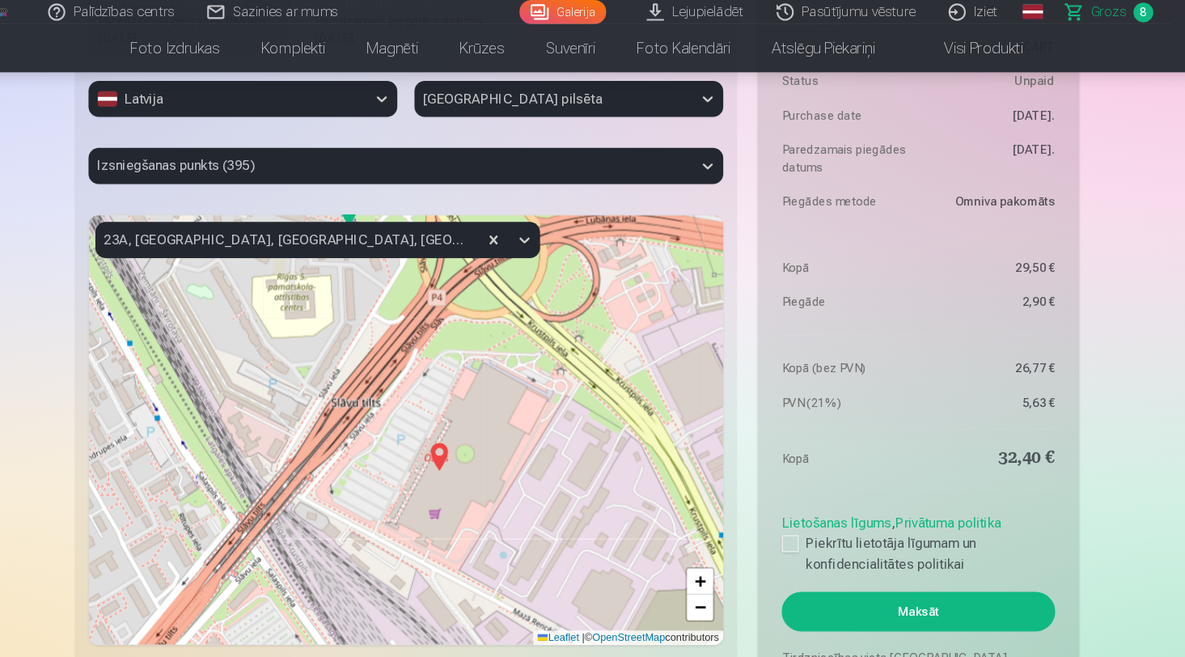
drag, startPoint x: 464, startPoint y: 424, endPoint x: 478, endPoint y: 344, distance: 81.4
click at [479, 344] on div "+ − Leaflet | © OpenStreetMap contributors" at bounding box center [433, 404] width 598 height 405
click at [449, 428] on img at bounding box center [462, 428] width 26 height 39
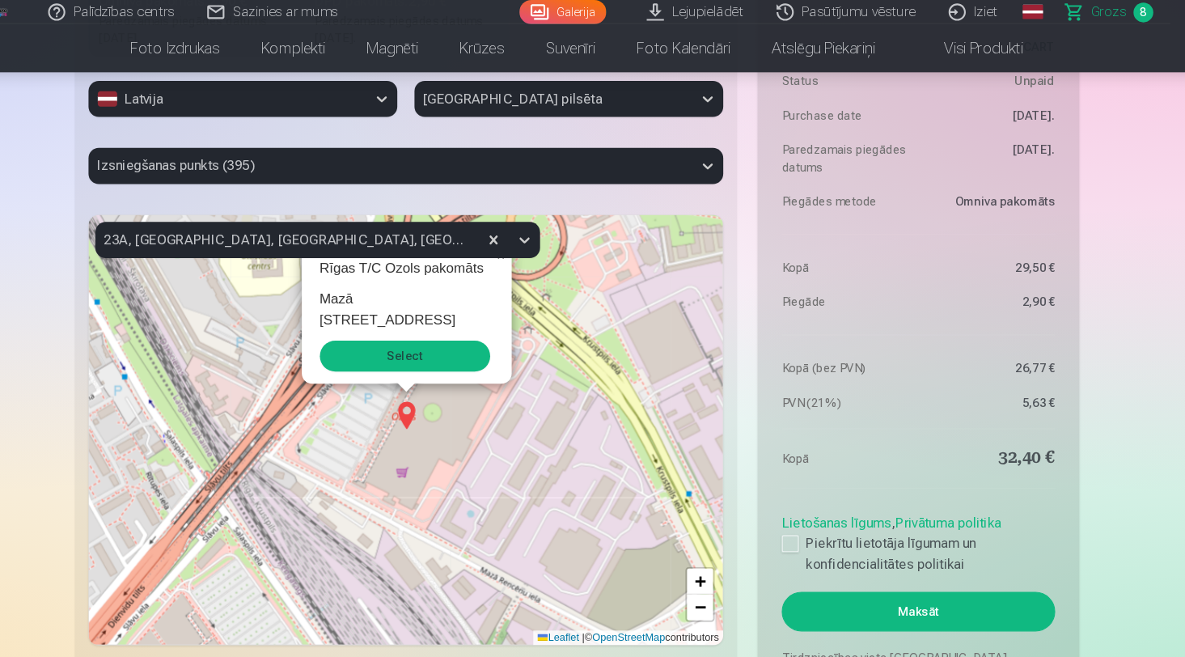
click at [399, 341] on button "Select" at bounding box center [431, 334] width 160 height 29
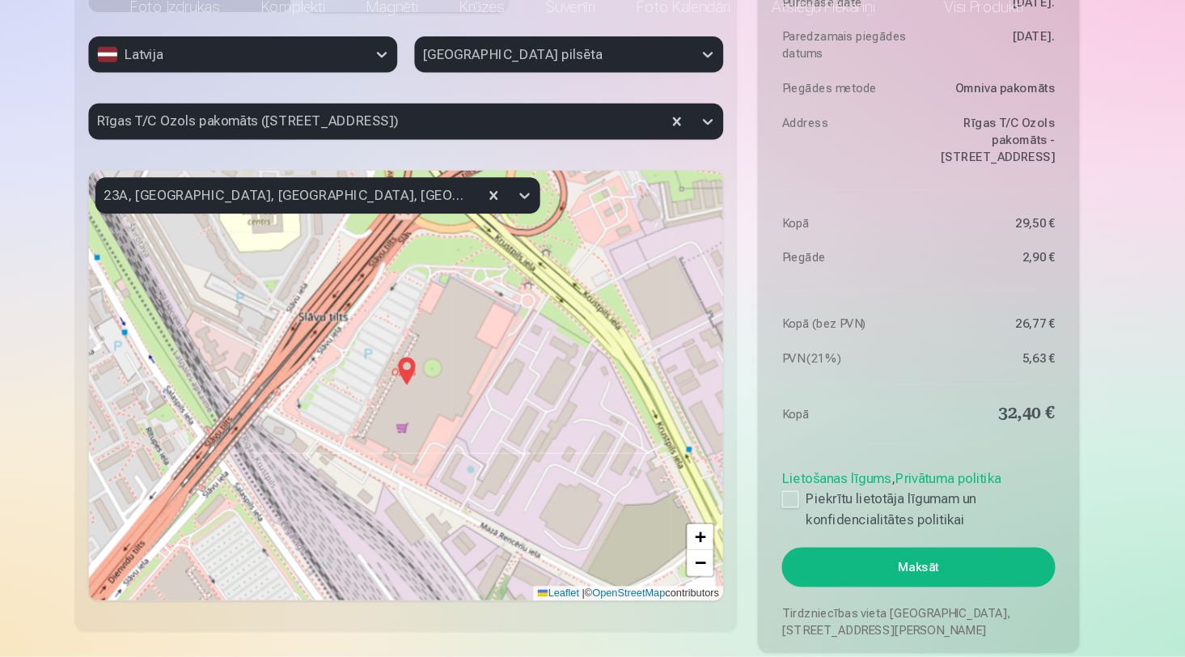
scroll to position [2156, 0]
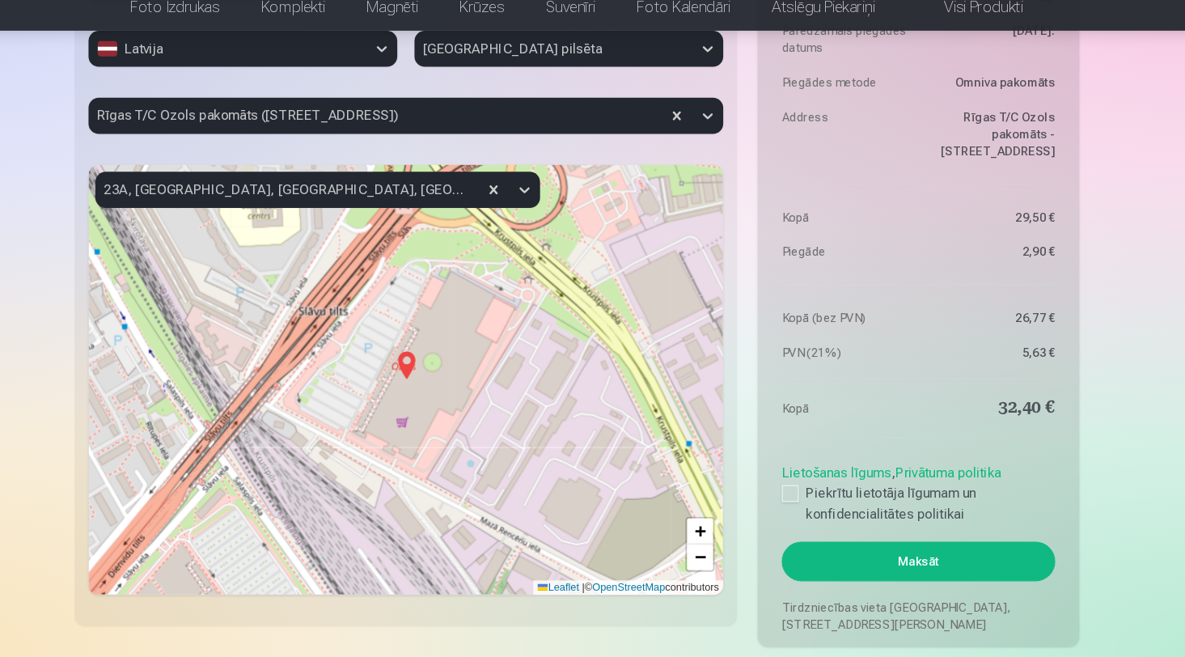
click at [852, 549] on button "Maksāt" at bounding box center [914, 567] width 257 height 37
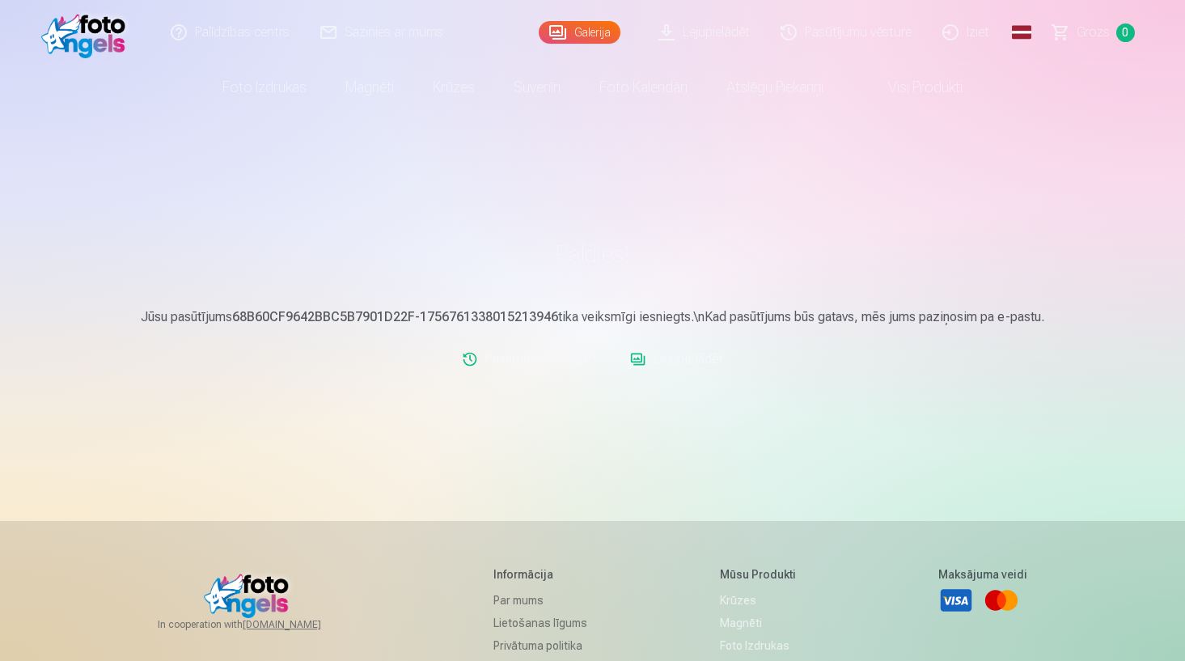
click at [905, 83] on link "Visi produkti" at bounding box center [912, 87] width 139 height 45
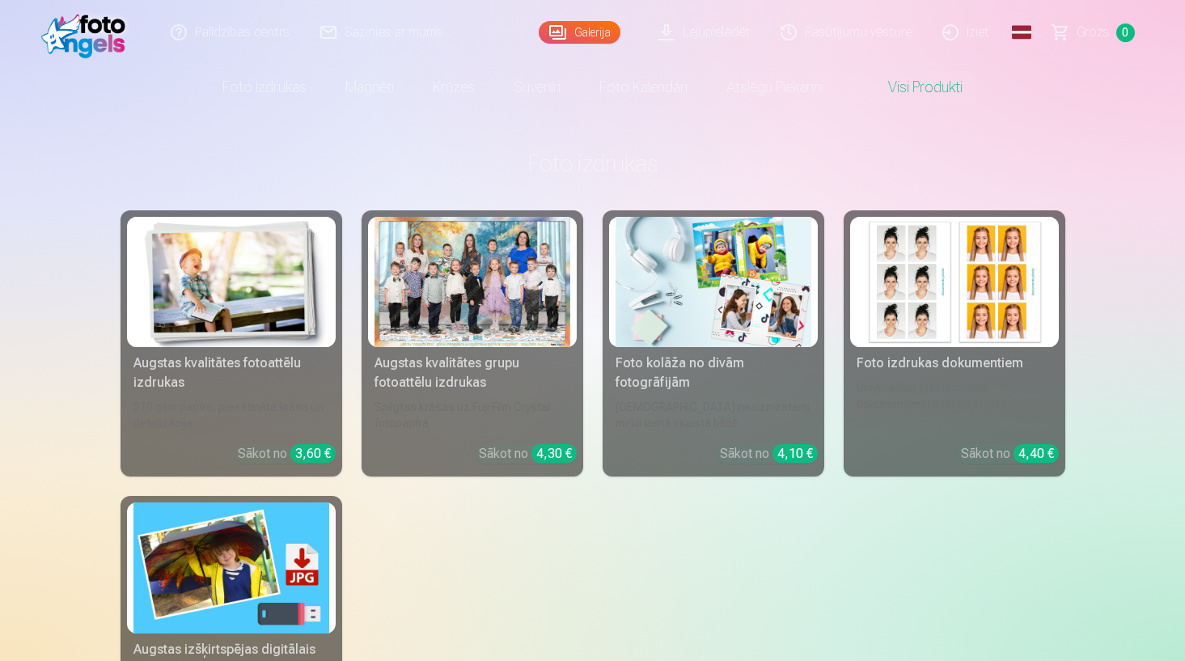
click at [612, 23] on link "Galerija" at bounding box center [580, 32] width 82 height 23
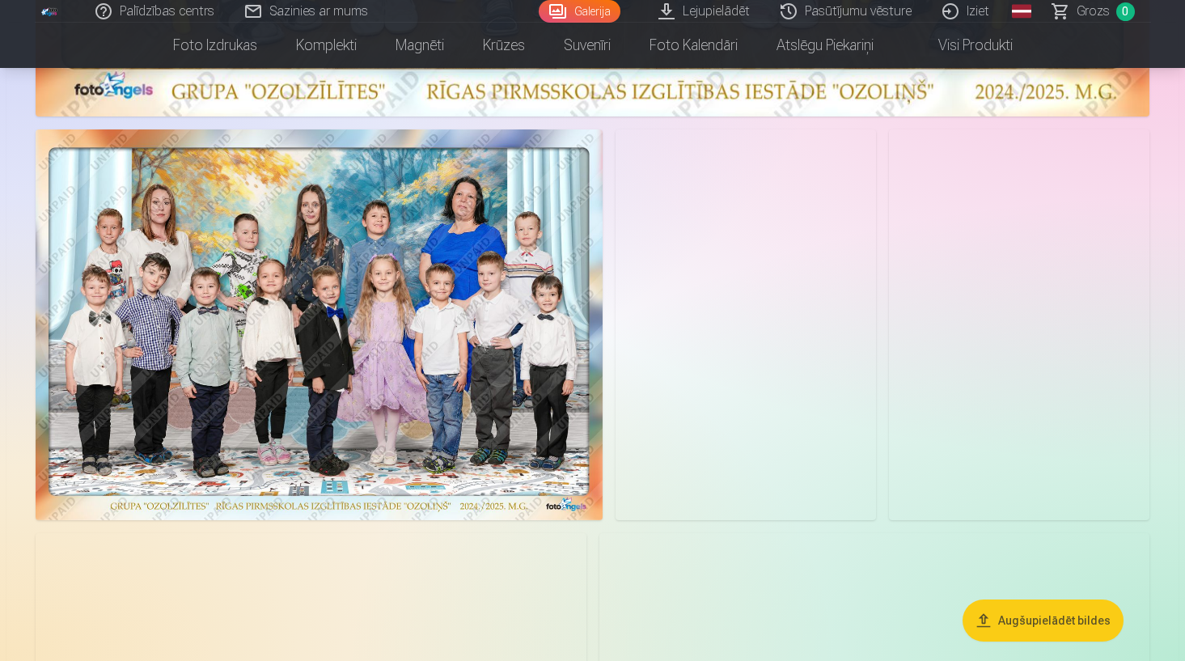
scroll to position [831, 0]
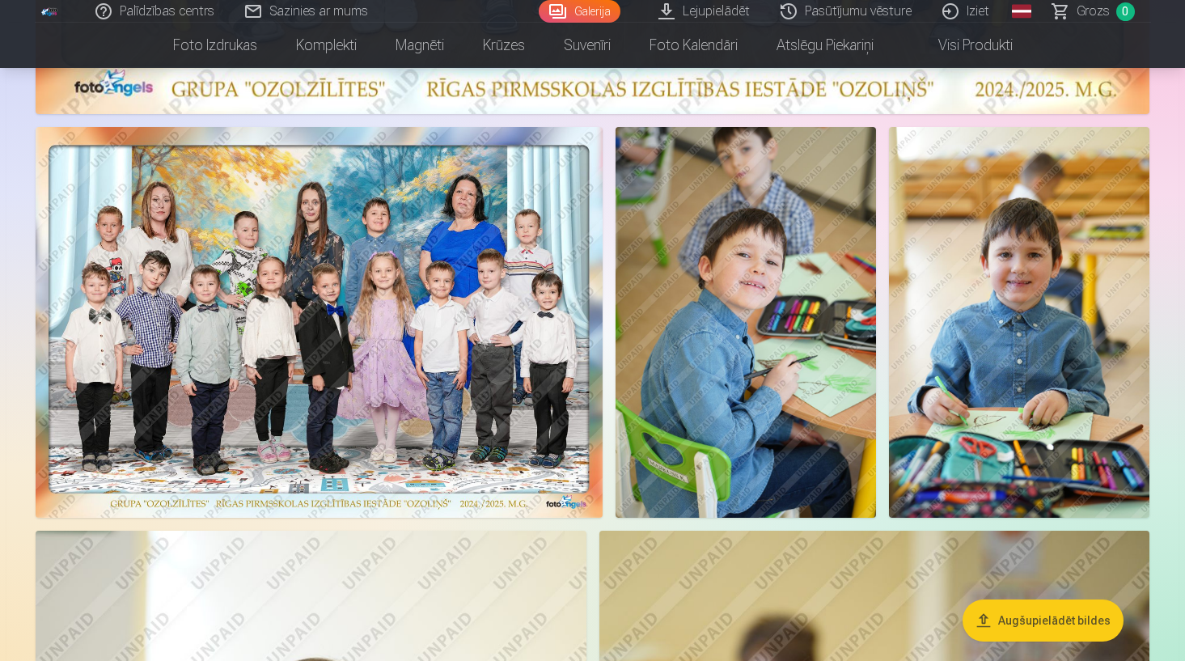
click at [744, 397] on img at bounding box center [746, 322] width 261 height 391
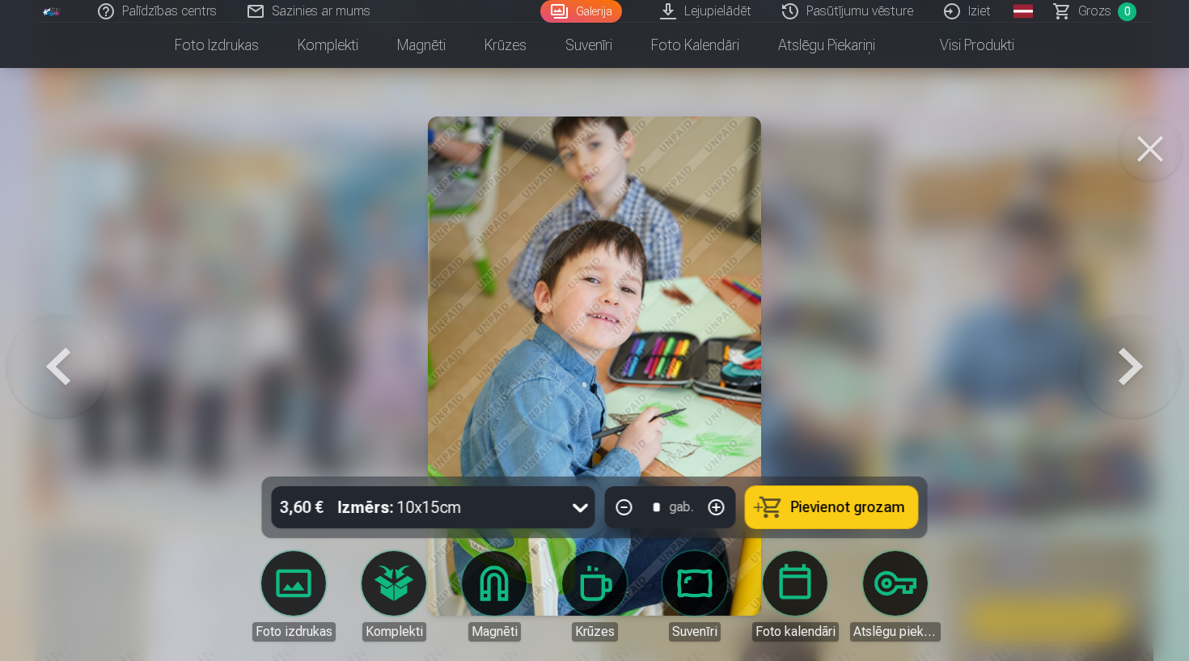
click at [1160, 159] on button at bounding box center [1150, 149] width 65 height 65
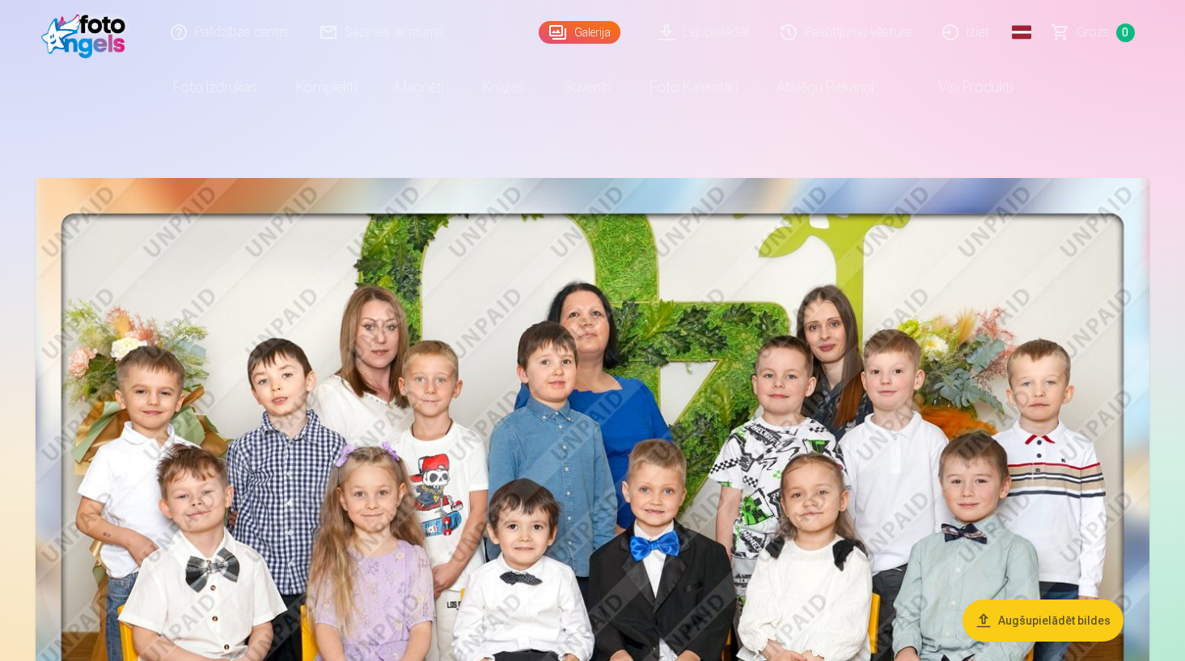
click at [605, 32] on link "Galerija" at bounding box center [580, 32] width 82 height 23
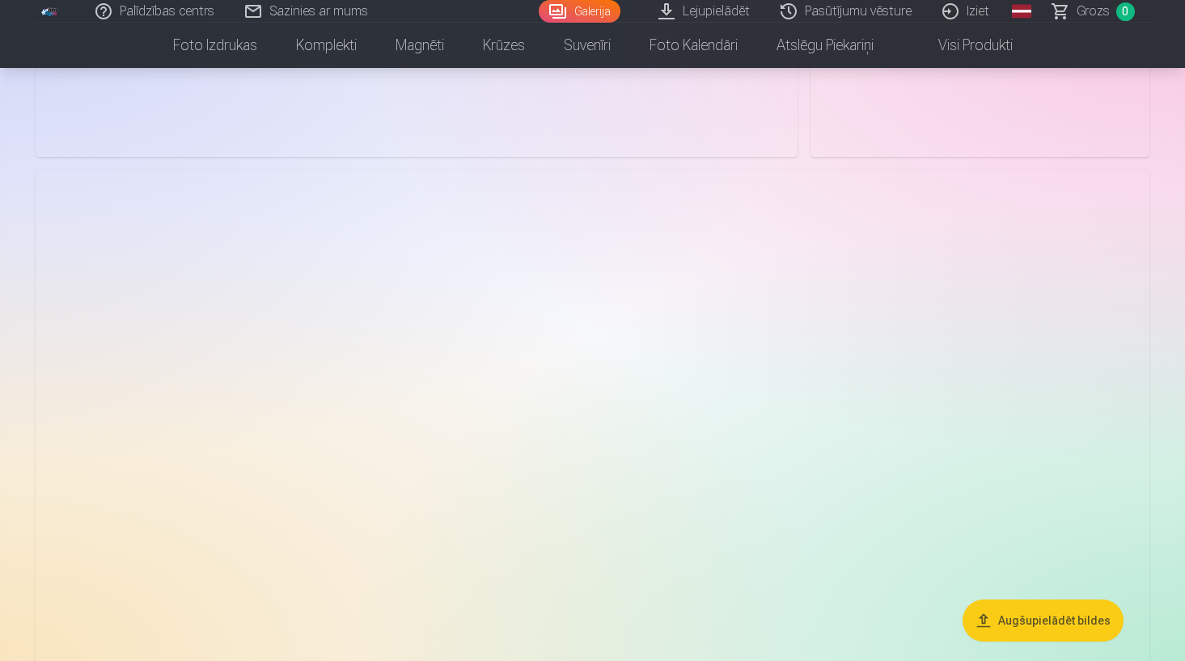
scroll to position [1799, 0]
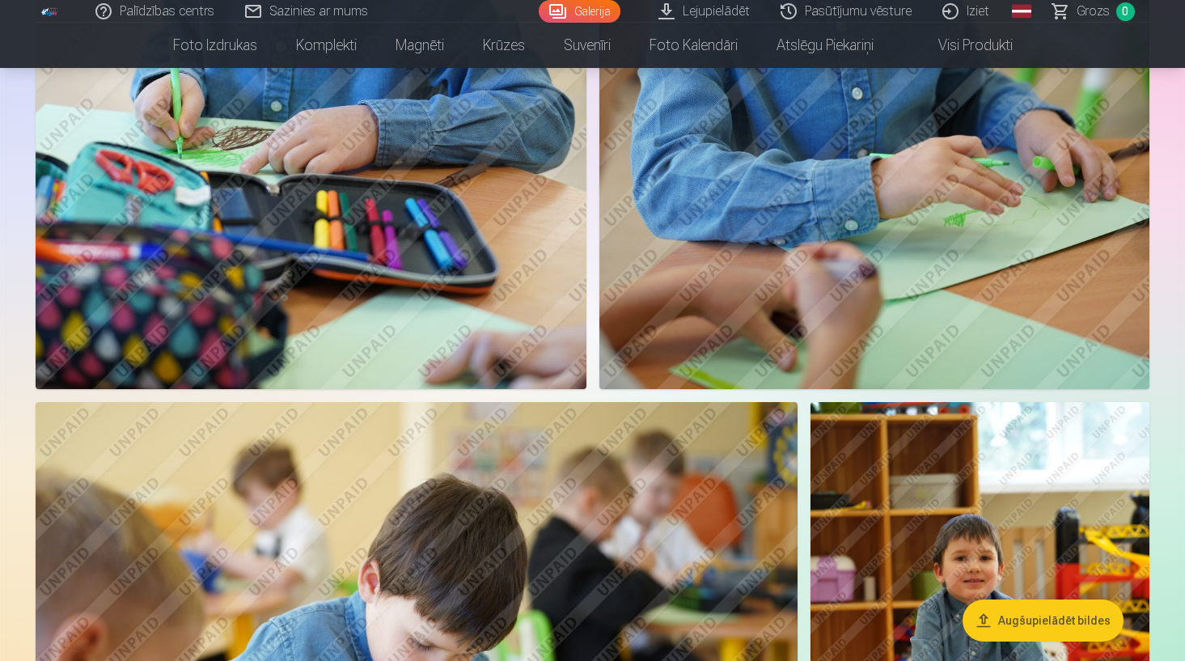
click at [829, 19] on link "Pasūtījumu vēsture" at bounding box center [847, 11] width 162 height 23
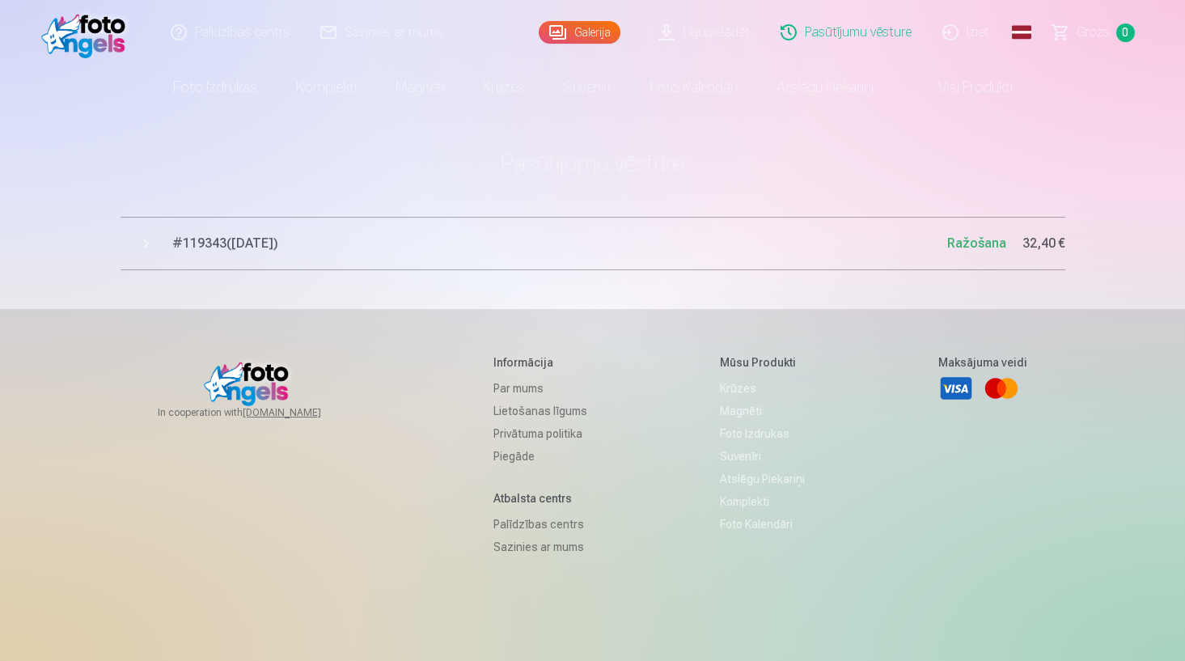
click at [960, 36] on link "Iziet" at bounding box center [967, 32] width 78 height 65
